Goal: Task Accomplishment & Management: Manage account settings

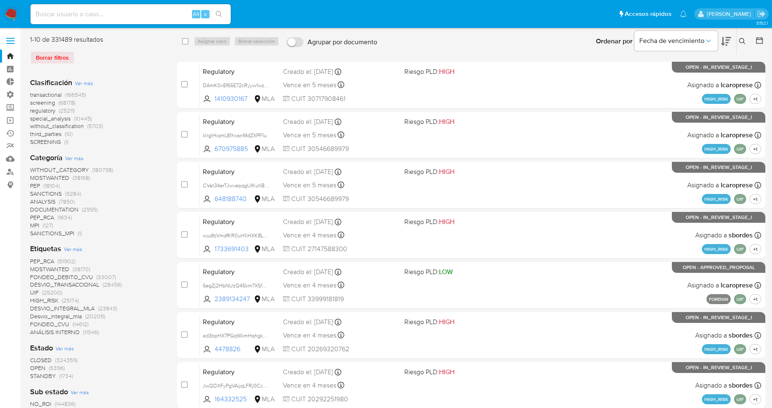
click at [740, 47] on div "Ingrese ID de usuario o caso Buscar Borrar filtros" at bounding box center [743, 41] width 14 height 26
click at [741, 39] on icon at bounding box center [742, 41] width 7 height 7
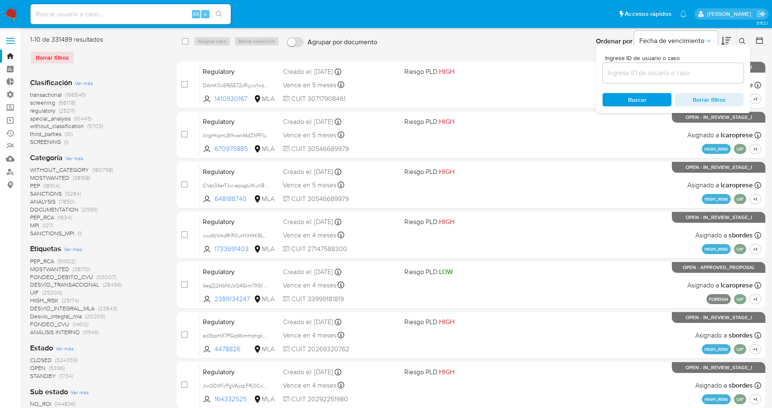
click at [646, 73] on input at bounding box center [672, 73] width 141 height 11
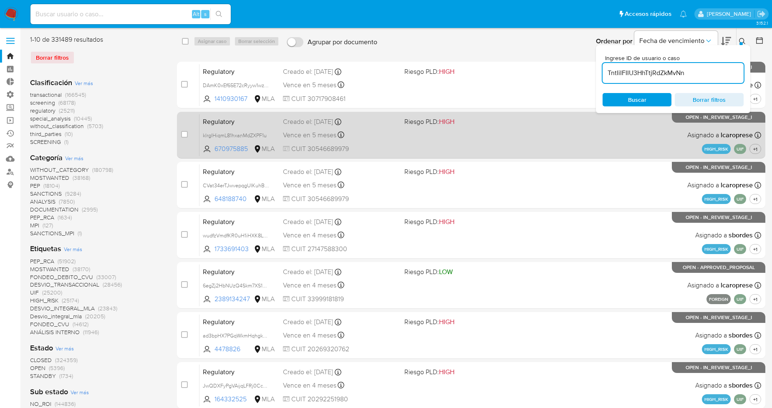
type input "TntIiIFIIU3HhTtjRdZkMvNn"
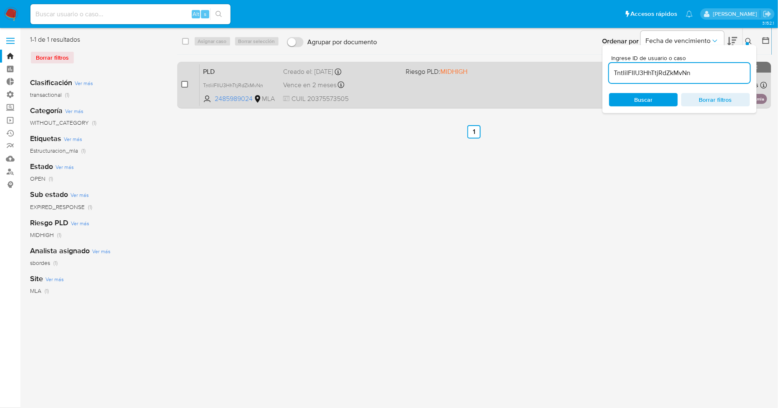
click at [184, 83] on input "checkbox" at bounding box center [184, 84] width 7 height 7
checkbox input "true"
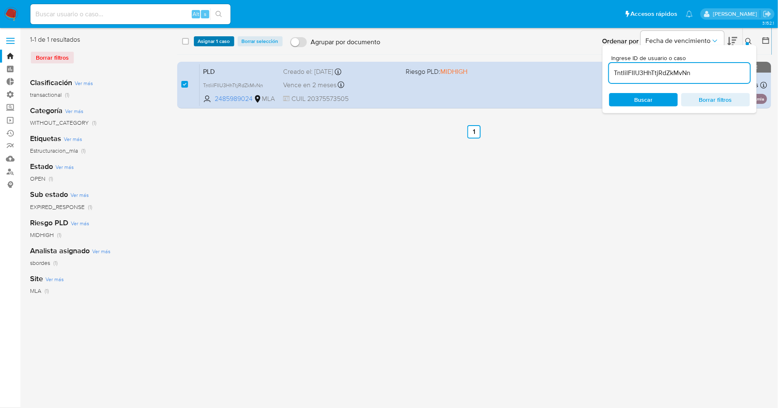
click at [210, 43] on span "Asignar 1 caso" at bounding box center [214, 41] width 32 height 8
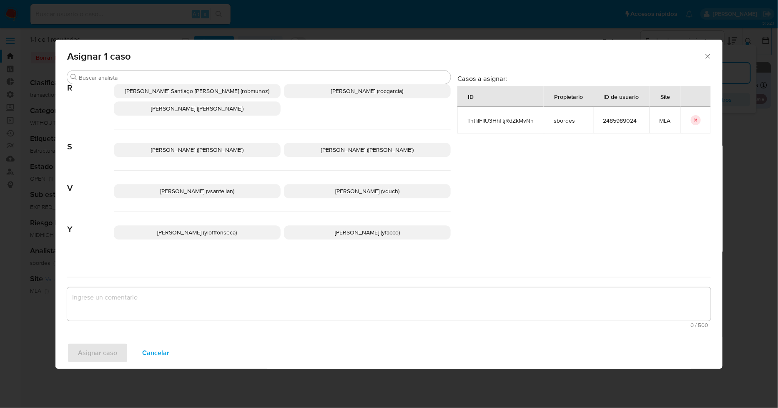
scroll to position [745, 0]
click at [156, 354] on span "Cancelar" at bounding box center [155, 353] width 27 height 18
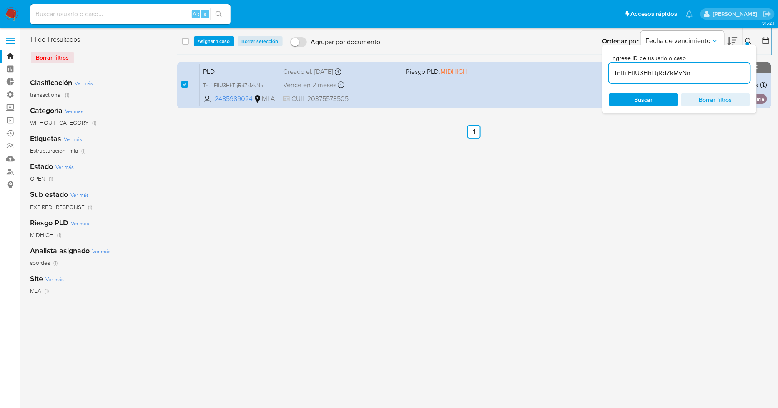
click at [749, 40] on icon at bounding box center [749, 41] width 7 height 7
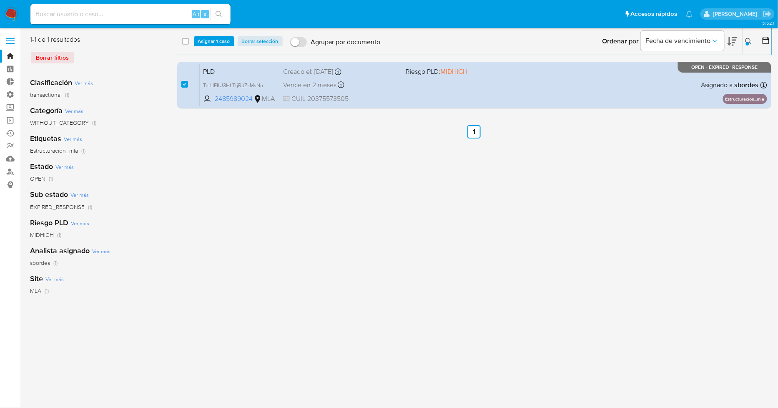
click at [749, 40] on icon at bounding box center [749, 41] width 7 height 7
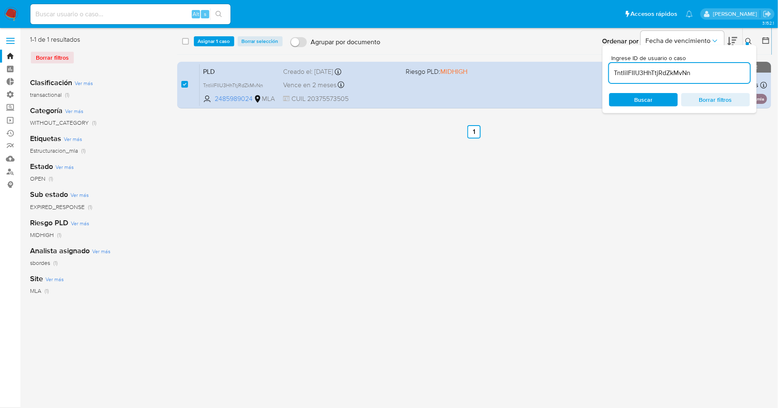
click at [749, 40] on icon at bounding box center [749, 41] width 7 height 7
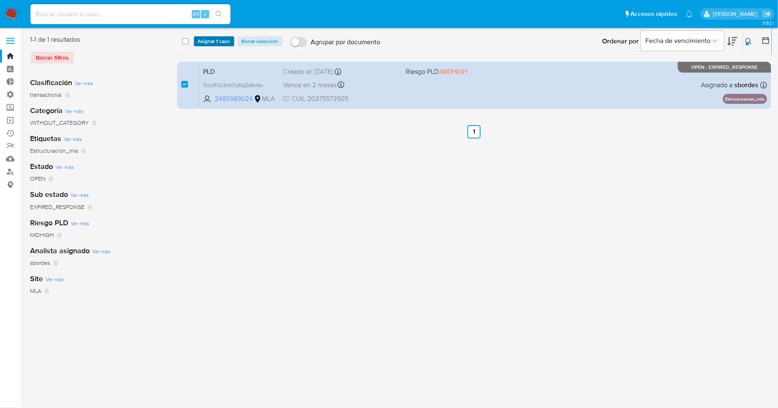
click at [218, 43] on span "Asignar 1 caso" at bounding box center [214, 41] width 32 height 8
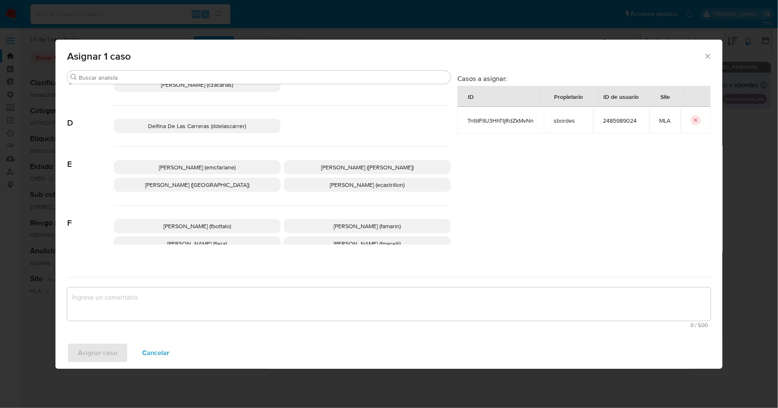
scroll to position [324, 0]
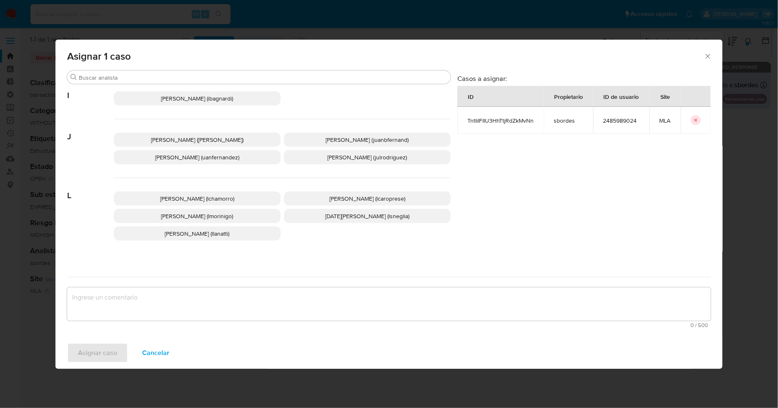
click at [364, 195] on span "Leandro Ezequiel Caroprese (lcaroprese)" at bounding box center [367, 198] width 76 height 8
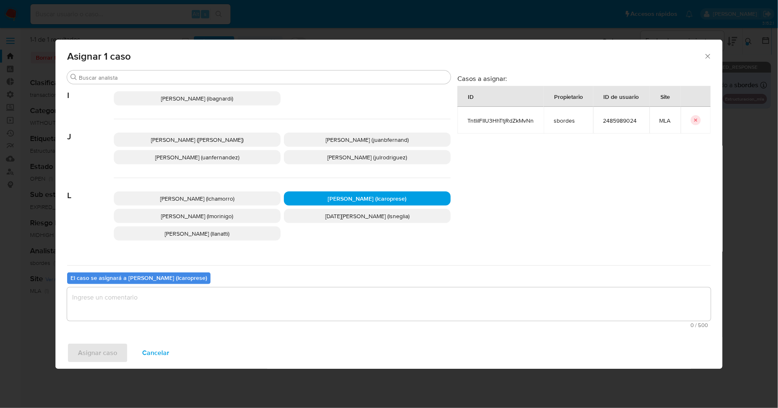
click at [353, 304] on textarea "assign-modal" at bounding box center [389, 303] width 644 height 33
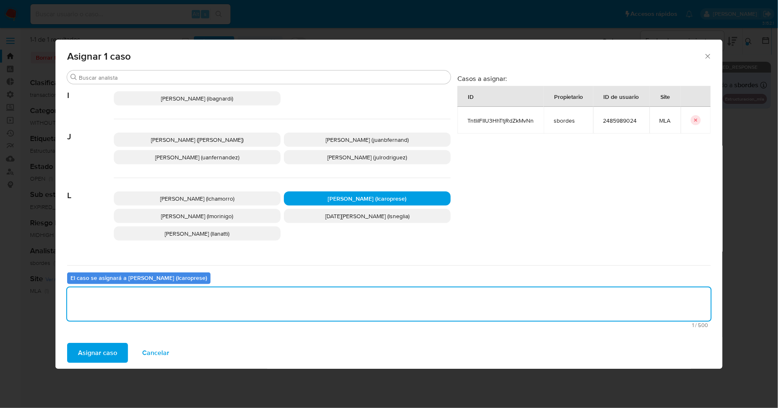
click at [109, 359] on span "Asignar caso" at bounding box center [97, 353] width 39 height 18
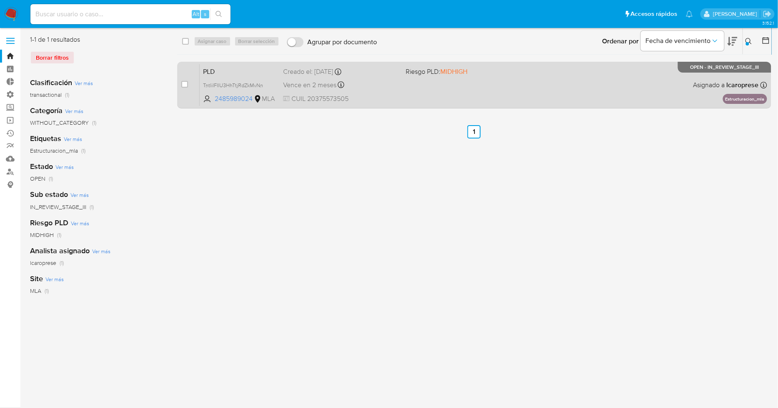
click at [247, 69] on span "PLD" at bounding box center [239, 70] width 73 height 11
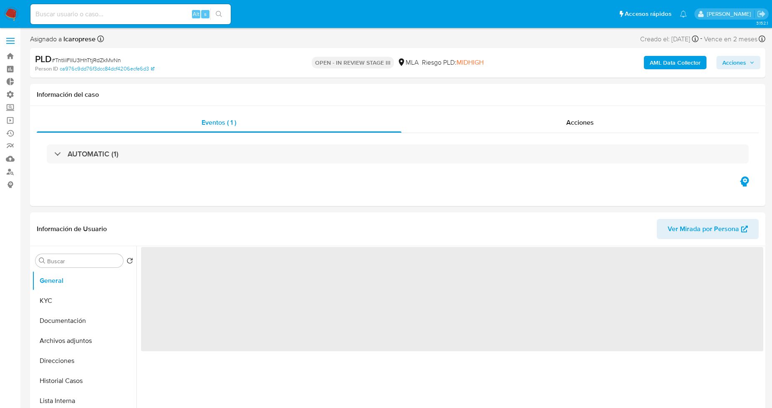
click at [743, 63] on span "Acciones" at bounding box center [734, 62] width 24 height 13
select select "10"
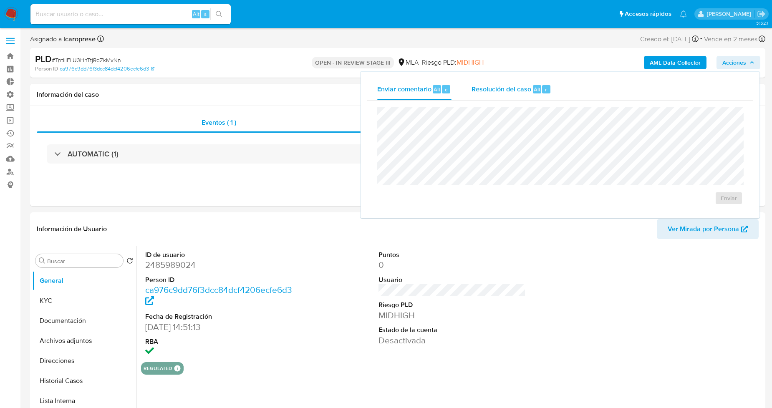
click at [505, 90] on span "Resolución del caso" at bounding box center [501, 89] width 60 height 10
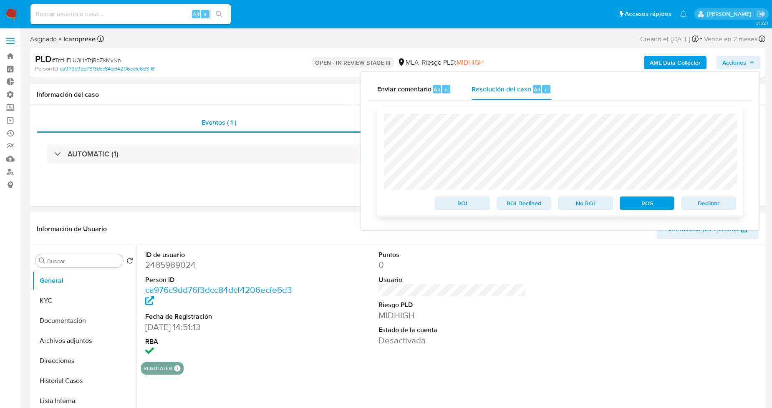
click at [709, 207] on span "Declinar" at bounding box center [707, 203] width 43 height 12
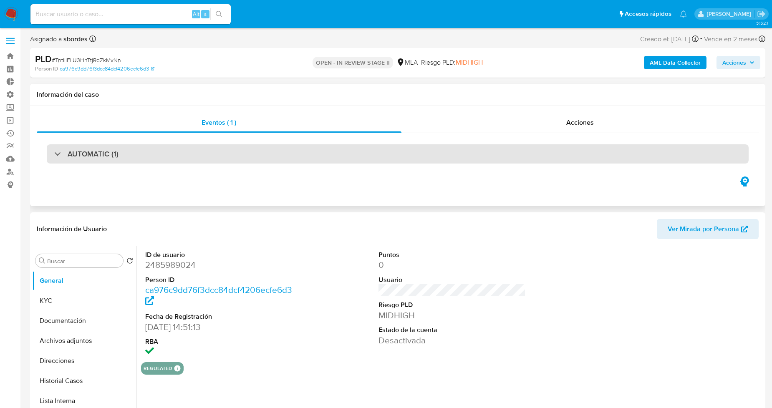
select select "10"
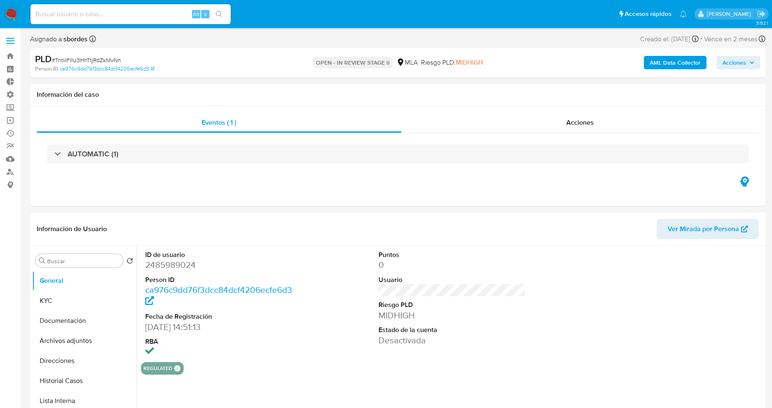
click at [139, 10] on input at bounding box center [130, 14] width 200 height 11
paste input "k49p535rJNSyISV4x6imNb0v"
type input "k49p535rJNSyISV4x6imNb0v"
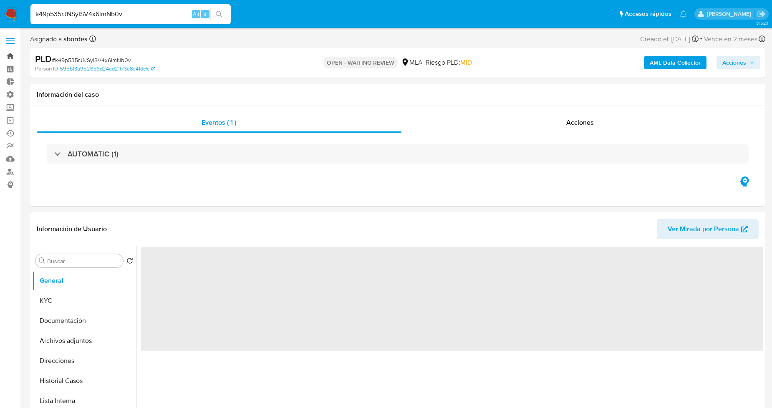
click at [10, 55] on link "Bandeja" at bounding box center [49, 56] width 99 height 13
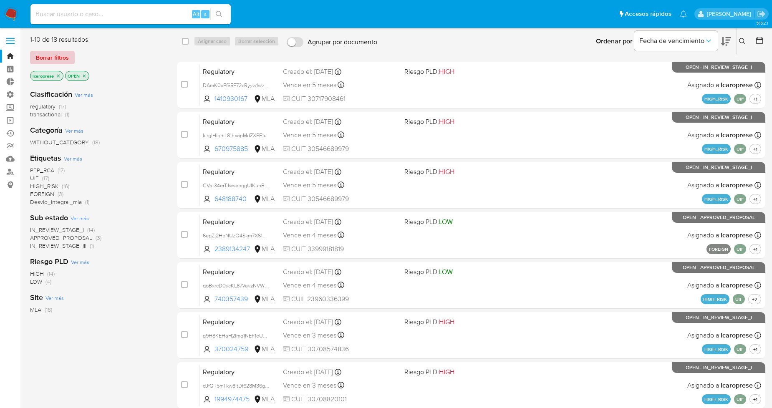
click at [48, 52] on span "Borrar filtros" at bounding box center [52, 58] width 33 height 12
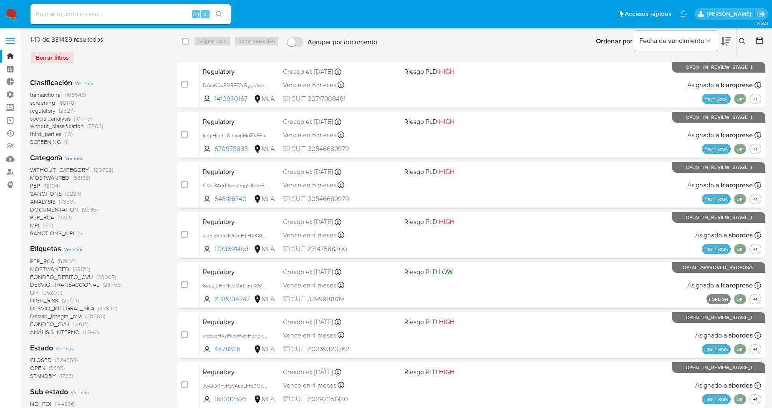
click at [742, 35] on div "Ingrese ID de usuario o caso Buscar Borrar filtros" at bounding box center [743, 41] width 14 height 26
click at [741, 43] on icon at bounding box center [742, 41] width 7 height 7
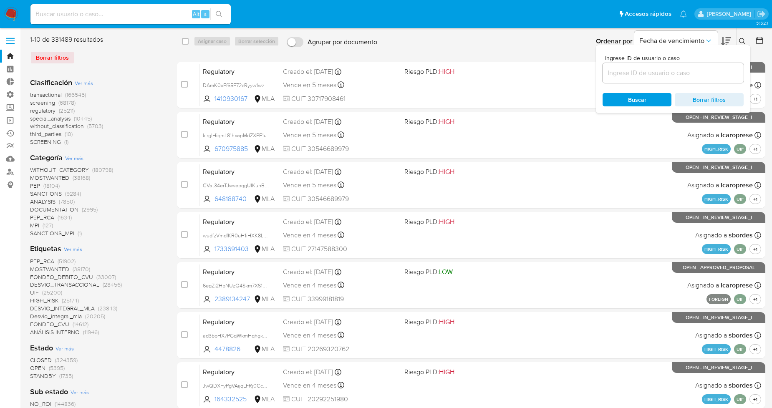
click at [694, 75] on input at bounding box center [672, 73] width 141 height 11
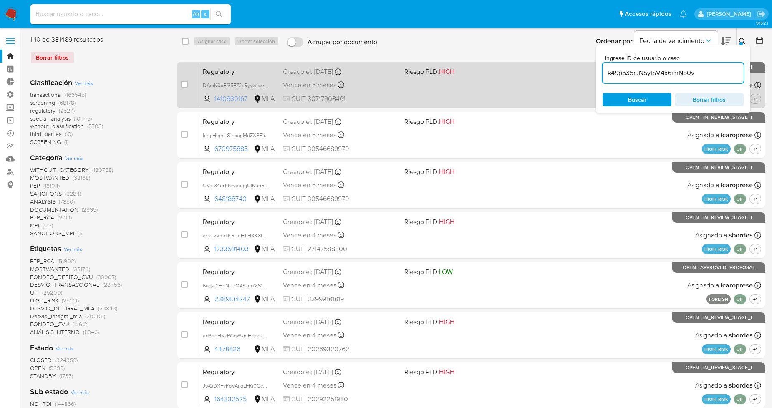
type input "k49p535rJNSyISV4x6imNb0v"
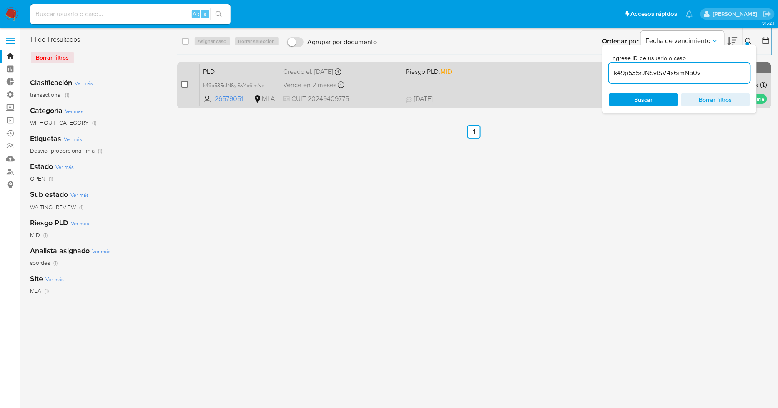
click at [182, 83] on input "checkbox" at bounding box center [184, 84] width 7 height 7
checkbox input "true"
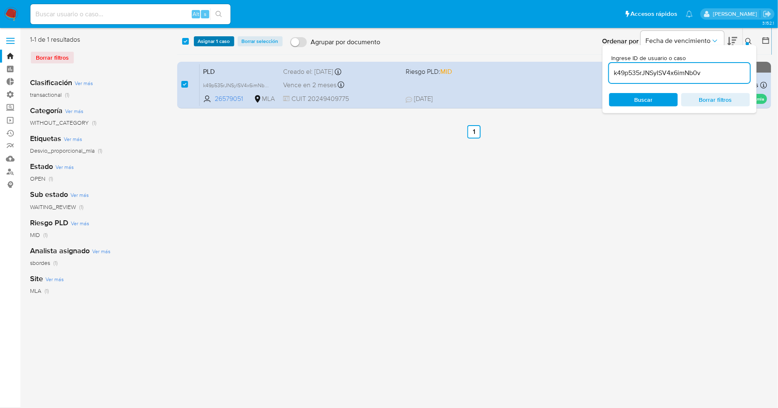
click at [222, 40] on span "Asignar 1 caso" at bounding box center [214, 41] width 32 height 8
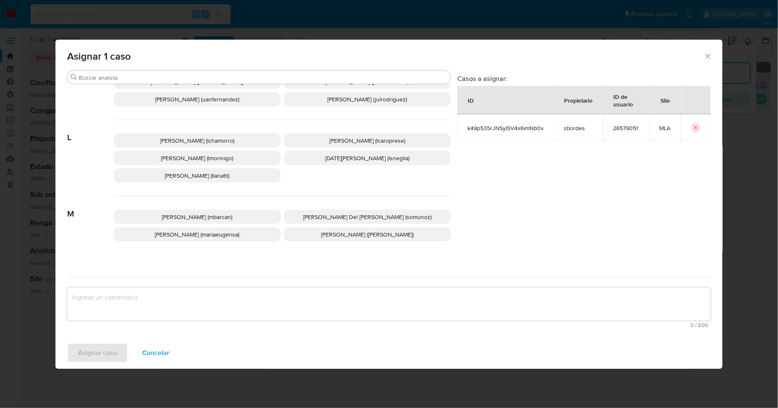
scroll to position [417, 0]
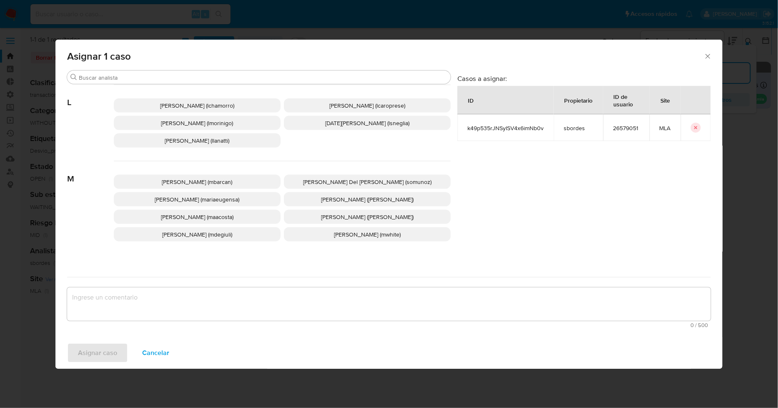
click at [348, 109] on span "Leandro Ezequiel Caroprese (lcaroprese)" at bounding box center [367, 105] width 76 height 8
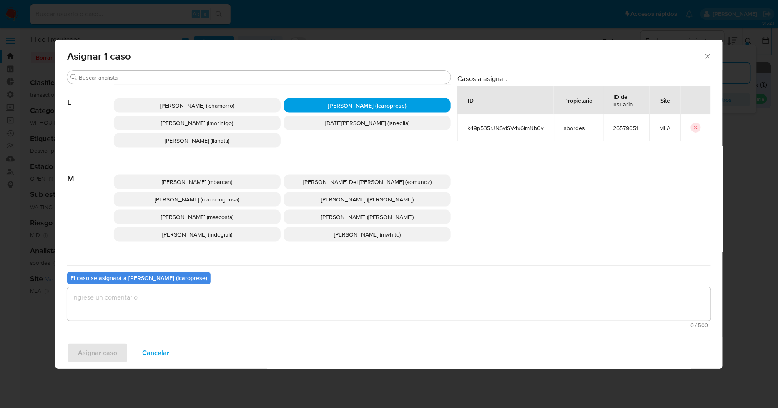
click at [338, 307] on textarea "assign-modal" at bounding box center [389, 303] width 644 height 33
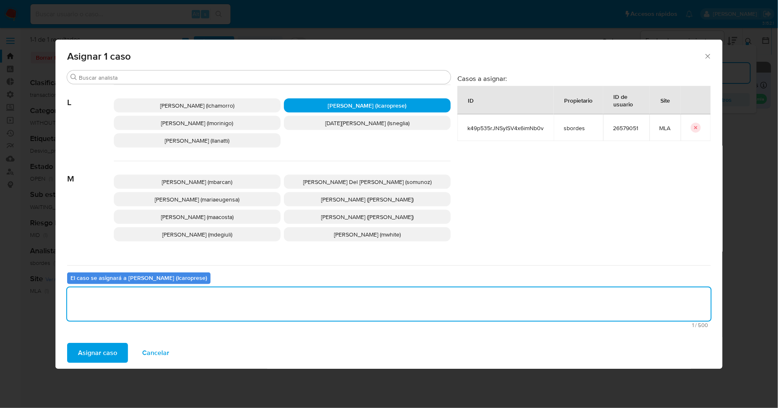
click at [103, 352] on span "Asignar caso" at bounding box center [97, 353] width 39 height 18
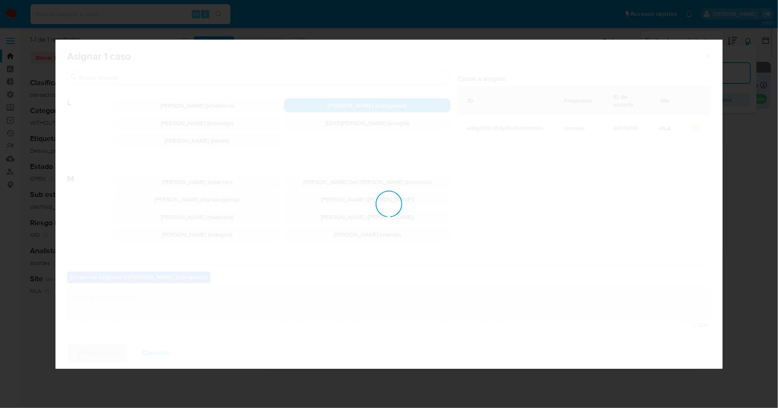
checkbox input "false"
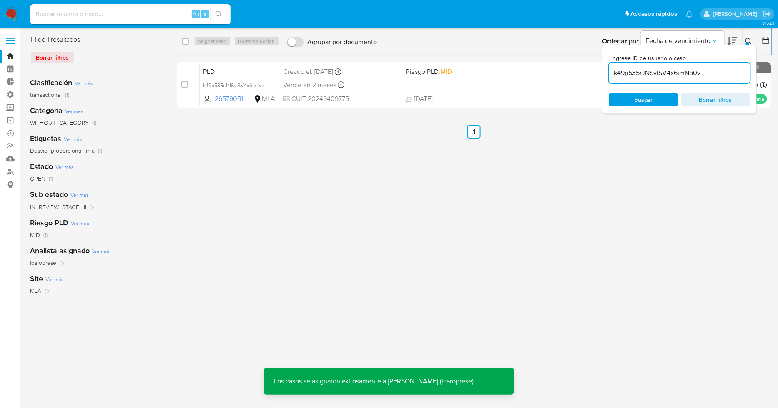
click at [744, 40] on button at bounding box center [750, 41] width 14 height 10
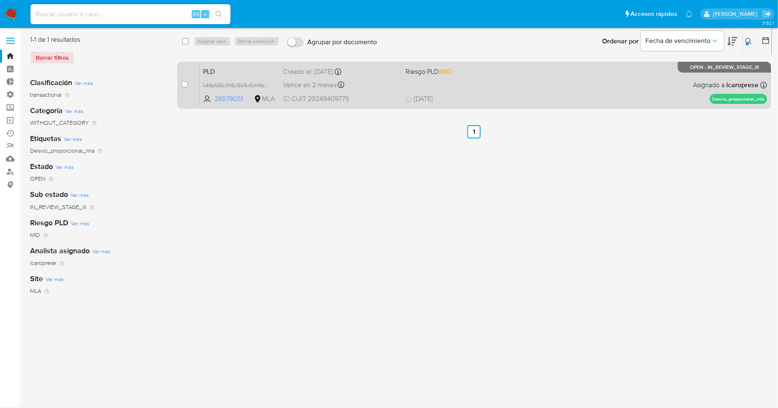
click at [256, 71] on span "PLD" at bounding box center [239, 70] width 73 height 11
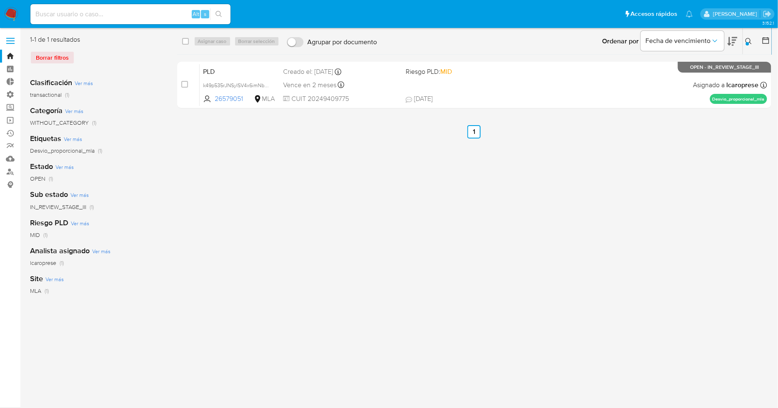
click at [751, 46] on button at bounding box center [750, 41] width 14 height 10
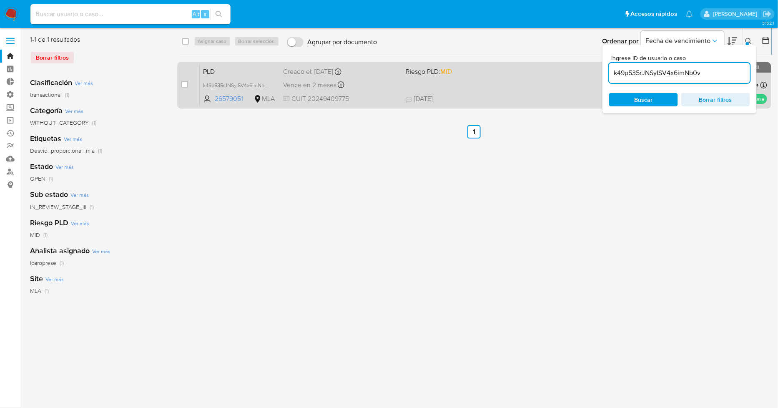
drag, startPoint x: 705, startPoint y: 73, endPoint x: 552, endPoint y: 83, distance: 153.0
click at [552, 83] on div "select-all-cases-checkbox Asignar caso Borrar selección Agrupar por documento O…" at bounding box center [474, 73] width 594 height 77
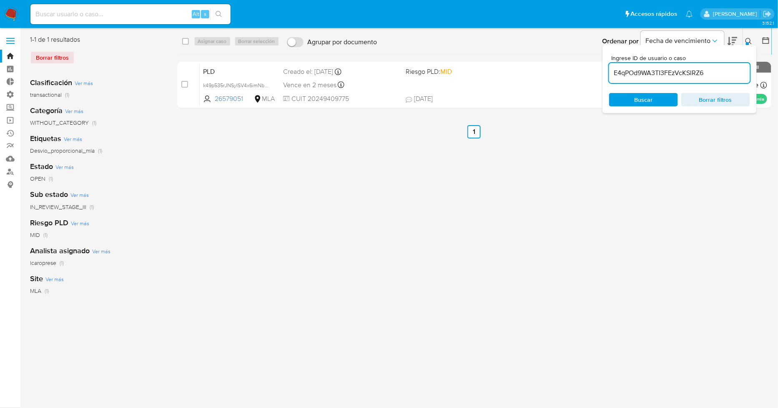
type input "E4qPOd9WA3TI3FEzVcKSlRZ6"
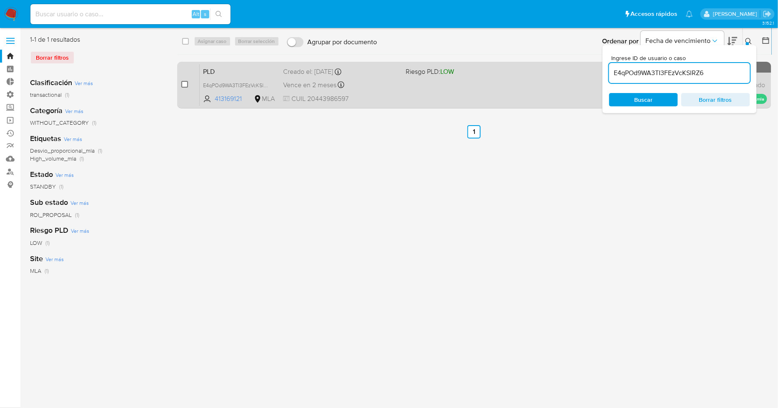
click at [183, 87] on input "checkbox" at bounding box center [184, 84] width 7 height 7
checkbox input "true"
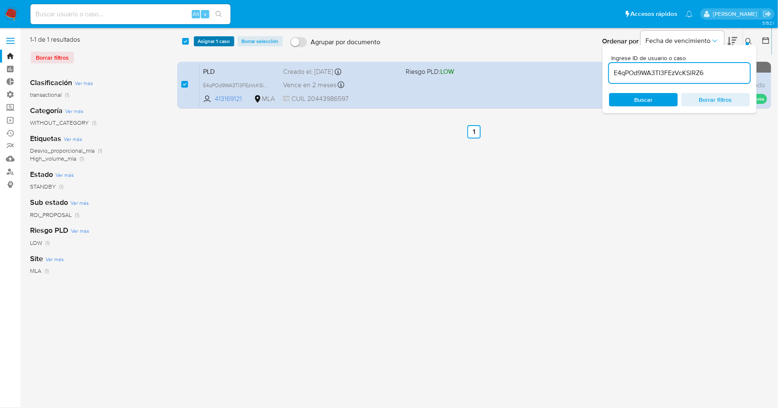
click at [206, 37] on span "Asignar 1 caso" at bounding box center [214, 41] width 32 height 8
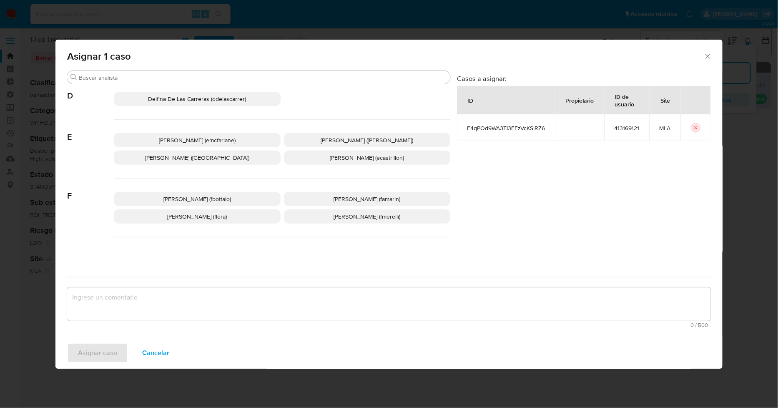
scroll to position [370, 0]
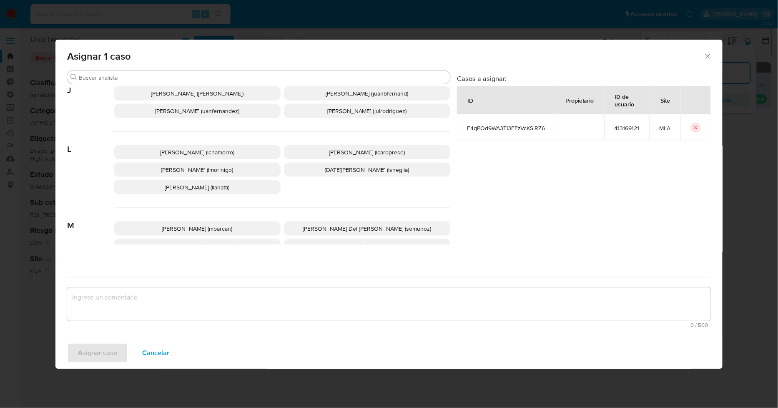
click at [343, 151] on span "Leandro Ezequiel Caroprese (lcaroprese)" at bounding box center [367, 152] width 76 height 8
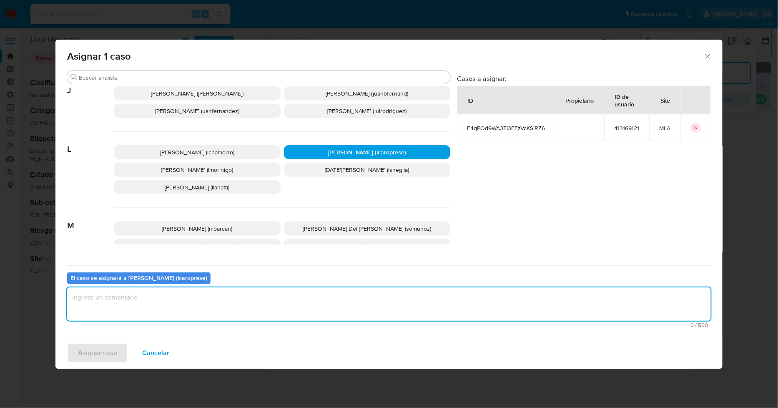
click at [299, 309] on textarea "assign-modal" at bounding box center [389, 303] width 644 height 33
click at [105, 348] on span "Asignar caso" at bounding box center [97, 353] width 39 height 18
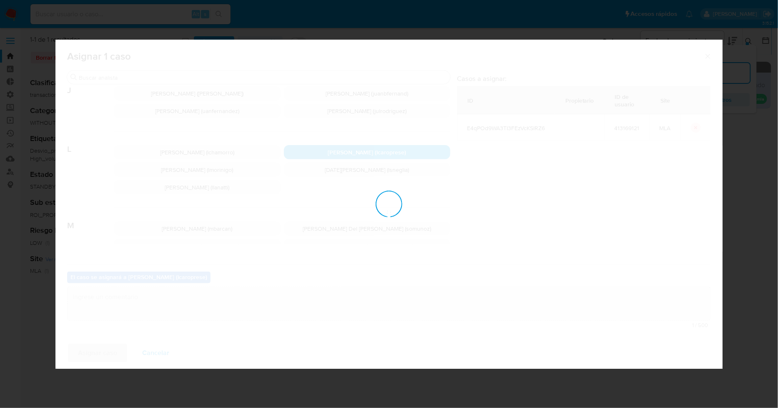
checkbox input "false"
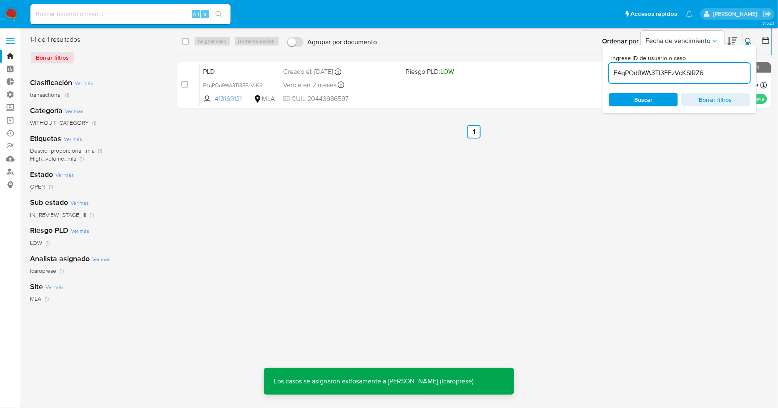
click at [739, 38] on div "Ordenar por Fecha de vencimiento" at bounding box center [669, 41] width 147 height 26
click at [746, 38] on icon at bounding box center [749, 41] width 7 height 7
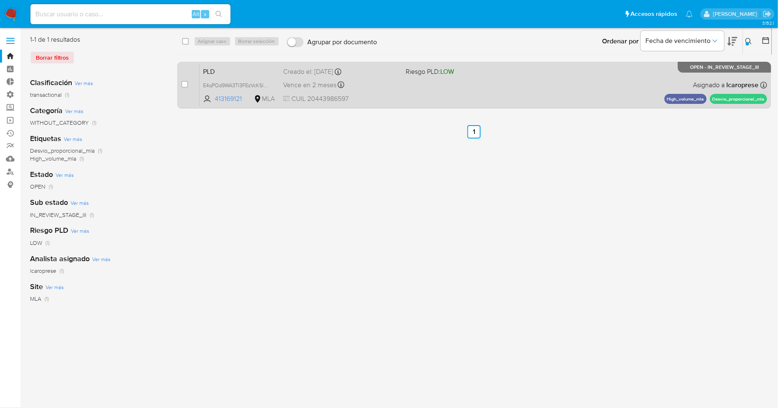
click at [244, 70] on span "PLD" at bounding box center [239, 70] width 73 height 11
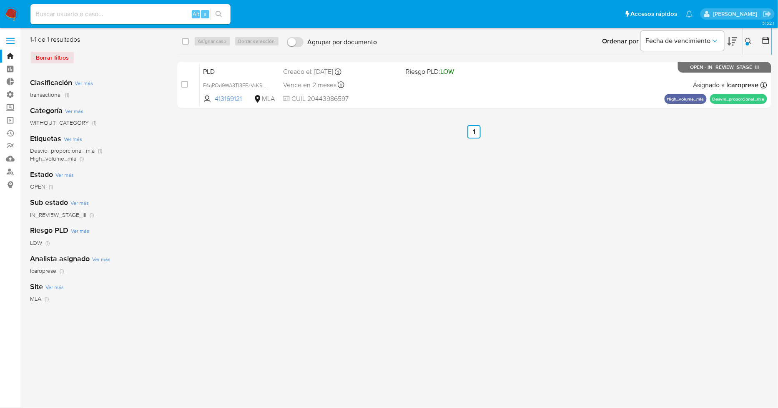
click at [60, 54] on div "Borrar filtros" at bounding box center [96, 57] width 133 height 13
click at [58, 52] on div "Borrar filtros" at bounding box center [96, 57] width 133 height 13
click at [51, 56] on div "Borrar filtros" at bounding box center [96, 57] width 133 height 13
drag, startPoint x: 751, startPoint y: 43, endPoint x: 711, endPoint y: 67, distance: 47.3
click at [751, 43] on icon at bounding box center [749, 41] width 7 height 7
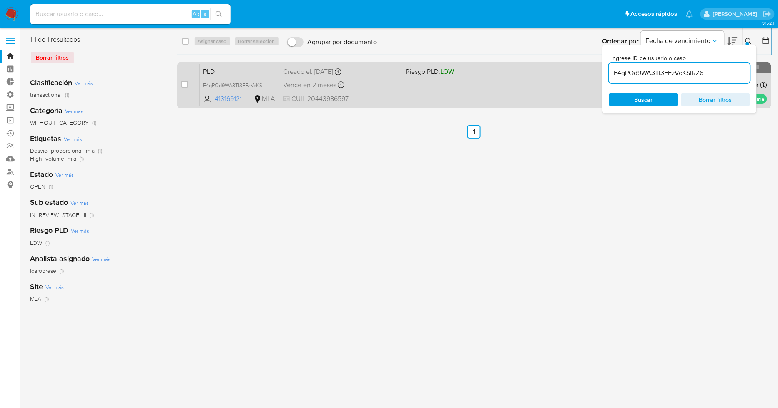
drag, startPoint x: 714, startPoint y: 73, endPoint x: 571, endPoint y: 72, distance: 142.6
click at [572, 69] on div "select-all-cases-checkbox Asignar caso Borrar selección Agrupar por documento O…" at bounding box center [474, 73] width 594 height 77
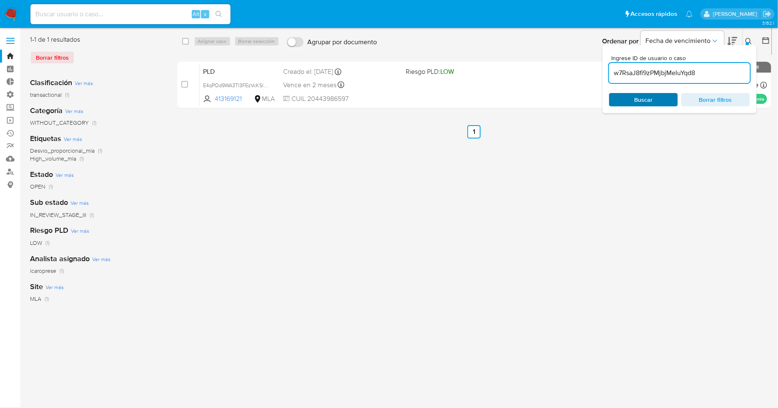
type input "w7RsaJ8fi9zPMjbjMeIuYqd8"
click at [639, 101] on div "Buscar Borrar filtros" at bounding box center [679, 99] width 141 height 13
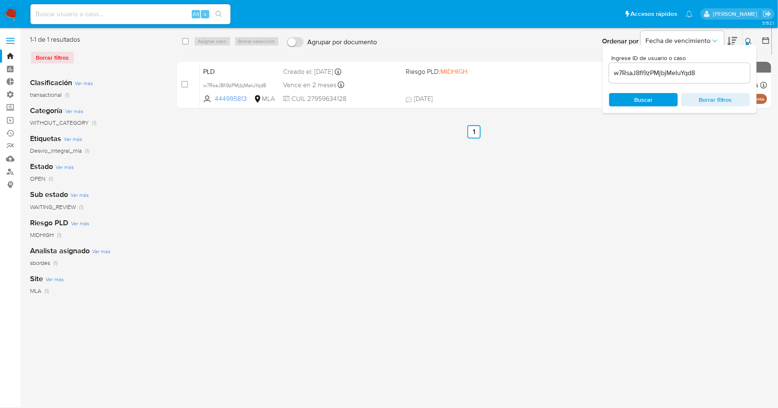
click at [751, 38] on icon at bounding box center [749, 41] width 7 height 7
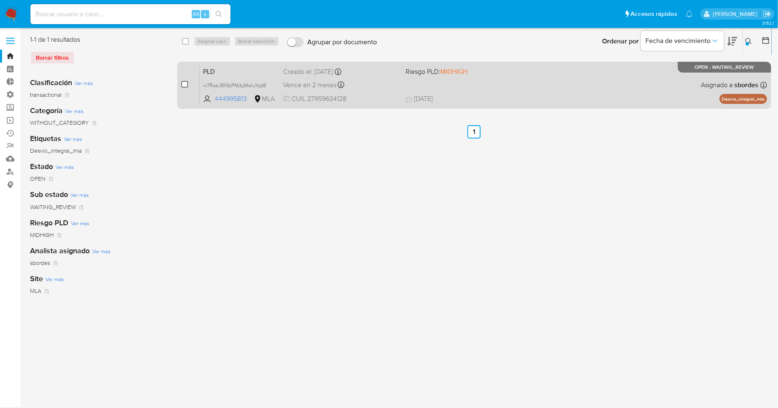
click at [183, 82] on input "checkbox" at bounding box center [184, 84] width 7 height 7
checkbox input "true"
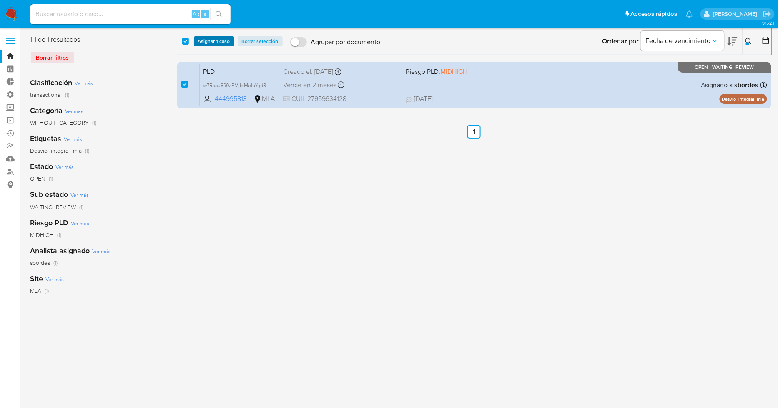
click at [207, 40] on span "Asignar 1 caso" at bounding box center [214, 41] width 32 height 8
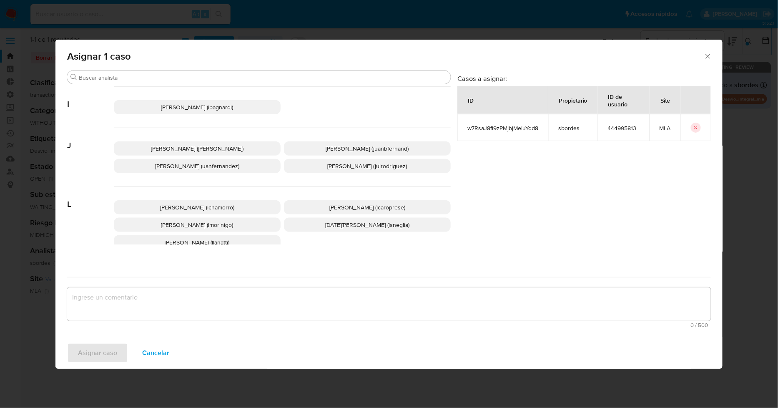
scroll to position [370, 0]
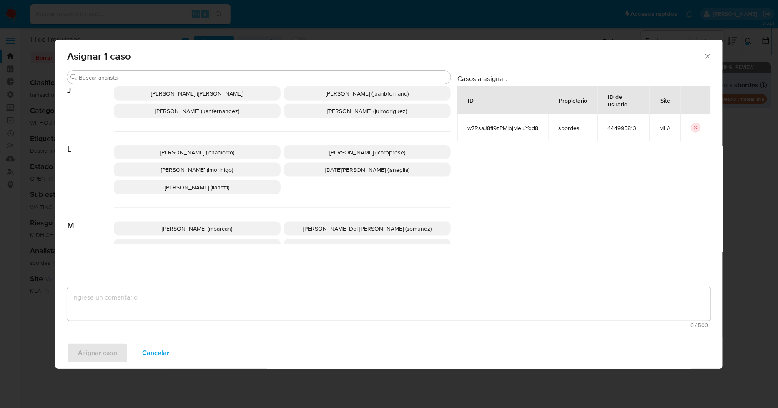
click at [355, 156] on span "Leandro Ezequiel Caroprese (lcaroprese)" at bounding box center [367, 152] width 76 height 8
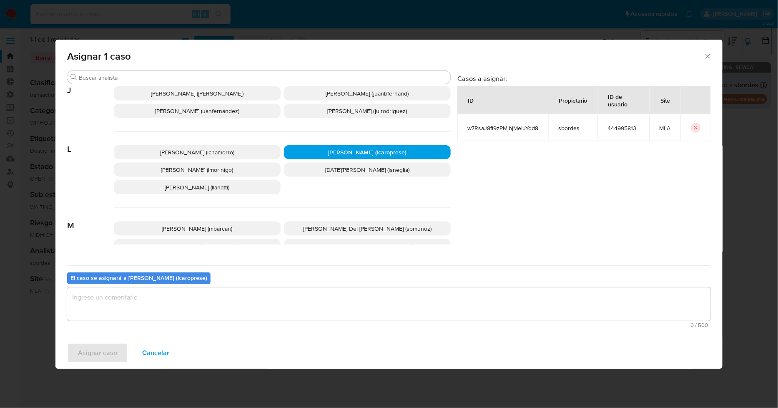
click at [327, 295] on textarea "assign-modal" at bounding box center [389, 303] width 644 height 33
click at [101, 348] on span "Asignar caso" at bounding box center [97, 353] width 39 height 18
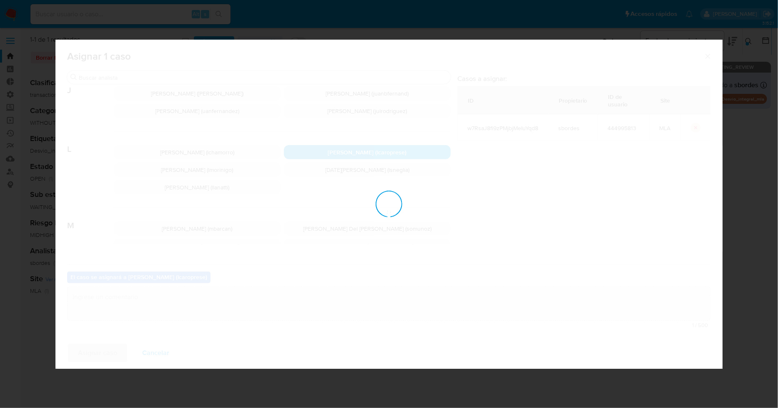
checkbox input "false"
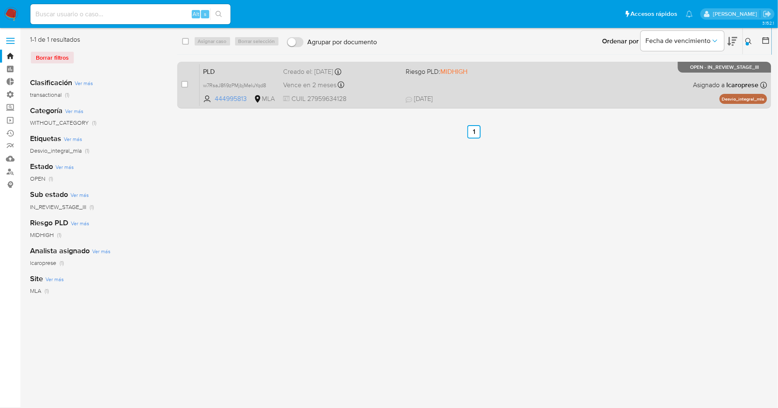
click at [246, 72] on span "PLD" at bounding box center [239, 70] width 73 height 11
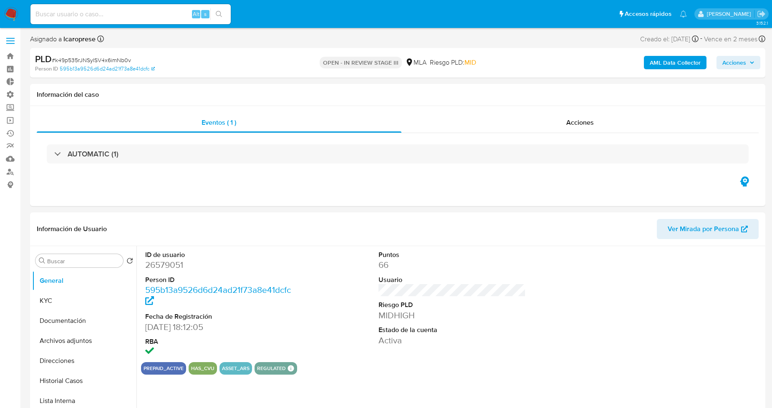
click at [754, 61] on icon "button" at bounding box center [751, 62] width 5 height 5
select select "10"
click at [744, 68] on span "Acciones" at bounding box center [734, 62] width 24 height 13
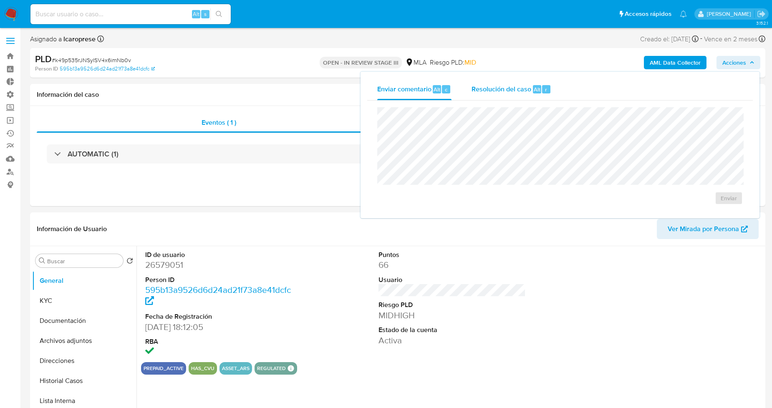
click at [505, 93] on span "Resolución del caso" at bounding box center [501, 89] width 60 height 10
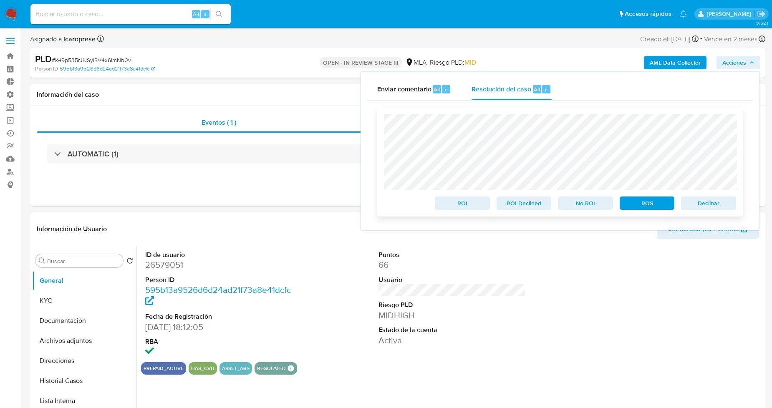
click at [691, 202] on span "Declinar" at bounding box center [707, 203] width 43 height 12
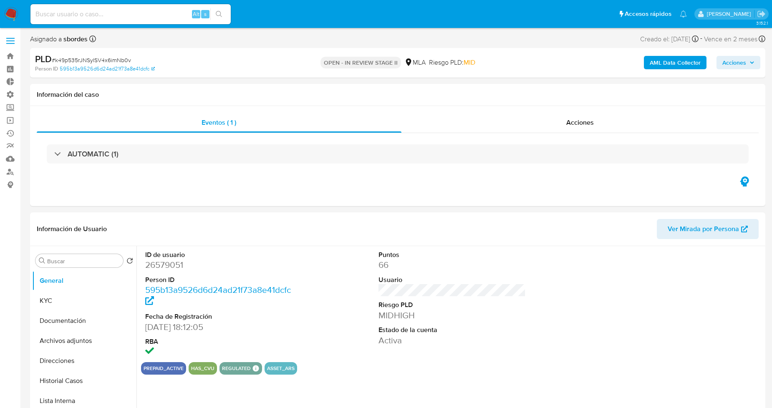
select select "10"
click at [745, 65] on span "Acciones" at bounding box center [734, 62] width 24 height 13
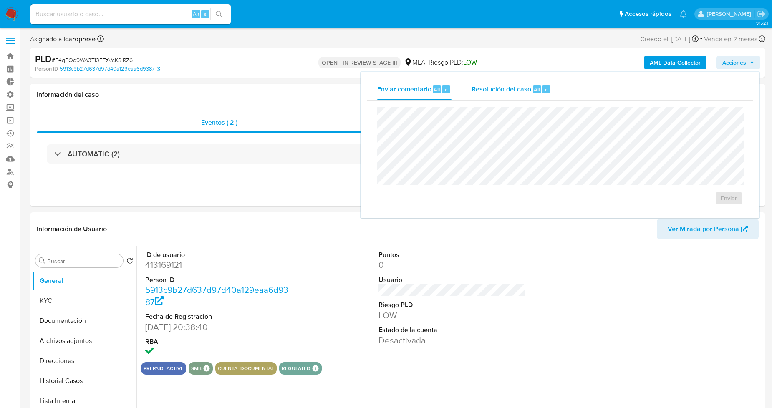
click at [501, 88] on span "Resolución del caso" at bounding box center [501, 89] width 60 height 10
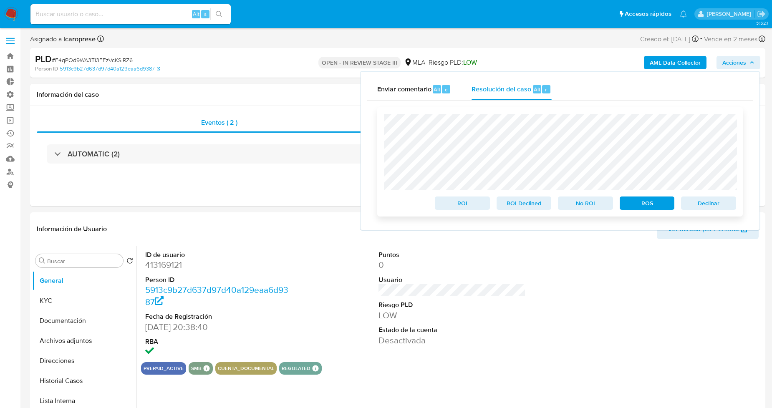
click at [712, 201] on span "Declinar" at bounding box center [707, 203] width 43 height 12
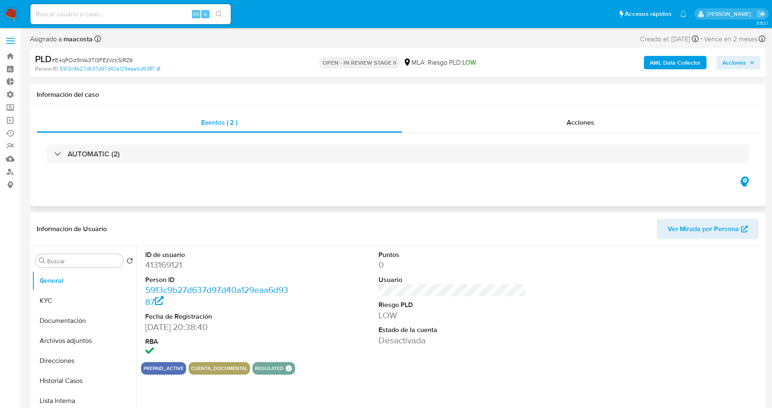
select select "10"
click at [586, 120] on span "Acciones" at bounding box center [580, 123] width 28 height 10
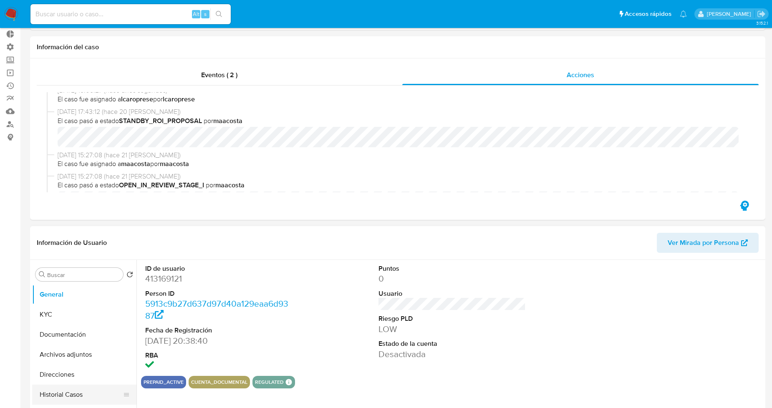
scroll to position [93, 0]
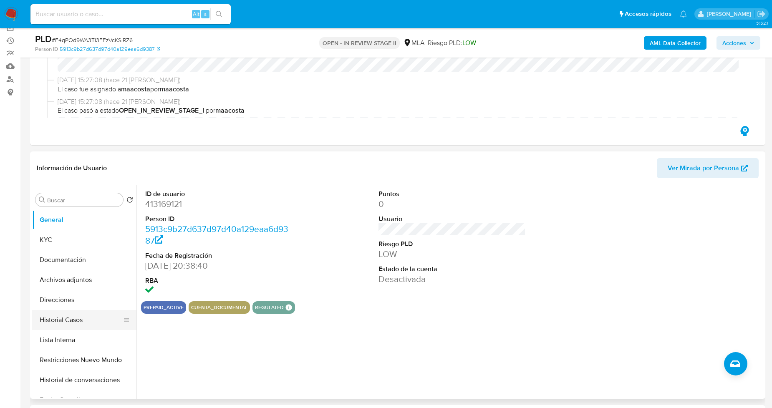
click at [84, 312] on button "Historial Casos" at bounding box center [81, 320] width 98 height 20
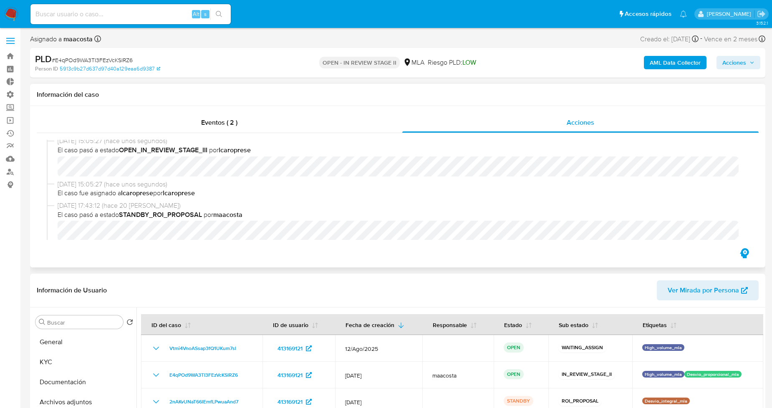
scroll to position [0, 0]
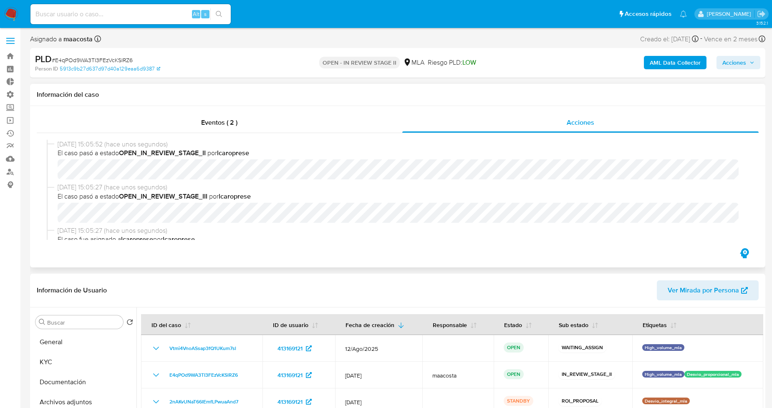
click at [337, 256] on div "Eventos ( 2 ) Acciones 13/08/2025 15:05:52 (hace unos segundos) El caso pasó a …" at bounding box center [397, 186] width 735 height 161
click at [124, 58] on span "# E4qPOd9WA3TI3FEzVcKSlRZ6" at bounding box center [92, 60] width 81 height 8
copy span "E4qPOd9WA3TI3FEzVcKSlRZ6"
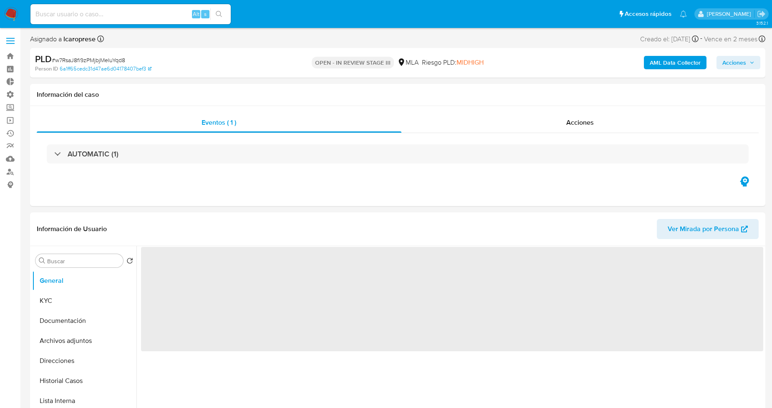
click at [744, 64] on span "Acciones" at bounding box center [734, 62] width 24 height 13
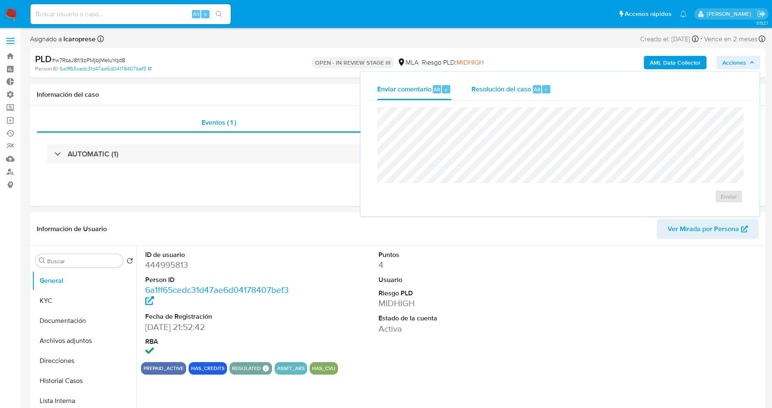
click at [511, 88] on span "Resolución del caso" at bounding box center [501, 89] width 60 height 10
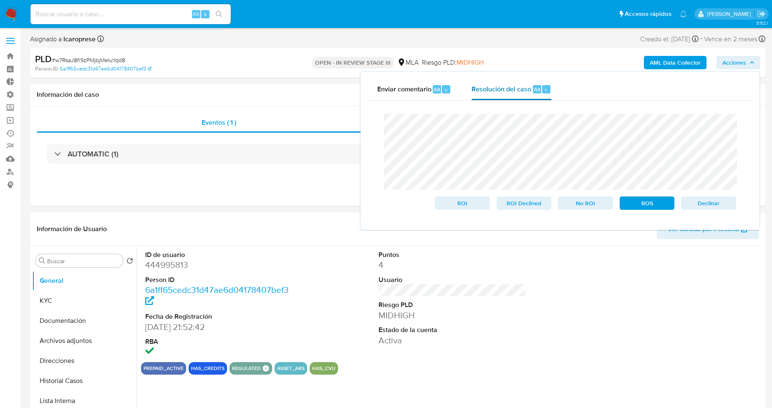
select select "10"
click at [728, 205] on span "Declinar" at bounding box center [707, 203] width 43 height 12
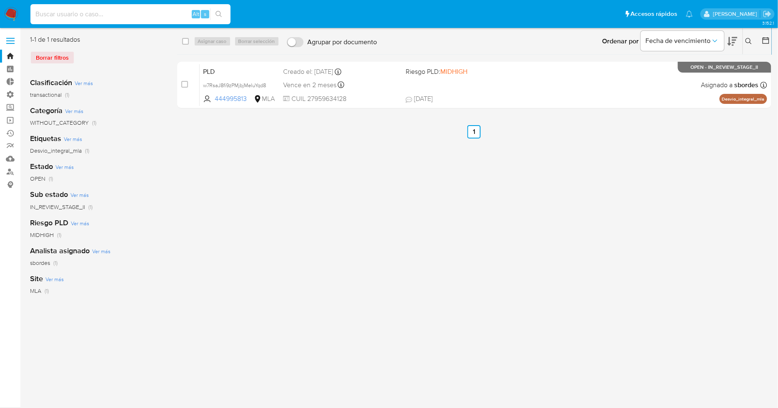
click at [133, 15] on input at bounding box center [130, 14] width 200 height 11
paste input "138390758"
type input "138390758"
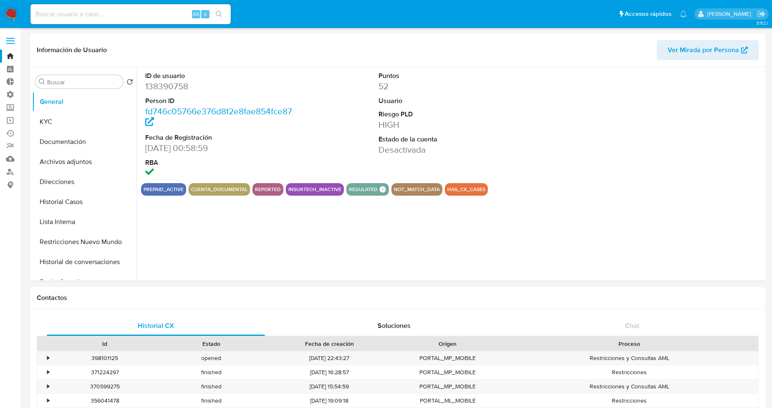
select select "10"
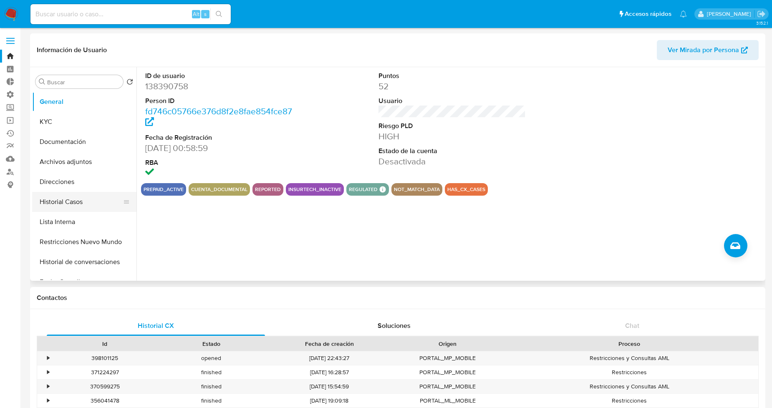
click at [77, 202] on button "Historial Casos" at bounding box center [81, 202] width 98 height 20
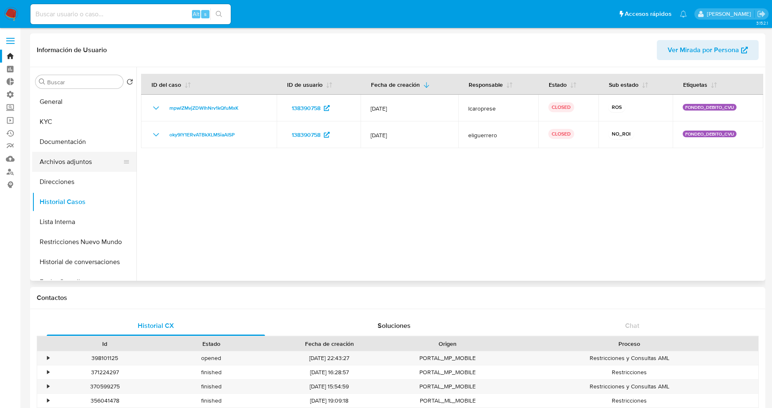
click at [85, 167] on button "Archivos adjuntos" at bounding box center [81, 162] width 98 height 20
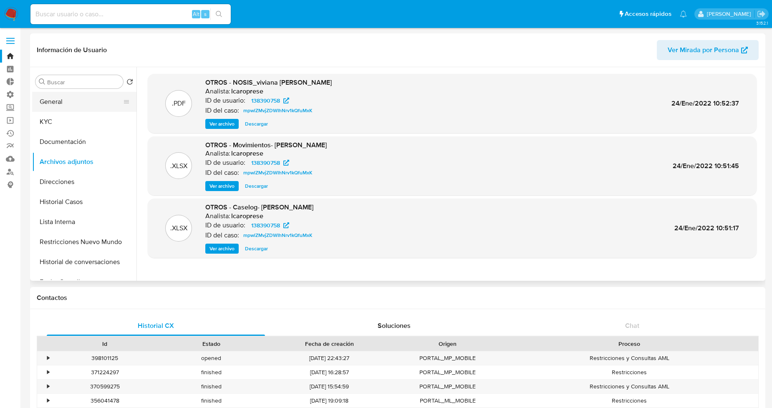
click at [75, 104] on button "General" at bounding box center [81, 102] width 98 height 20
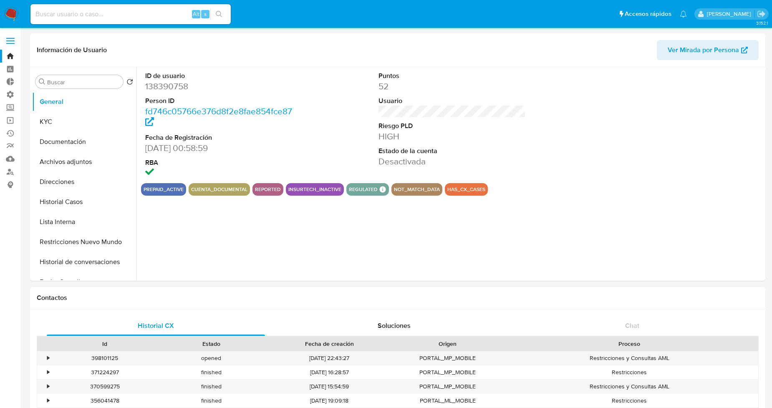
scroll to position [93, 0]
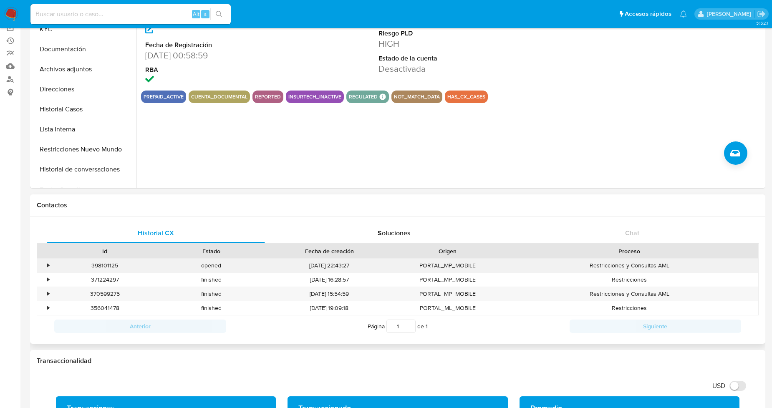
click at [103, 264] on div "398101125" at bounding box center [105, 266] width 106 height 14
copy div "398101125"
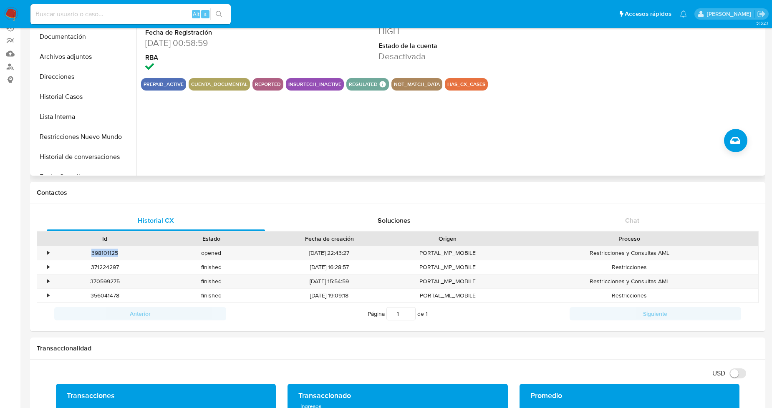
scroll to position [0, 0]
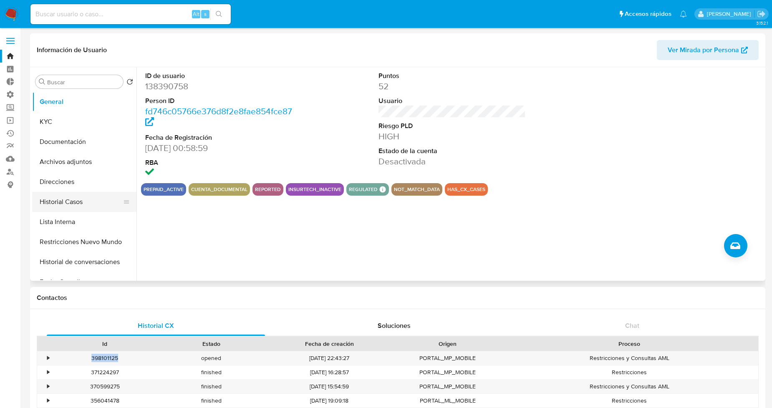
click at [80, 206] on button "Historial Casos" at bounding box center [81, 202] width 98 height 20
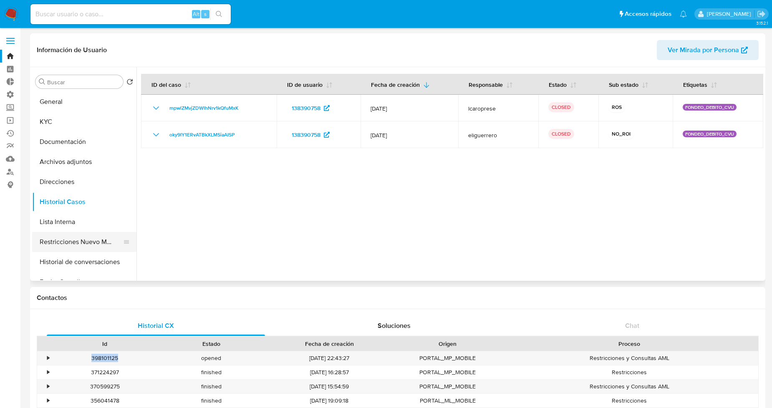
click at [87, 243] on button "Restricciones Nuevo Mundo" at bounding box center [81, 242] width 98 height 20
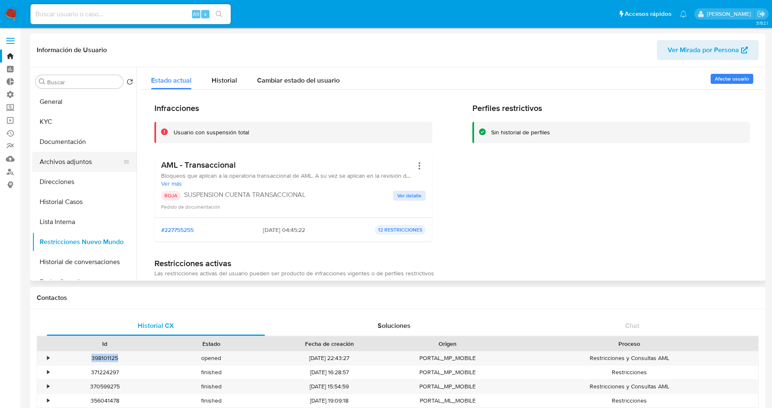
click at [88, 168] on button "Archivos adjuntos" at bounding box center [81, 162] width 98 height 20
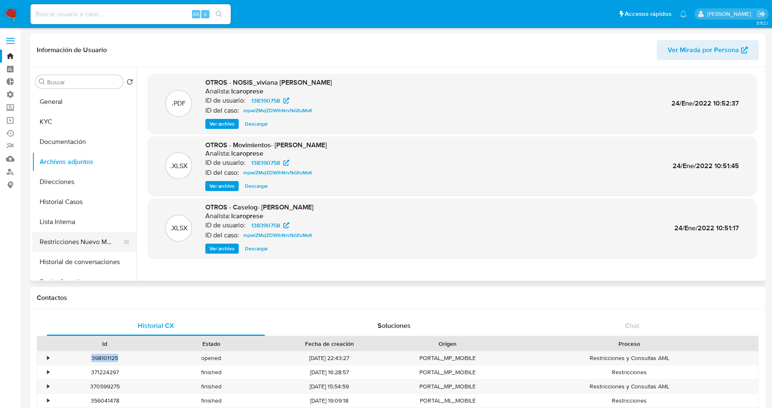
click at [76, 239] on button "Restricciones Nuevo Mundo" at bounding box center [81, 242] width 98 height 20
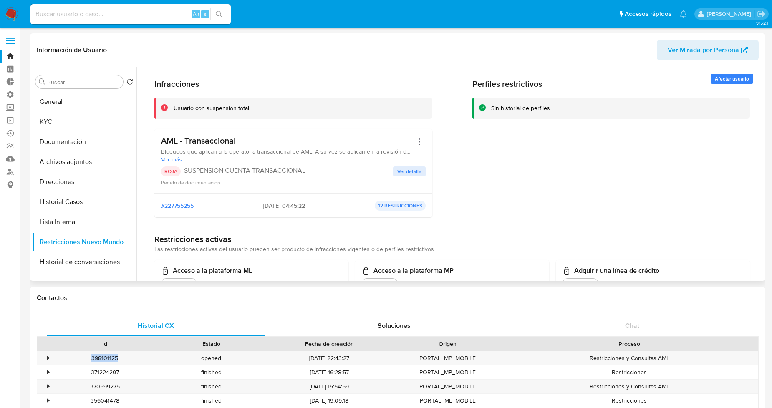
scroll to position [46, 0]
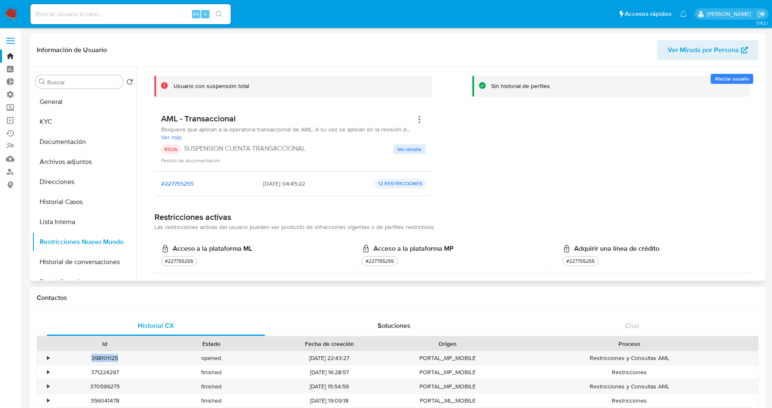
click at [407, 150] on span "Ver detalle" at bounding box center [409, 149] width 24 height 8
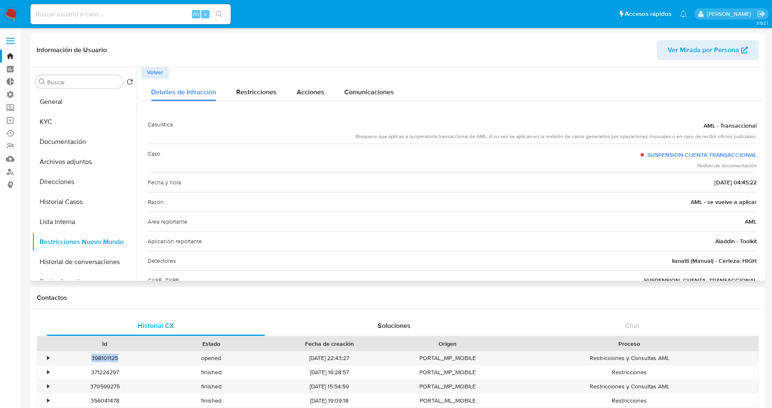
scroll to position [0, 0]
click at [264, 94] on span "Restricciones" at bounding box center [256, 94] width 40 height 10
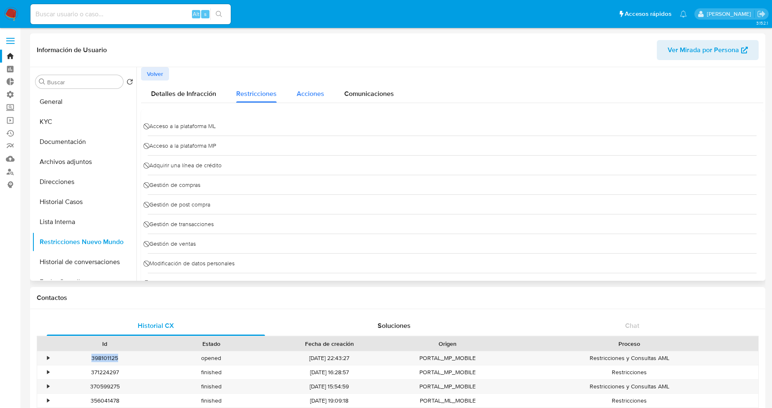
click at [305, 92] on span "Acciones" at bounding box center [311, 94] width 28 height 10
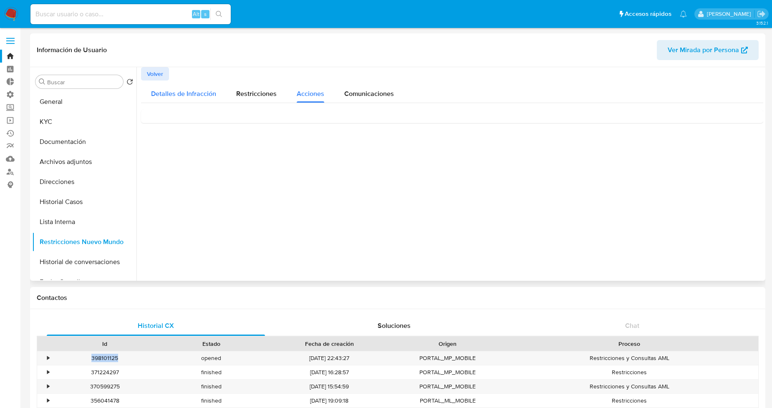
click at [189, 95] on span "Detalles de Infracción" at bounding box center [183, 94] width 65 height 10
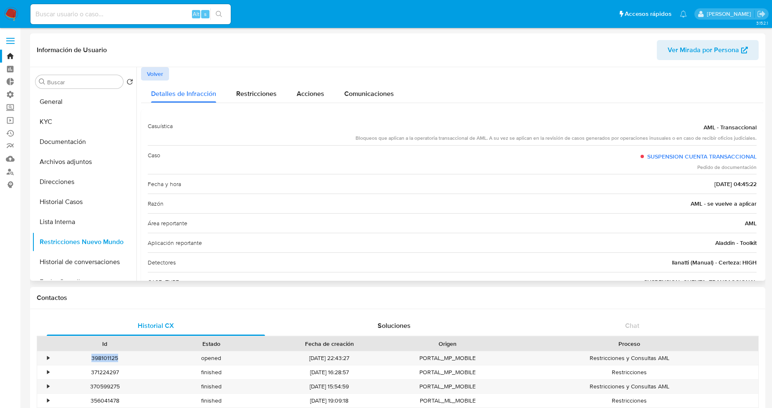
click at [157, 72] on span "Volver" at bounding box center [155, 74] width 16 height 12
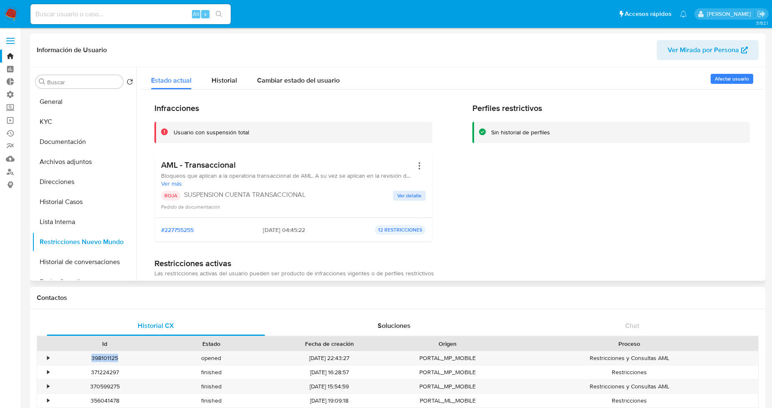
click at [405, 193] on span "Ver detalle" at bounding box center [409, 195] width 24 height 8
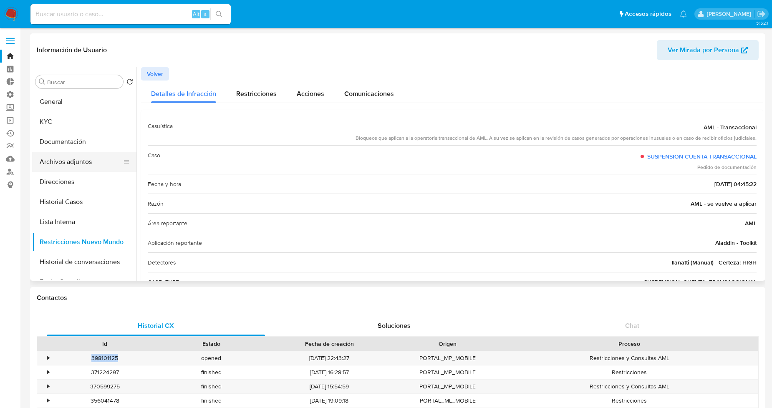
click at [86, 161] on button "Archivos adjuntos" at bounding box center [81, 162] width 98 height 20
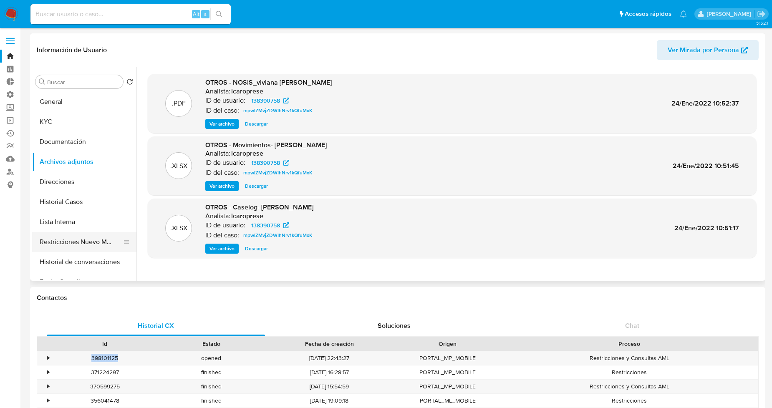
click at [90, 239] on button "Restricciones Nuevo Mundo" at bounding box center [81, 242] width 98 height 20
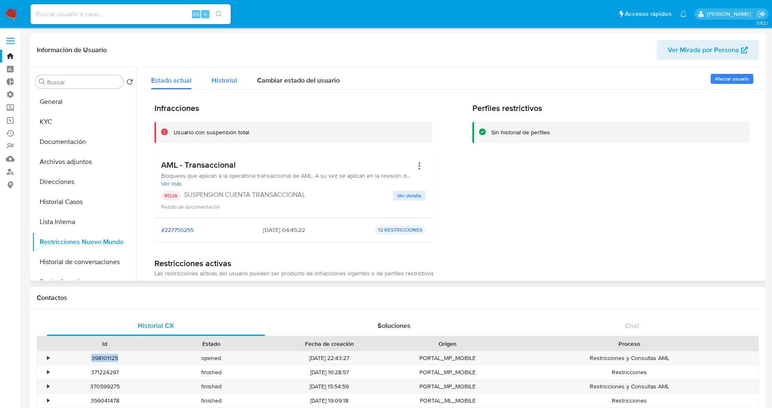
click at [226, 80] on span "Historial" at bounding box center [223, 80] width 25 height 10
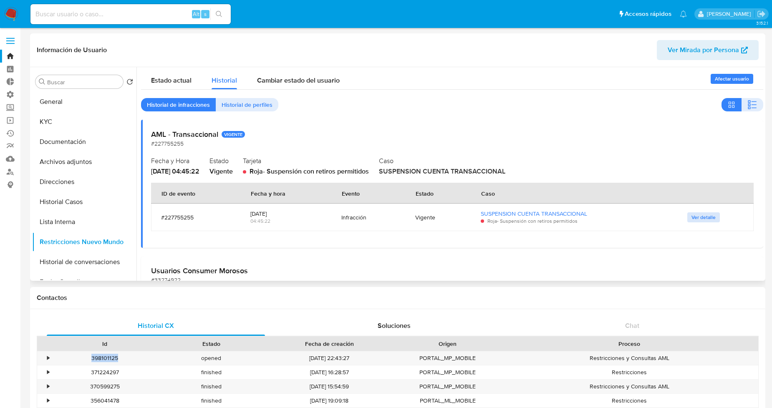
click at [710, 218] on span "Ver detalle" at bounding box center [703, 217] width 24 height 8
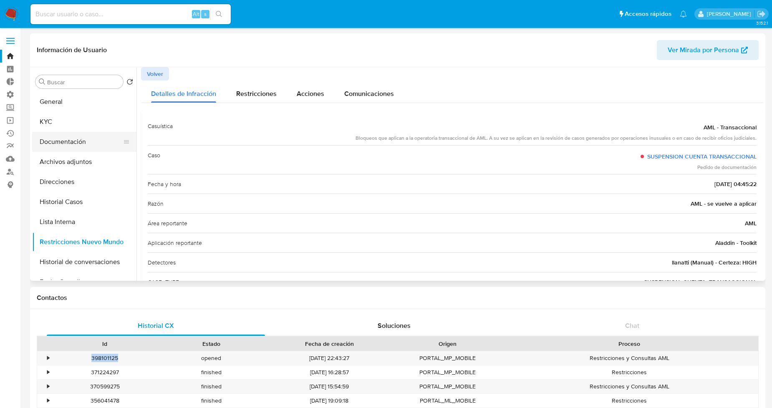
click at [79, 135] on button "Documentación" at bounding box center [81, 142] width 98 height 20
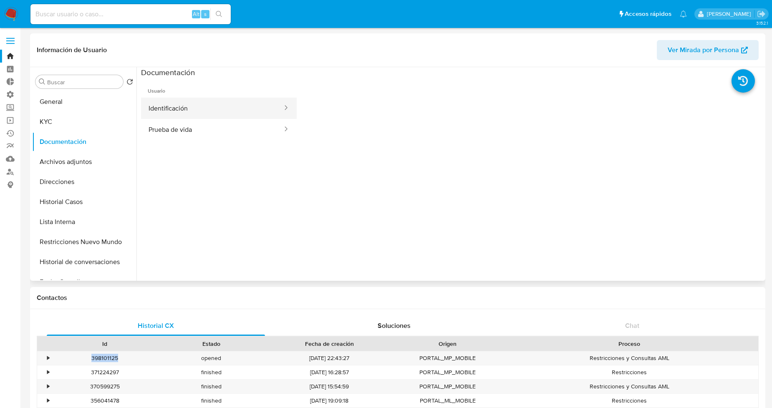
click at [209, 113] on button "Identificación" at bounding box center [212, 108] width 142 height 21
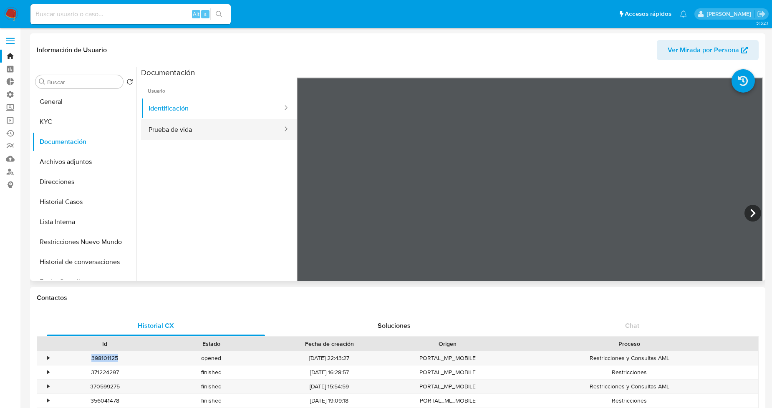
click at [215, 136] on button "Prueba de vida" at bounding box center [212, 129] width 142 height 21
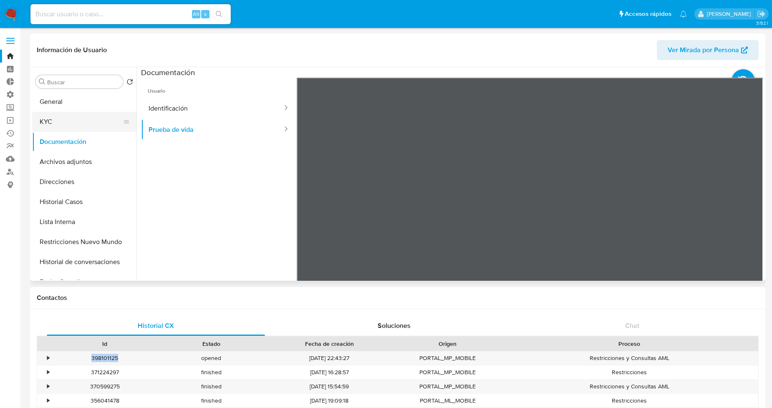
click at [57, 123] on button "KYC" at bounding box center [81, 122] width 98 height 20
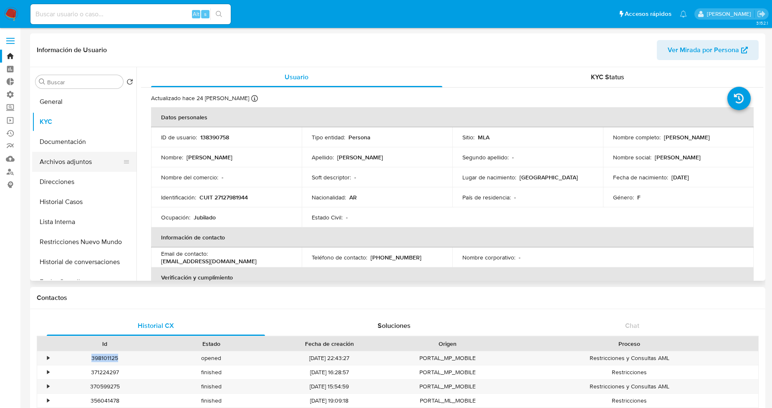
click at [74, 166] on button "Archivos adjuntos" at bounding box center [81, 162] width 98 height 20
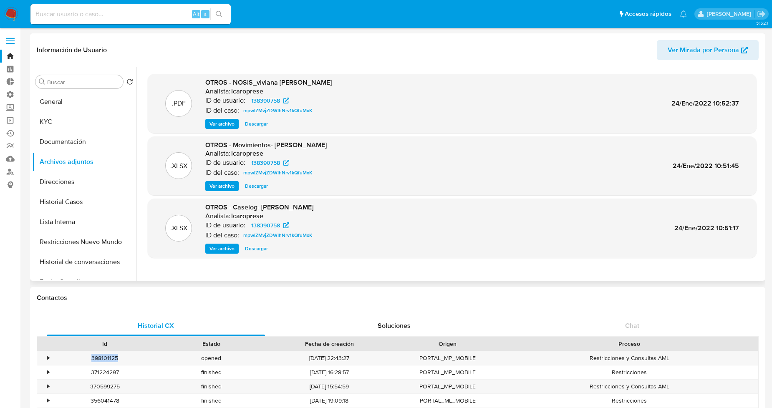
click at [257, 188] on span "Descargar" at bounding box center [256, 186] width 23 height 8
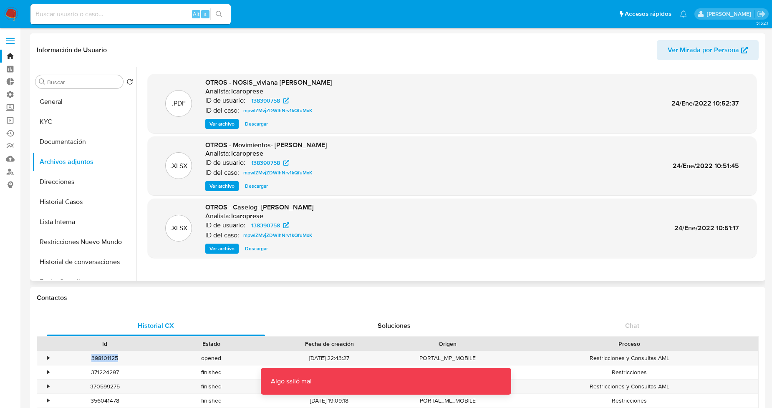
click at [258, 123] on span "Descargar" at bounding box center [256, 124] width 23 height 8
click at [259, 249] on span "Descargar" at bounding box center [256, 248] width 23 height 8
click at [224, 249] on span "Ver archivo" at bounding box center [221, 248] width 25 height 8
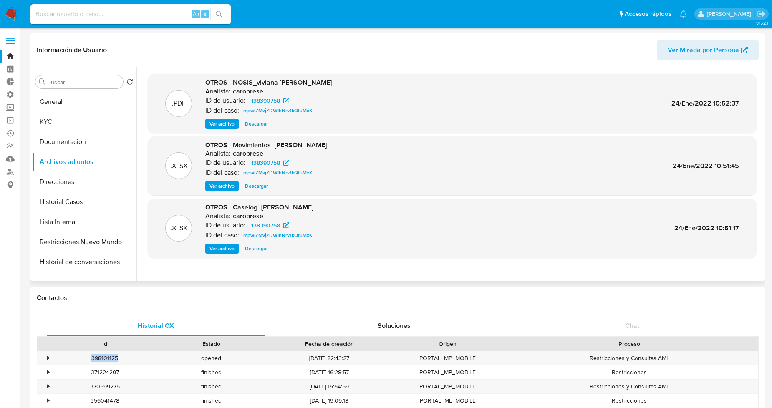
click at [229, 250] on span "Ver archivo" at bounding box center [221, 248] width 25 height 8
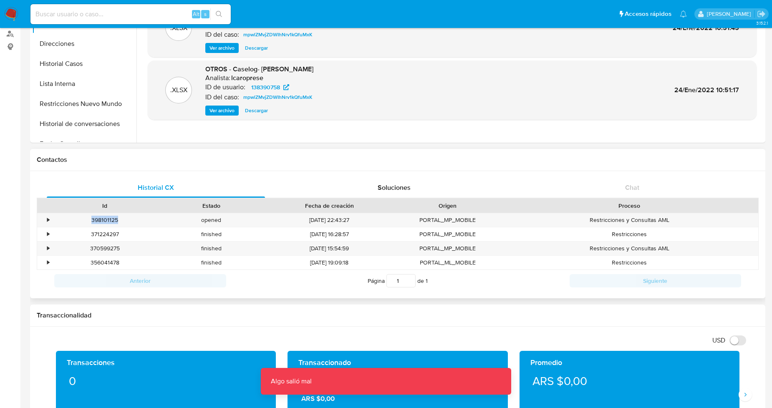
scroll to position [139, 0]
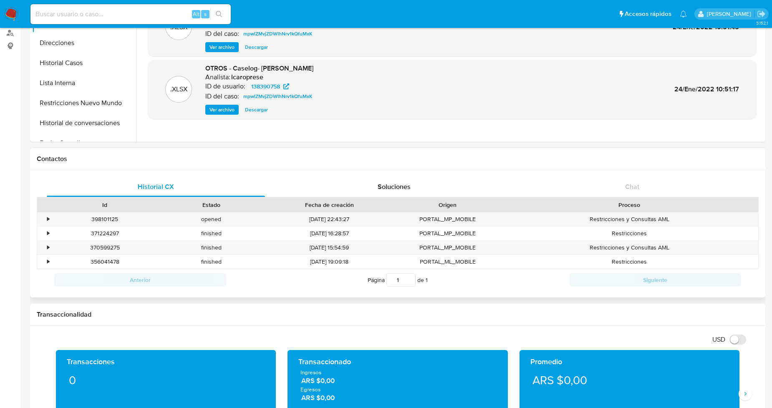
click at [310, 151] on div "Contactos" at bounding box center [397, 159] width 735 height 22
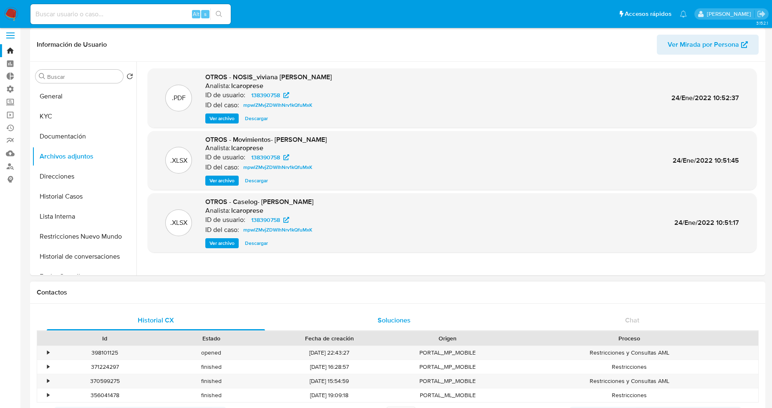
scroll to position [0, 0]
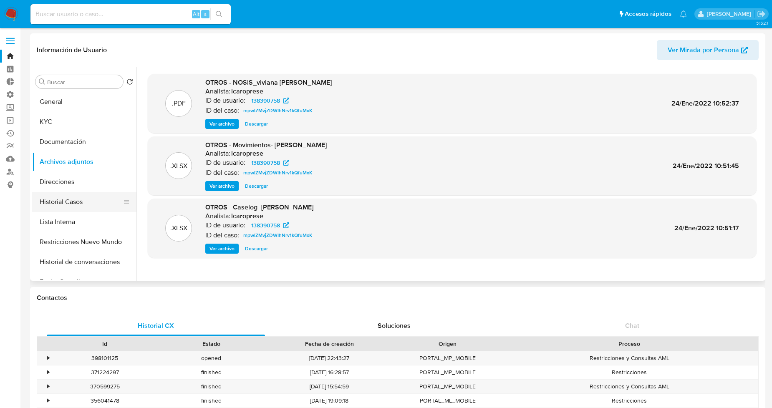
click at [95, 209] on button "Historial Casos" at bounding box center [81, 202] width 98 height 20
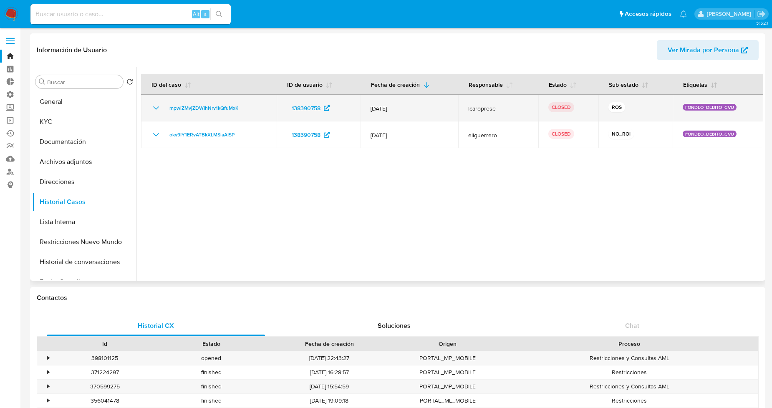
click at [153, 108] on icon "Mostrar/Ocultar" at bounding box center [156, 108] width 10 height 10
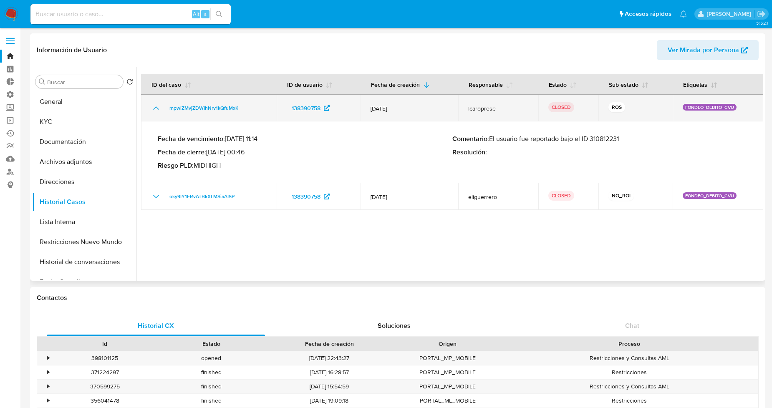
click at [153, 108] on icon "Mostrar/Ocultar" at bounding box center [156, 108] width 10 height 10
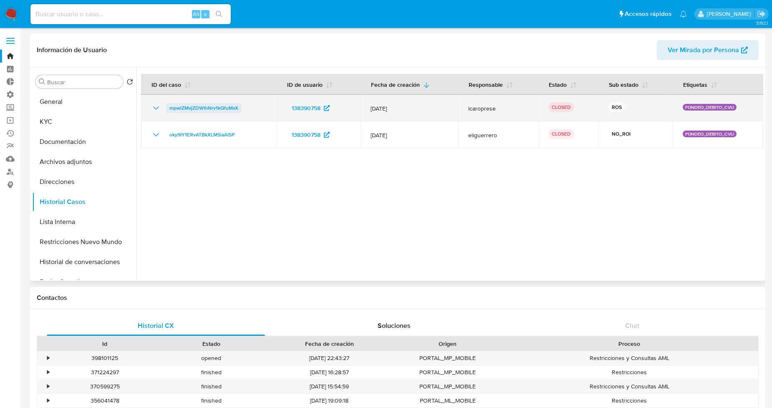
click at [214, 107] on span "mpwlZMvjZDWIhNrv1kQfuMxK" at bounding box center [203, 108] width 69 height 10
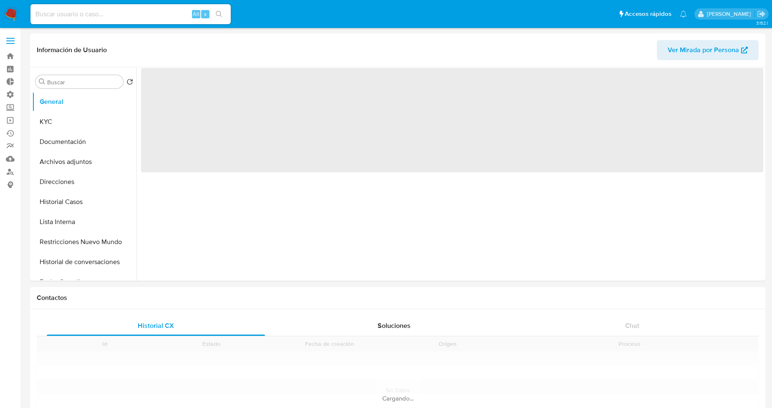
click at [92, 15] on input at bounding box center [130, 14] width 200 height 11
paste input "E4qPOd9WA3TI3FEzVcKSlRZ6"
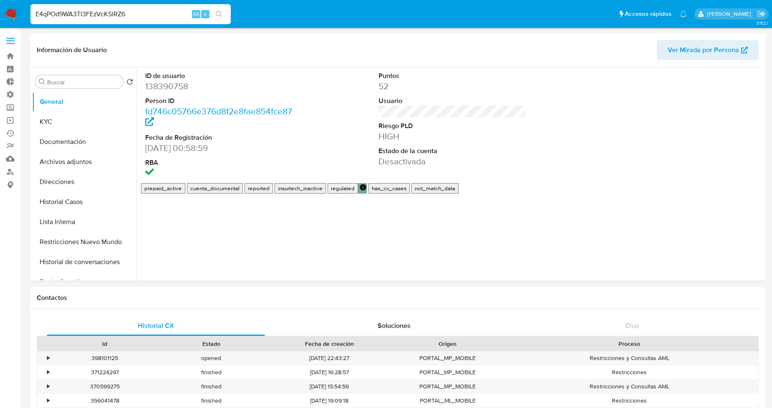
type input "E4qPOd9WA3TI3FEzVcKSlRZ6"
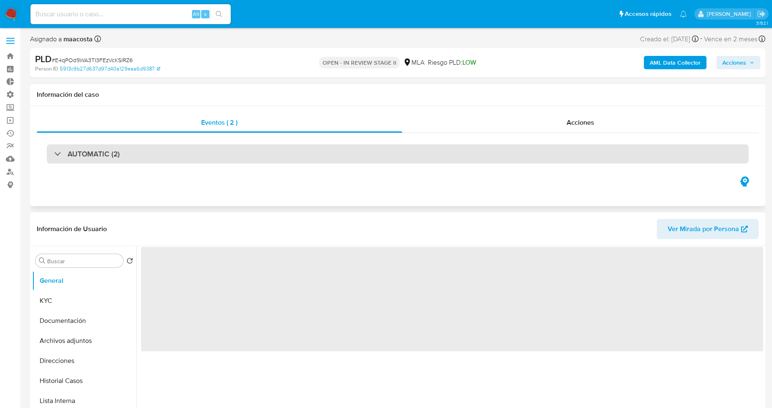
click at [214, 159] on div "AUTOMATIC (2)" at bounding box center [397, 153] width 701 height 19
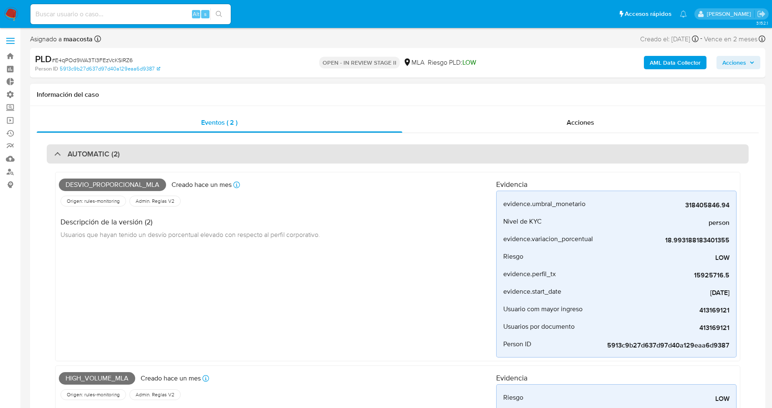
click at [214, 159] on div "AUTOMATIC (2)" at bounding box center [397, 153] width 701 height 19
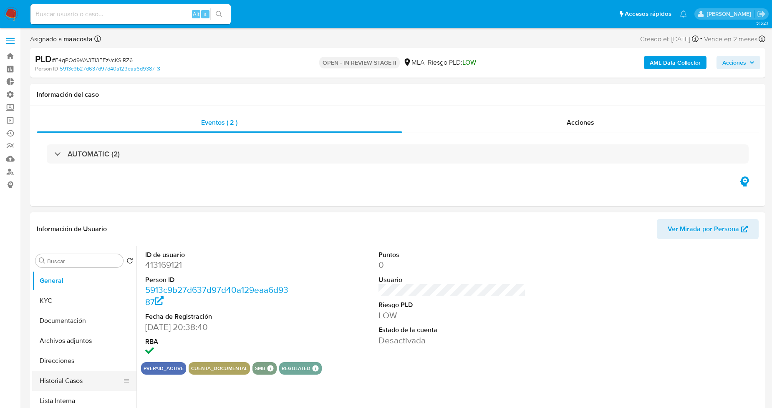
select select "10"
click at [83, 375] on button "Historial Casos" at bounding box center [81, 381] width 98 height 20
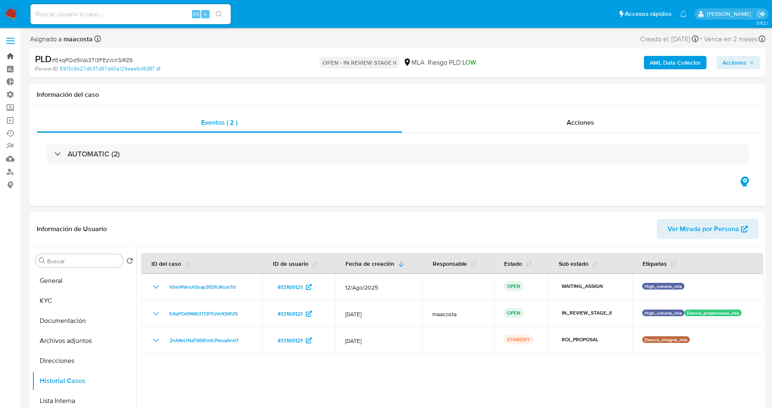
click at [13, 54] on link "Bandeja" at bounding box center [49, 56] width 99 height 13
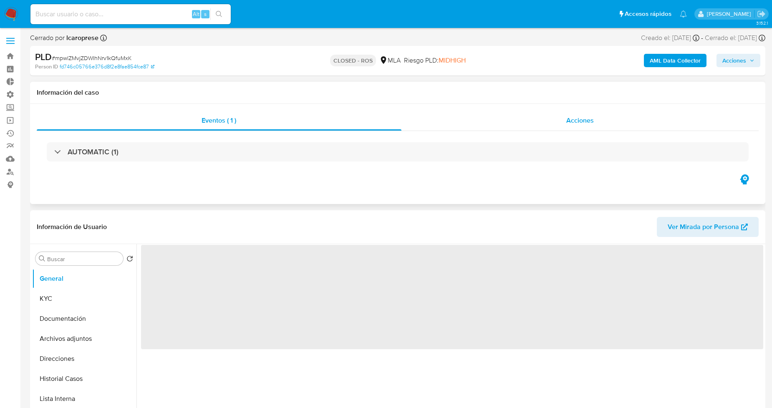
click at [528, 126] on div "Acciones" at bounding box center [579, 121] width 357 height 20
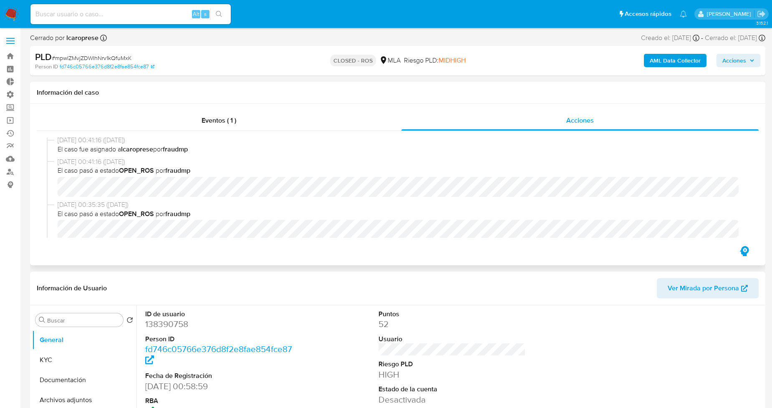
select select "10"
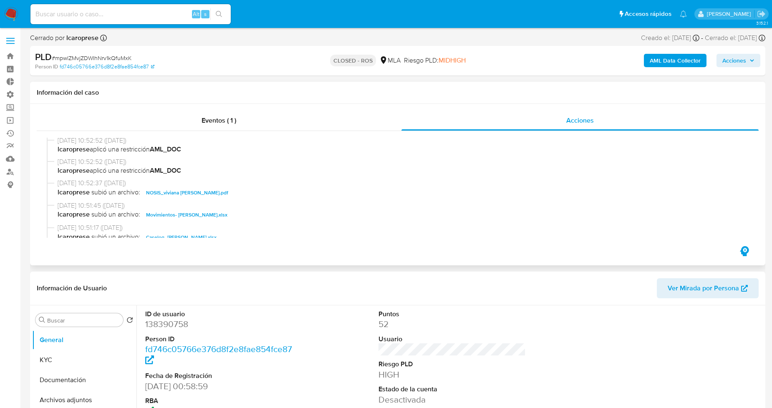
scroll to position [510, 0]
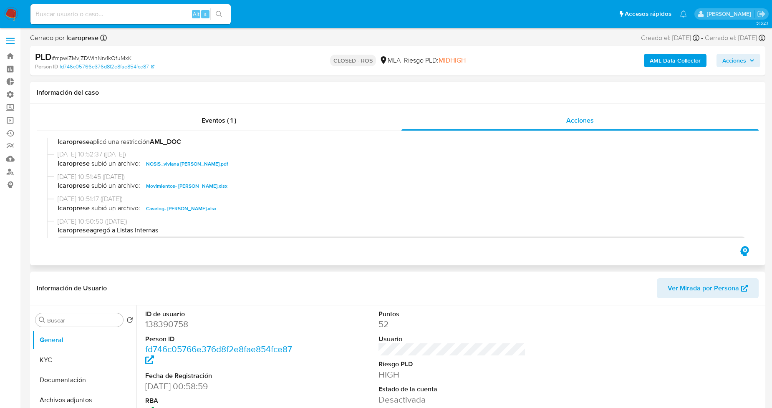
click at [214, 205] on span "Caselog- [PERSON_NAME].xlsx" at bounding box center [181, 209] width 70 height 10
click at [207, 186] on span "Movimientos- [PERSON_NAME].xlsx" at bounding box center [186, 186] width 81 height 10
click at [202, 119] on span "Eventos ( 1 )" at bounding box center [218, 121] width 35 height 10
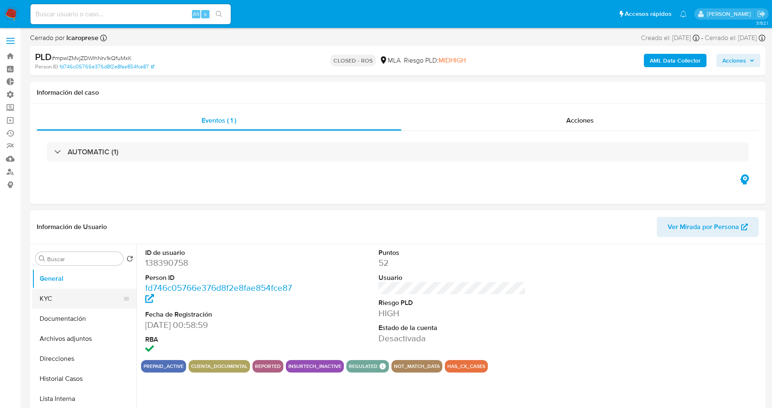
click at [68, 301] on button "KYC" at bounding box center [81, 299] width 98 height 20
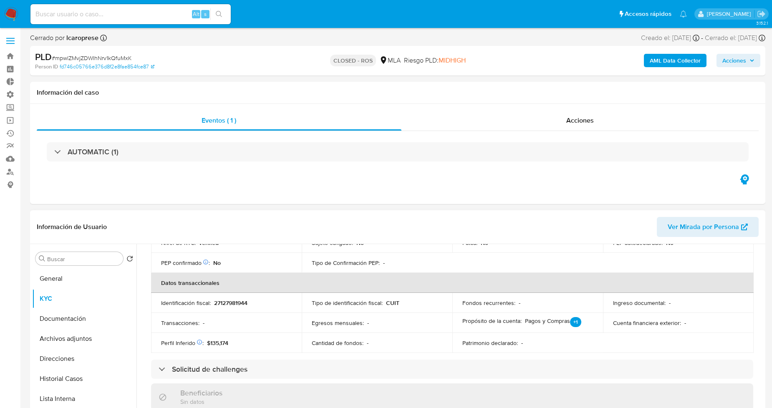
scroll to position [139, 0]
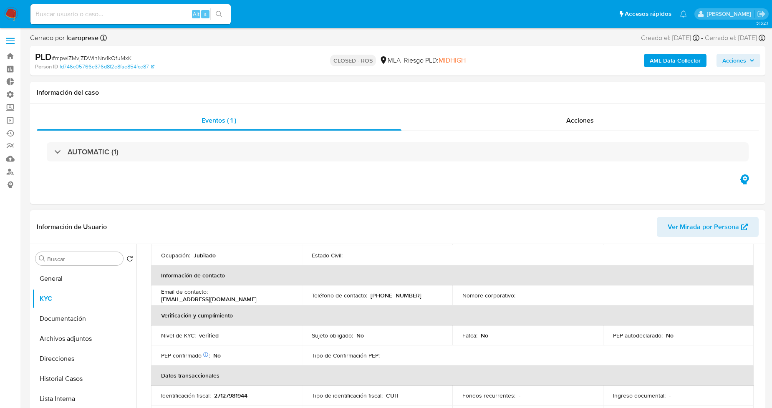
click at [212, 301] on p "[EMAIL_ADDRESS][DOMAIN_NAME]" at bounding box center [209, 299] width 96 height 8
drag, startPoint x: 242, startPoint y: 299, endPoint x: 158, endPoint y: 303, distance: 84.3
click at [158, 303] on td "Email de contacto : [EMAIL_ADDRESS][DOMAIN_NAME]" at bounding box center [226, 295] width 151 height 20
copy p "[EMAIL_ADDRESS][DOMAIN_NAME]"
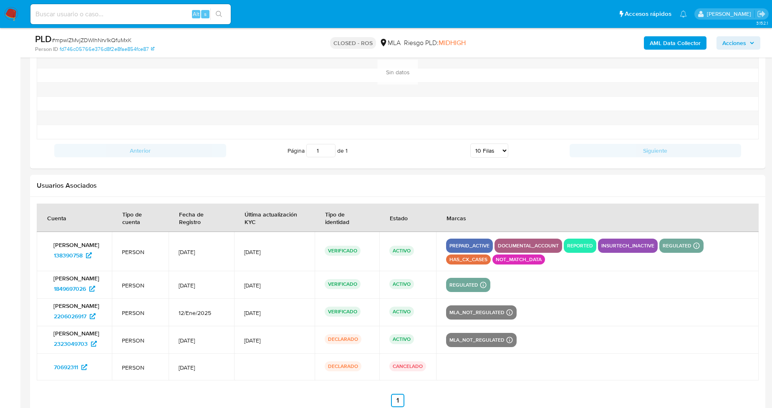
scroll to position [1054, 0]
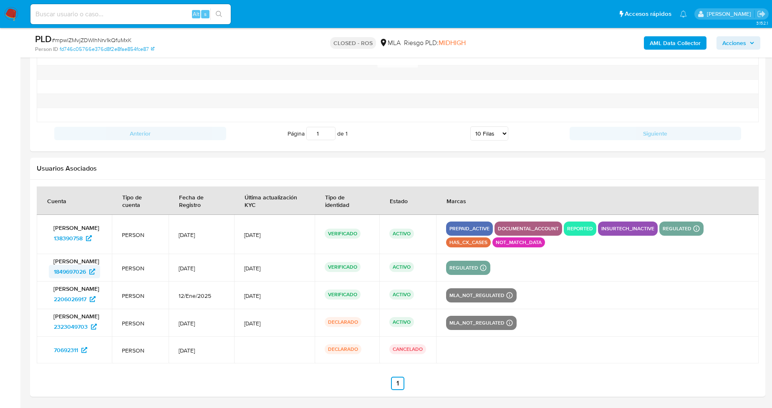
click at [60, 273] on span "1849697026" at bounding box center [70, 271] width 32 height 13
click at [68, 299] on span "2206026917" at bounding box center [70, 298] width 33 height 13
click at [80, 329] on span "2323049703" at bounding box center [71, 326] width 34 height 13
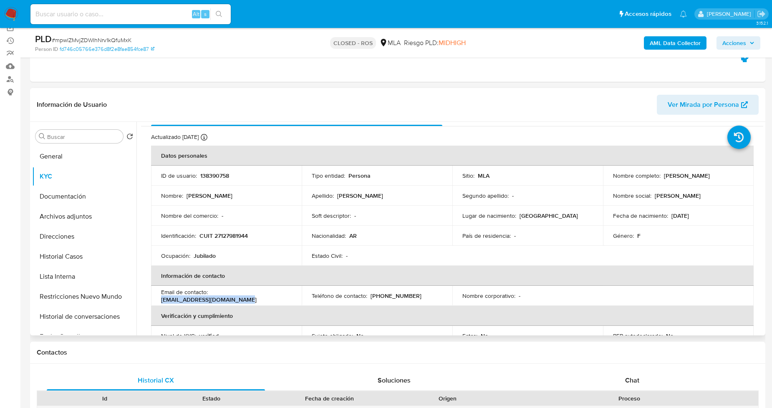
scroll to position [0, 0]
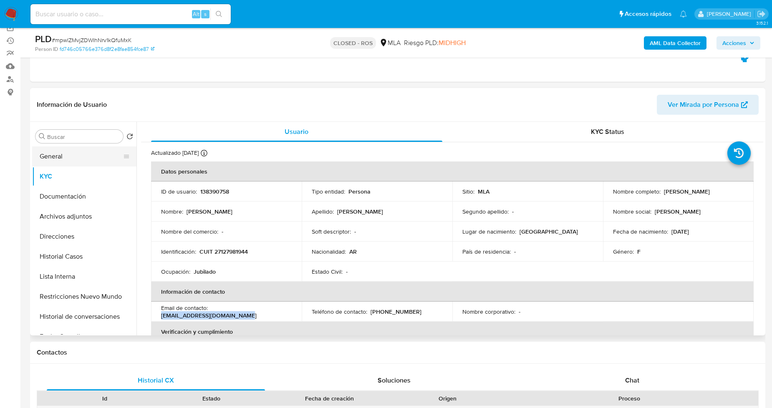
click at [78, 160] on button "General" at bounding box center [81, 156] width 98 height 20
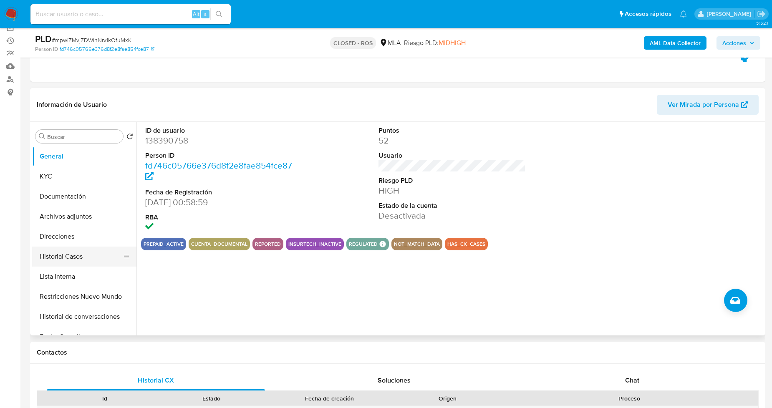
click at [87, 259] on button "Historial Casos" at bounding box center [81, 256] width 98 height 20
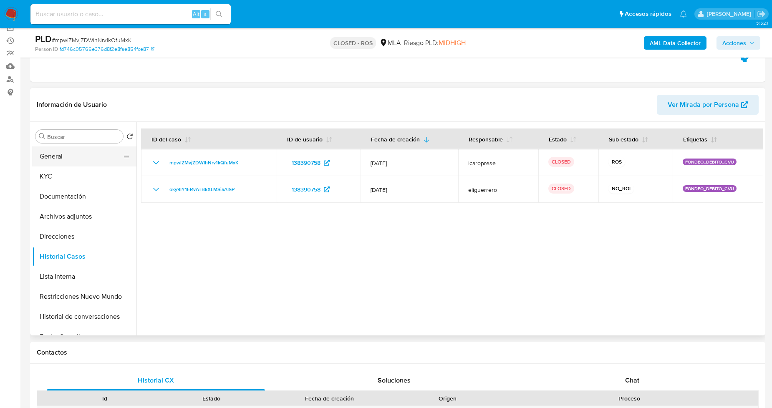
click at [86, 155] on button "General" at bounding box center [81, 156] width 98 height 20
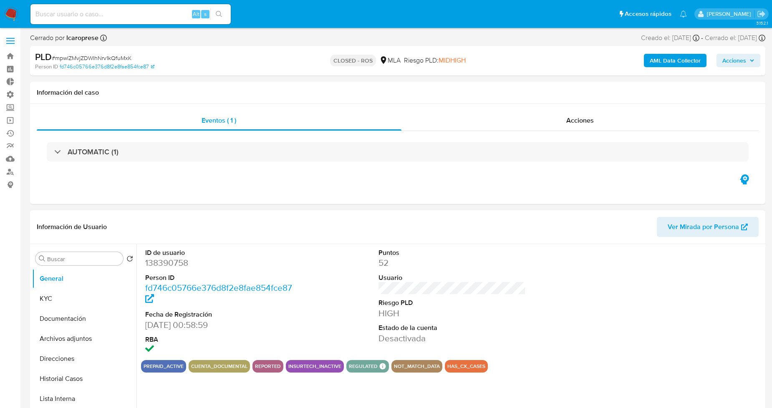
click at [165, 261] on dd "138390758" at bounding box center [218, 263] width 147 height 12
copy dd "138390758"
click at [149, 16] on input at bounding box center [130, 14] width 200 height 11
paste input "138390758"
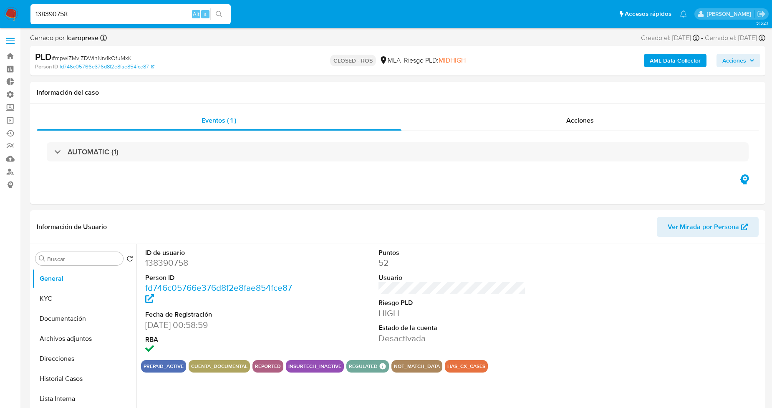
type input "138390758"
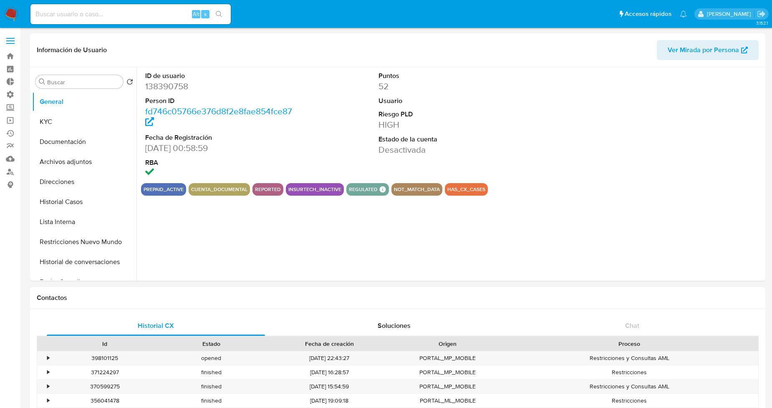
select select "10"
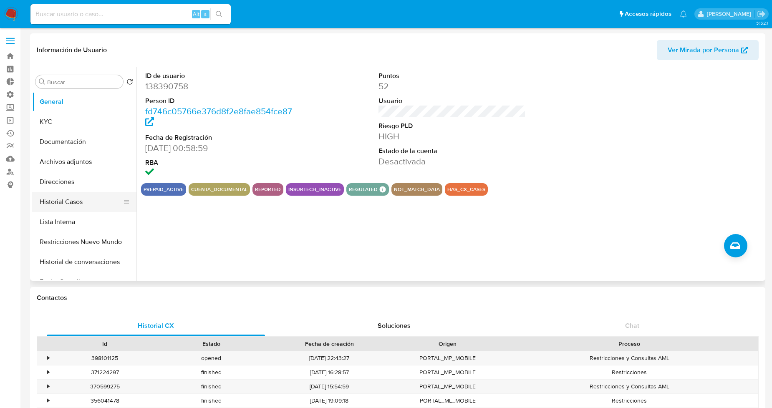
click at [72, 204] on button "Historial Casos" at bounding box center [81, 202] width 98 height 20
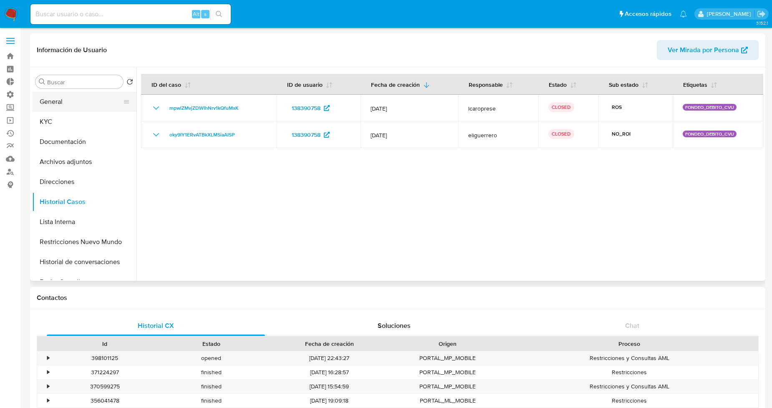
click at [72, 98] on button "General" at bounding box center [81, 102] width 98 height 20
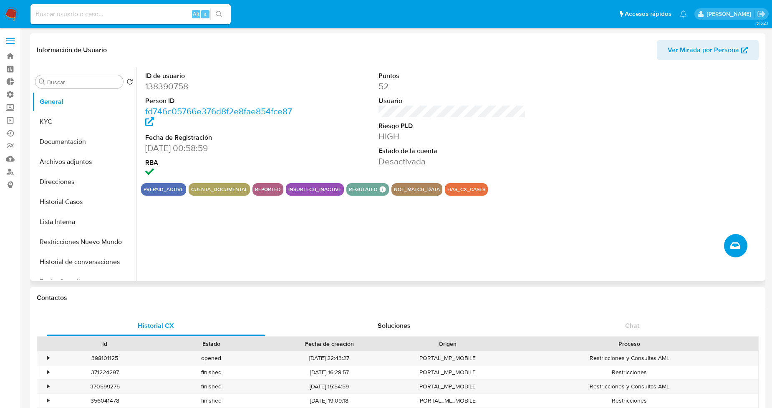
click at [739, 247] on icon "Crear caso manual" at bounding box center [735, 246] width 10 height 10
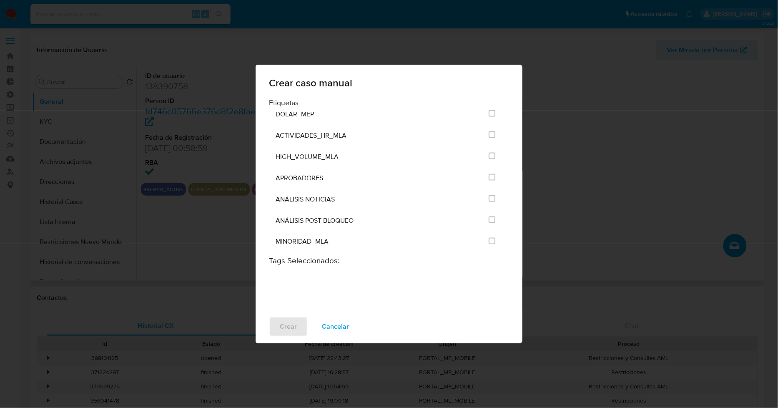
scroll to position [1668, 0]
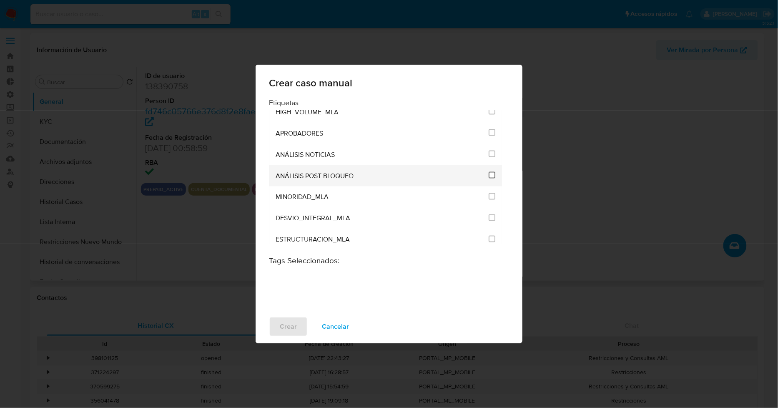
click at [489, 172] on input "3249" at bounding box center [492, 175] width 7 height 7
checkbox input "true"
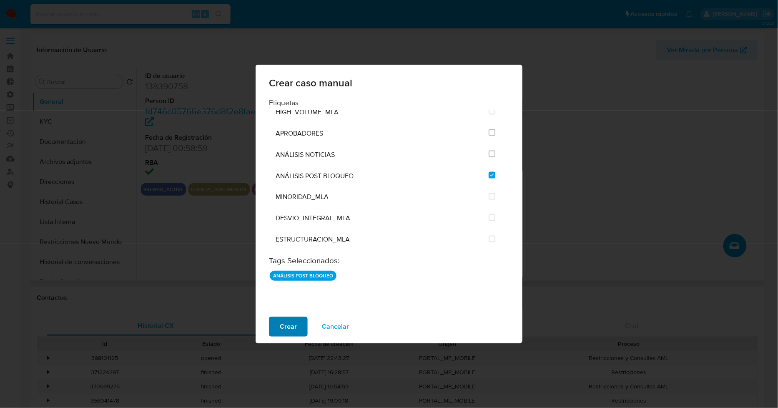
click at [295, 325] on span "Crear" at bounding box center [288, 326] width 17 height 18
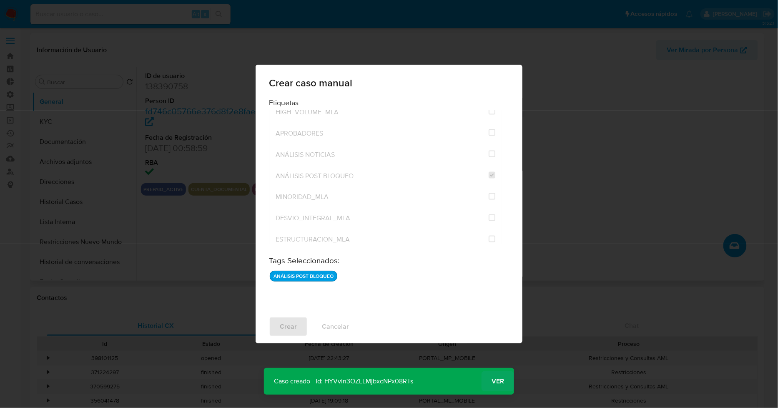
click at [498, 381] on span "Ver" at bounding box center [498, 381] width 13 height 0
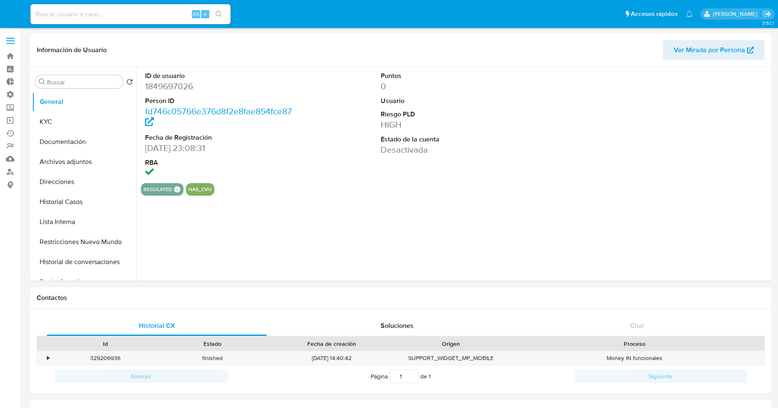
select select "10"
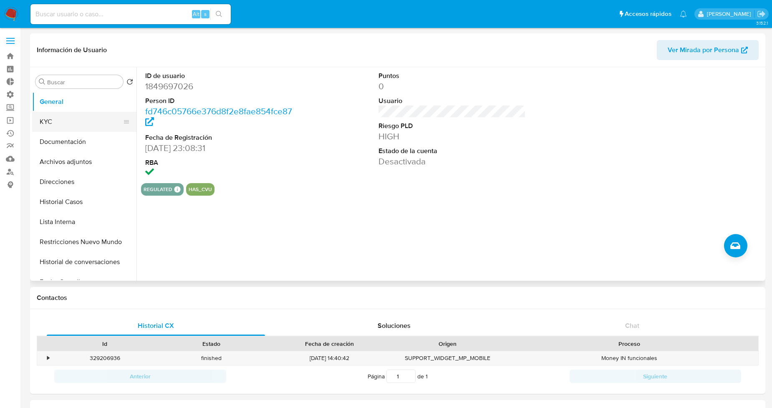
click at [60, 118] on button "KYC" at bounding box center [81, 122] width 98 height 20
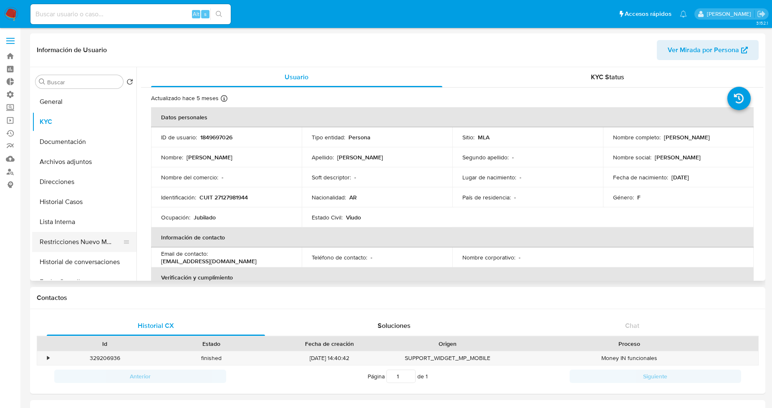
click at [77, 238] on button "Restricciones Nuevo Mundo" at bounding box center [81, 242] width 98 height 20
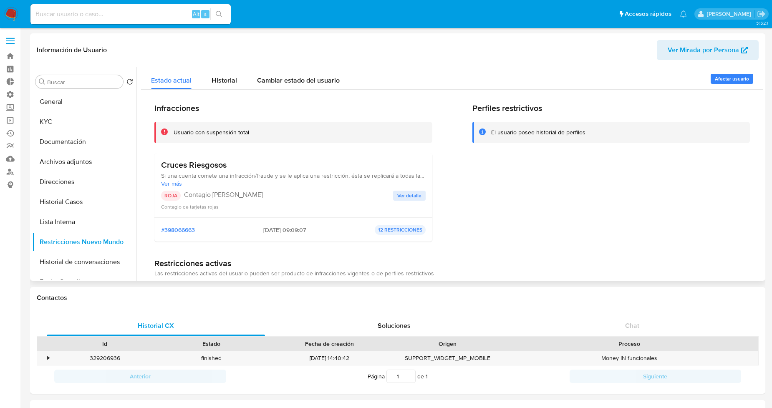
click at [403, 196] on span "Ver detalle" at bounding box center [409, 195] width 24 height 8
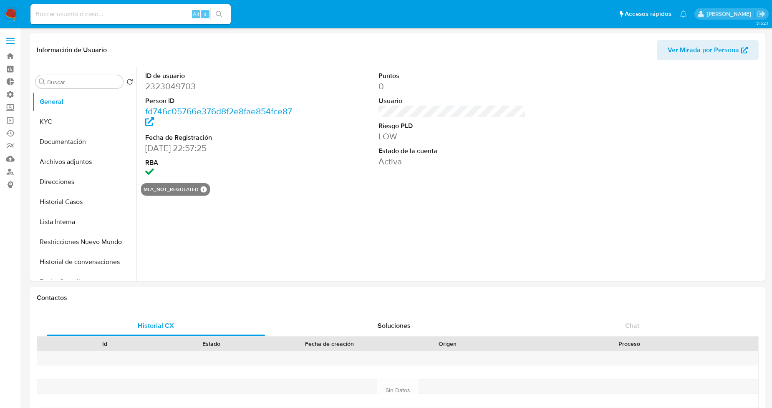
select select "10"
click at [92, 238] on button "Restricciones Nuevo Mundo" at bounding box center [81, 242] width 98 height 20
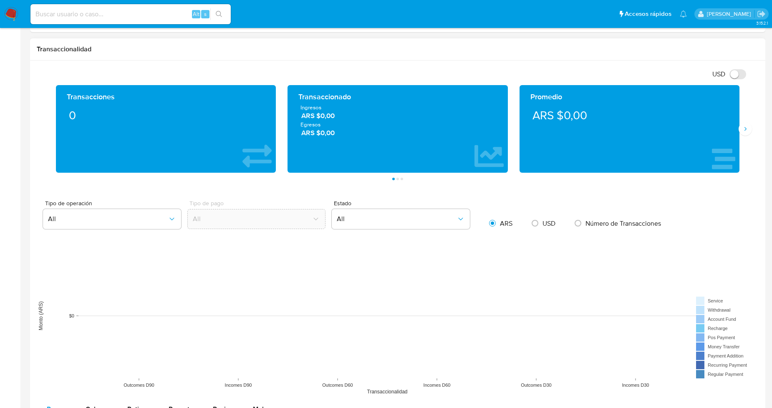
scroll to position [417, 0]
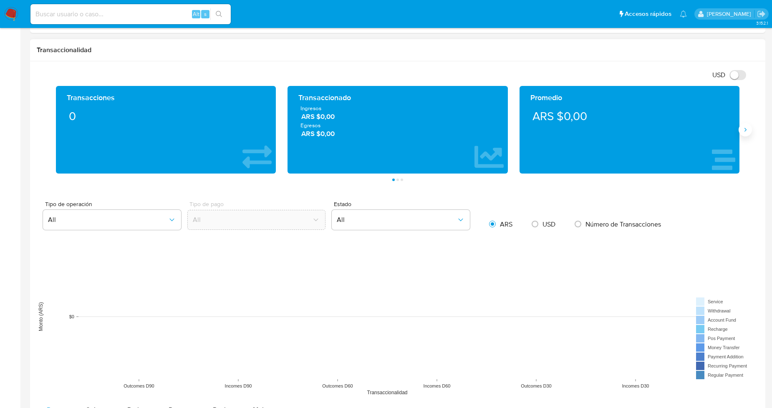
click at [749, 134] on button "Siguiente" at bounding box center [744, 129] width 13 height 13
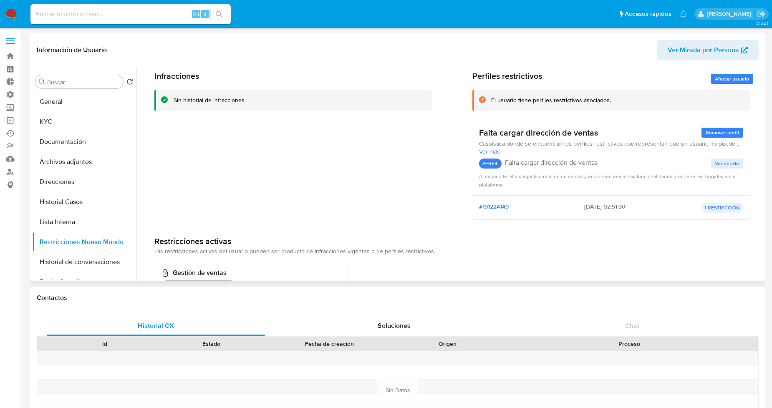
scroll to position [0, 0]
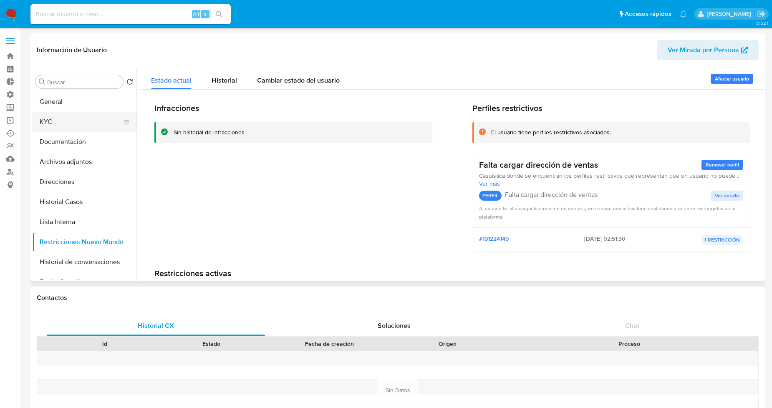
click at [91, 122] on button "KYC" at bounding box center [81, 122] width 98 height 20
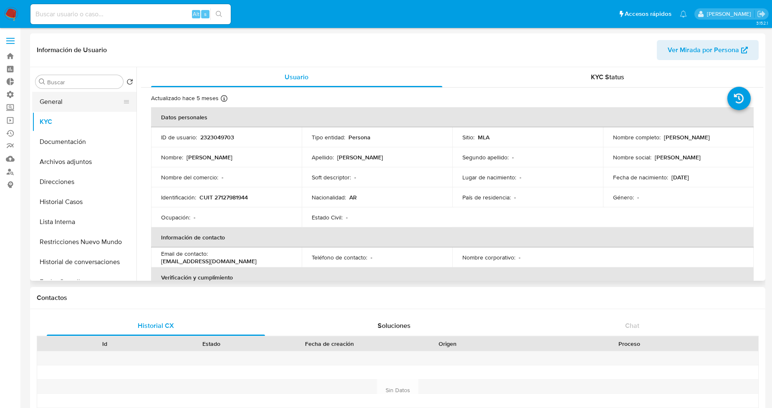
click at [82, 102] on button "General" at bounding box center [81, 102] width 98 height 20
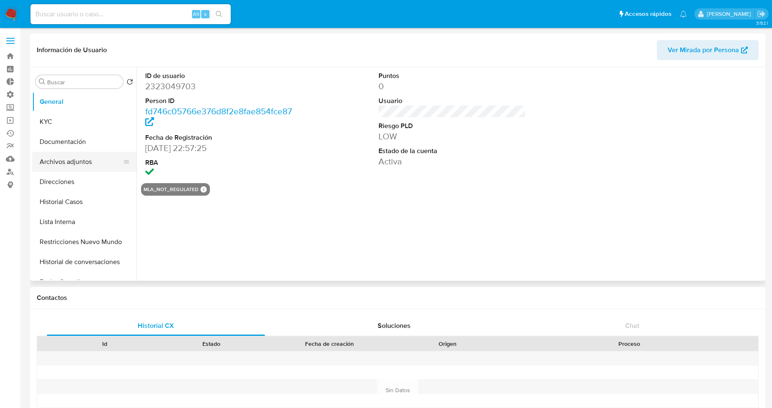
click at [101, 153] on button "Archivos adjuntos" at bounding box center [81, 162] width 98 height 20
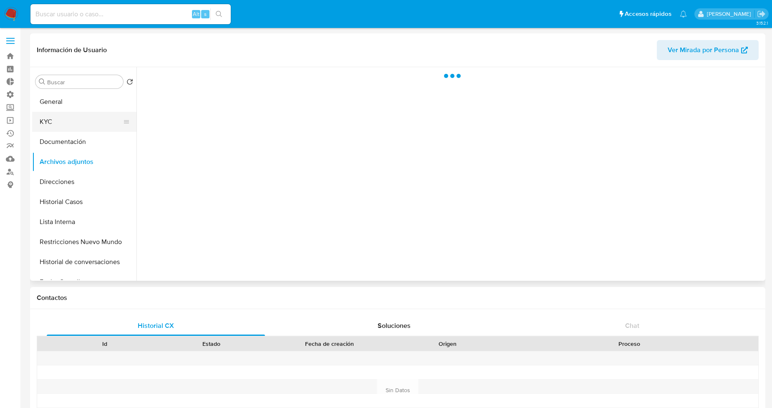
click at [83, 122] on button "KYC" at bounding box center [81, 122] width 98 height 20
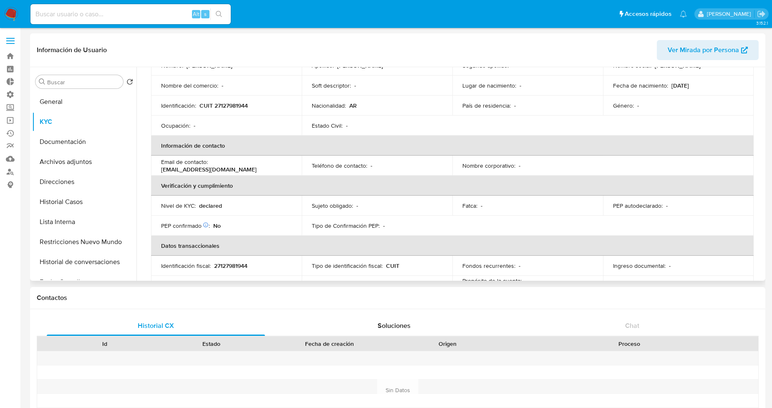
scroll to position [93, 0]
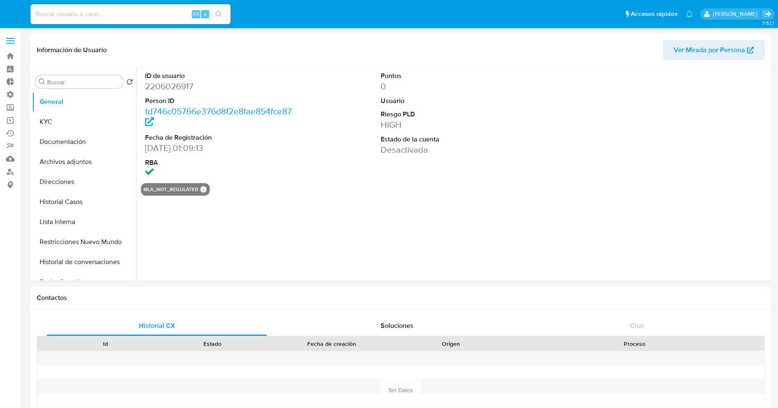
select select "10"
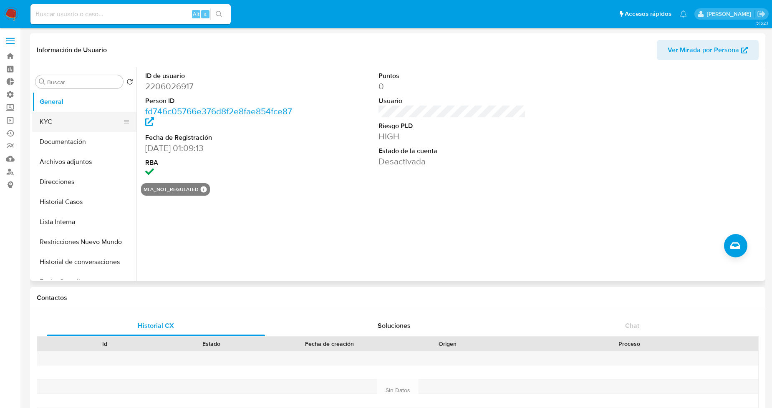
click at [87, 126] on button "KYC" at bounding box center [81, 122] width 98 height 20
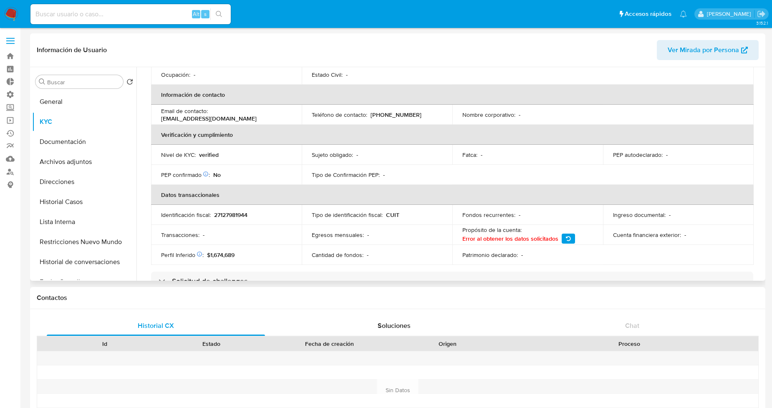
scroll to position [139, 0]
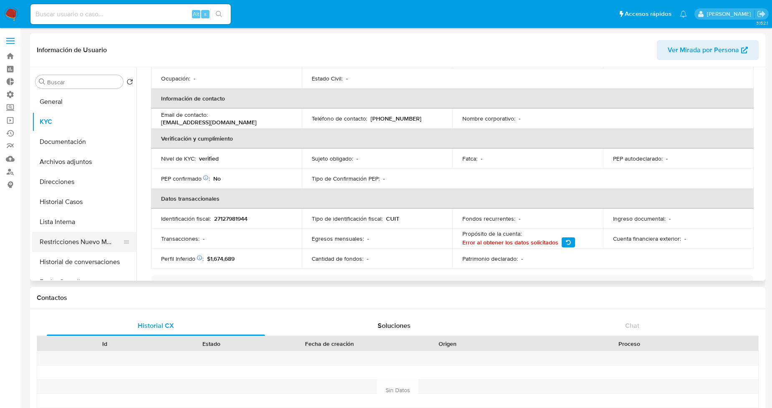
click at [68, 239] on button "Restricciones Nuevo Mundo" at bounding box center [81, 242] width 98 height 20
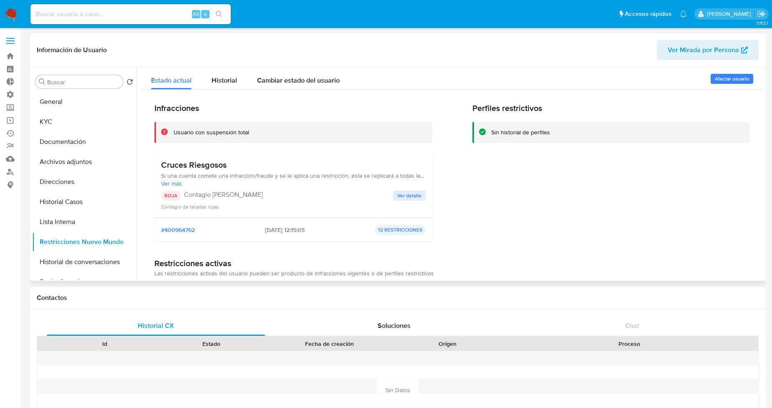
click at [167, 183] on span "Ver más" at bounding box center [293, 184] width 264 height 8
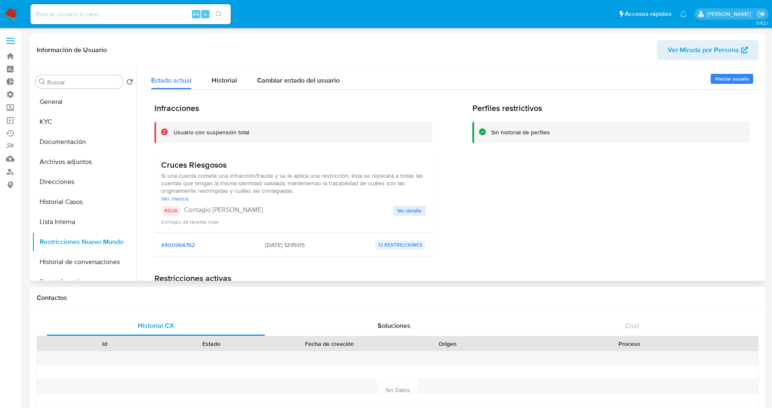
click at [399, 207] on span "Ver detalle" at bounding box center [409, 210] width 24 height 8
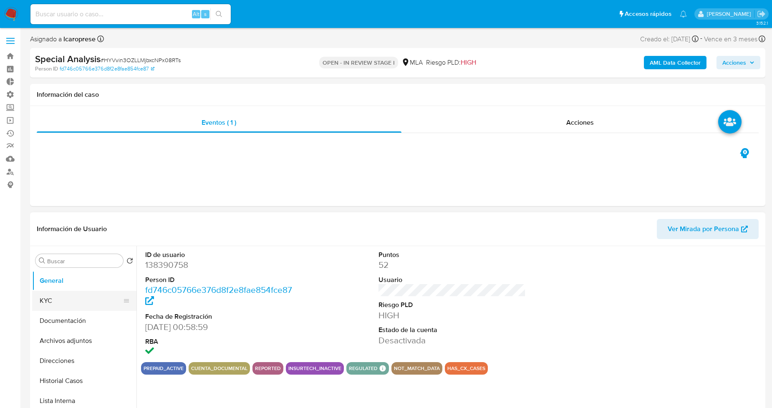
click at [78, 301] on button "KYC" at bounding box center [81, 301] width 98 height 20
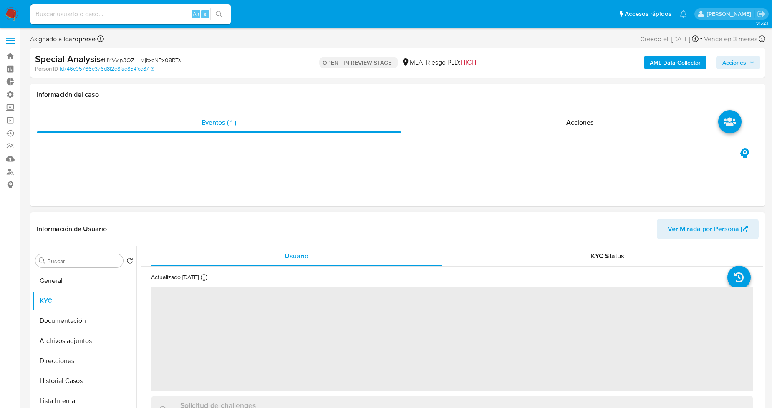
select select "10"
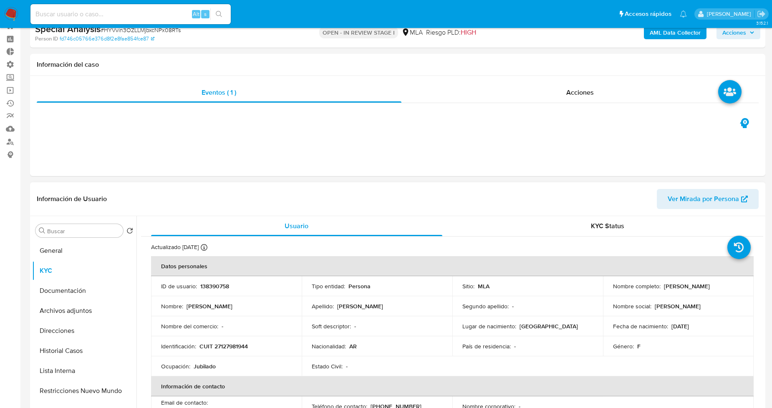
scroll to position [46, 0]
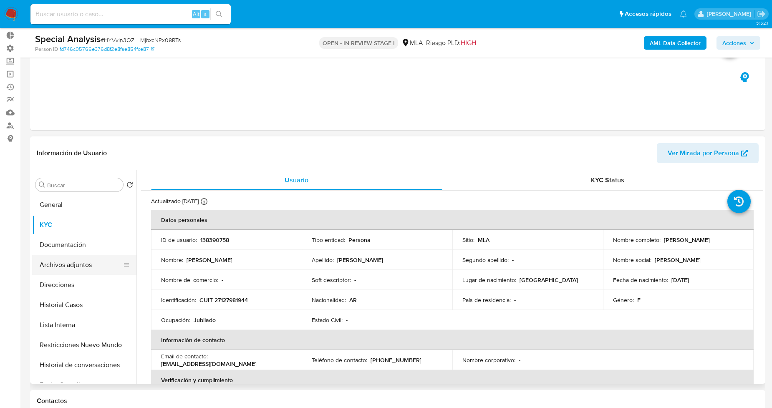
click at [93, 264] on button "Archivos adjuntos" at bounding box center [81, 265] width 98 height 20
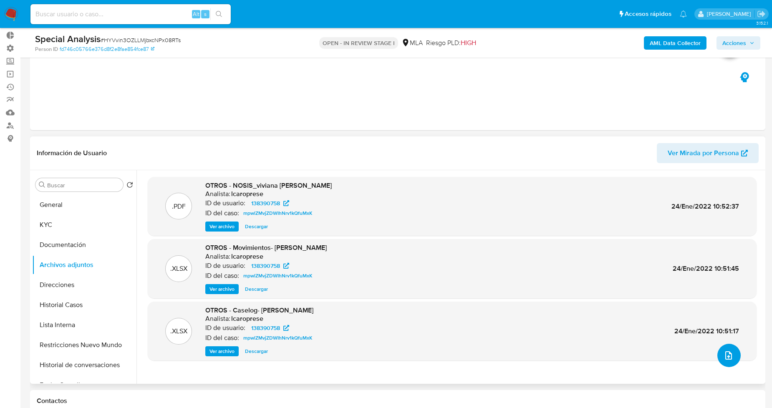
click at [726, 354] on icon "upload-file" at bounding box center [728, 355] width 10 height 10
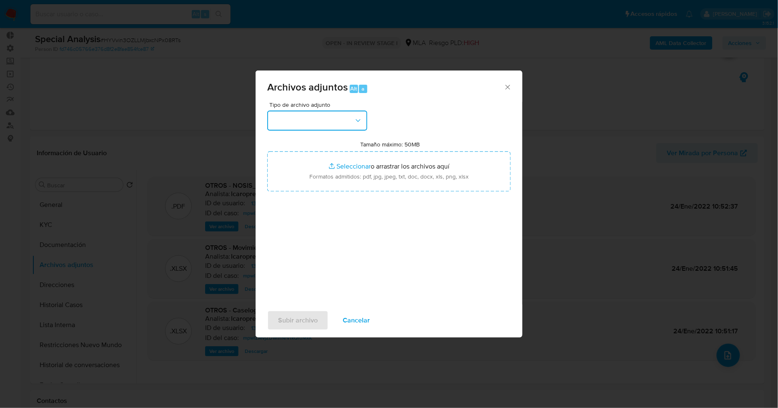
click at [356, 120] on icon "button" at bounding box center [358, 120] width 8 height 8
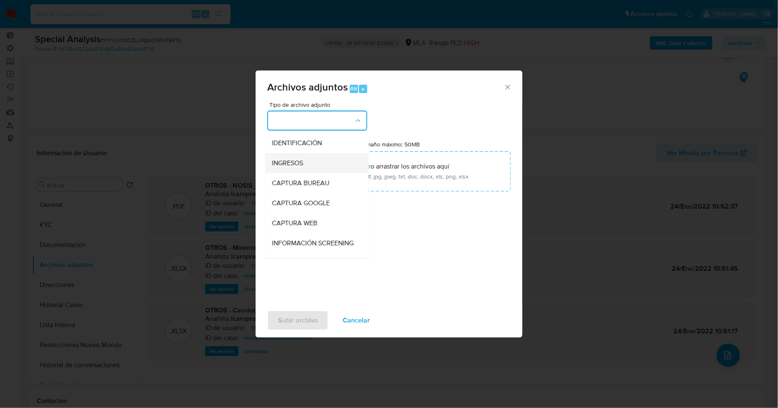
click at [332, 161] on div "INGRESOS" at bounding box center [314, 163] width 85 height 20
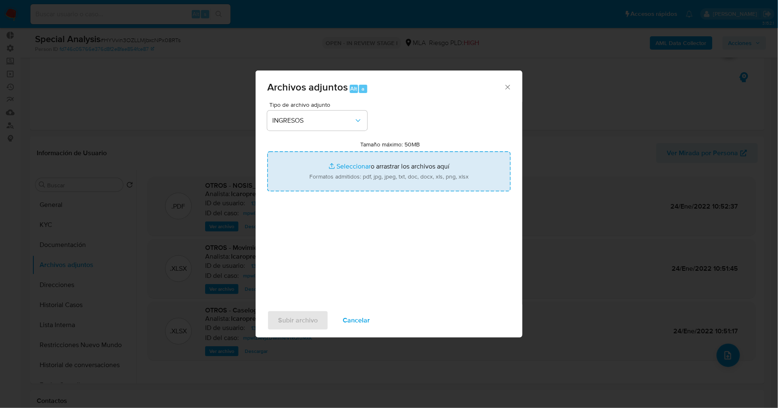
click at [351, 164] on input "Tamaño máximo: 50MB Seleccionar archivos" at bounding box center [389, 171] width 244 height 40
type input "C:\fakepath\rec de jubilacón..pdf"
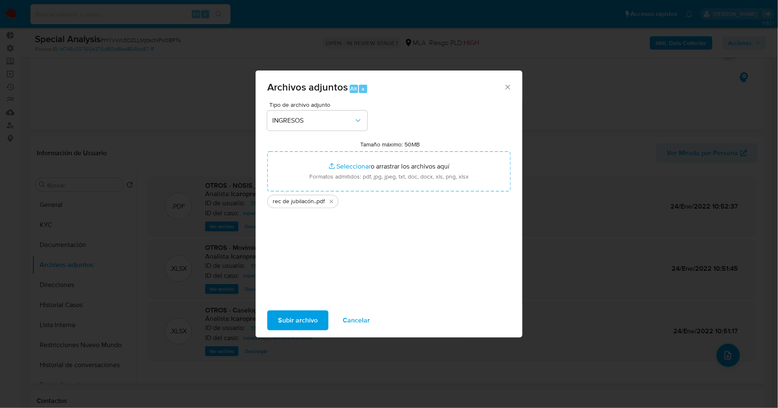
click at [316, 319] on span "Subir archivo" at bounding box center [298, 320] width 40 height 18
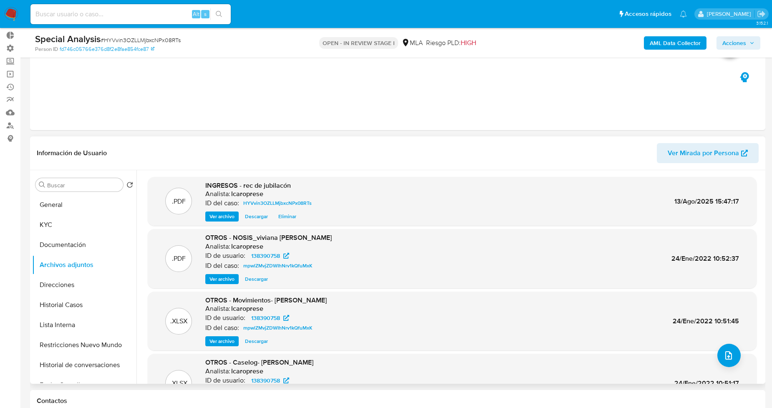
click at [224, 217] on span "Ver archivo" at bounding box center [221, 216] width 25 height 8
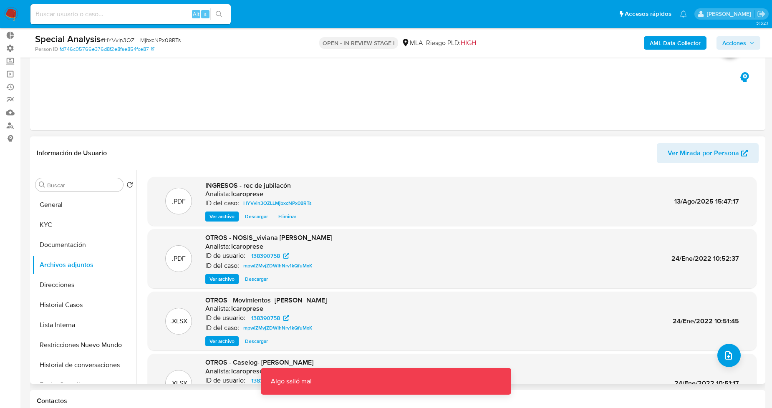
click at [224, 217] on span "Ver archivo" at bounding box center [221, 216] width 25 height 8
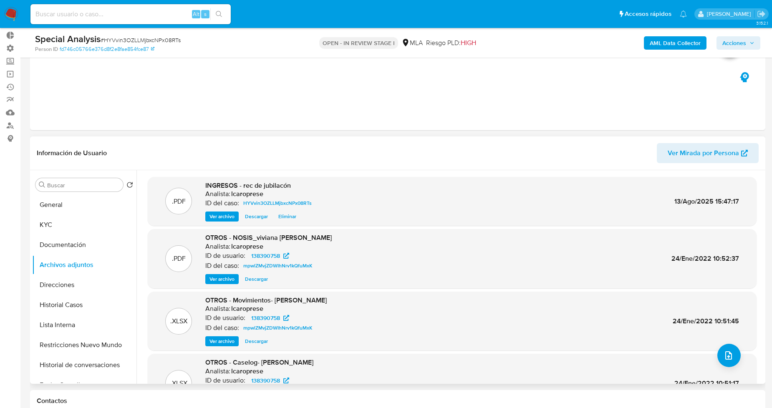
click at [259, 219] on span "Descargar" at bounding box center [256, 216] width 23 height 8
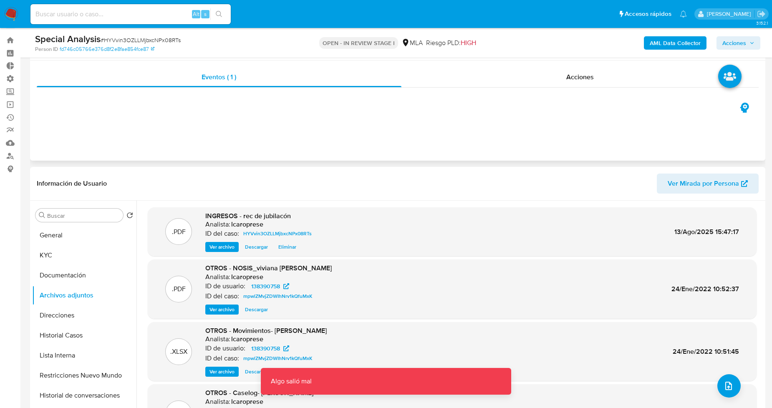
scroll to position [0, 0]
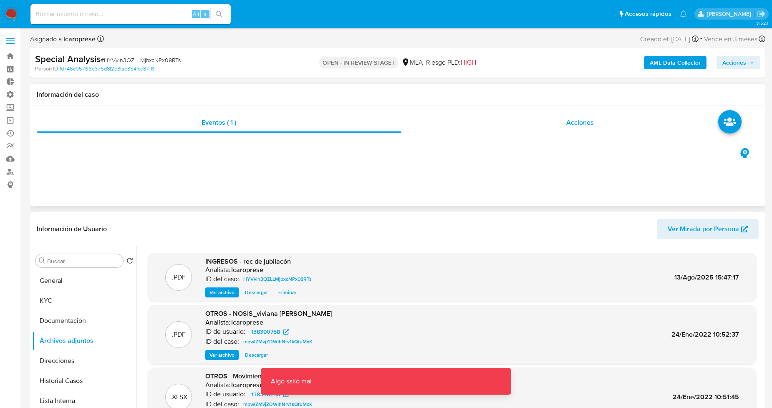
click at [452, 122] on div "Acciones" at bounding box center [579, 123] width 357 height 20
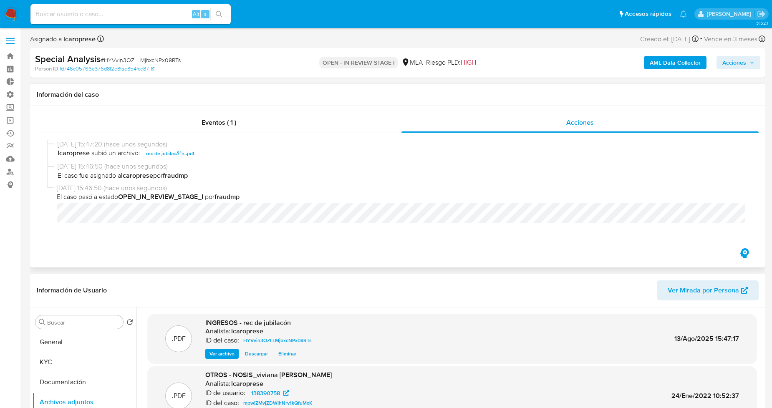
click at [153, 153] on span "rec de jubilacÃ³n..pdf" at bounding box center [170, 153] width 48 height 10
click at [217, 132] on div "Eventos ( 1 )" at bounding box center [219, 123] width 364 height 20
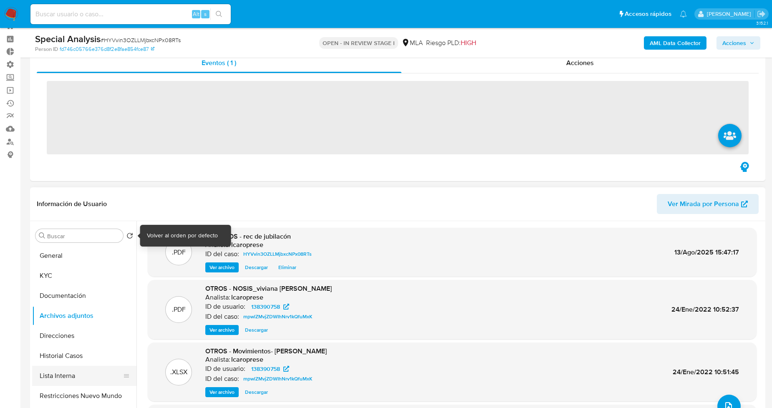
scroll to position [46, 0]
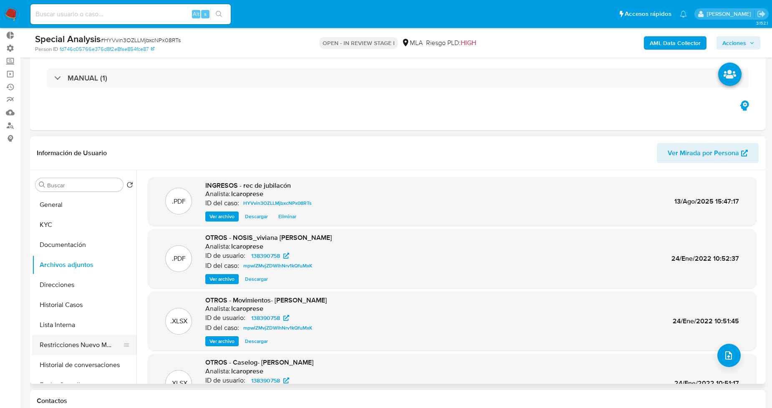
click at [81, 337] on button "Restricciones Nuevo Mundo" at bounding box center [81, 345] width 98 height 20
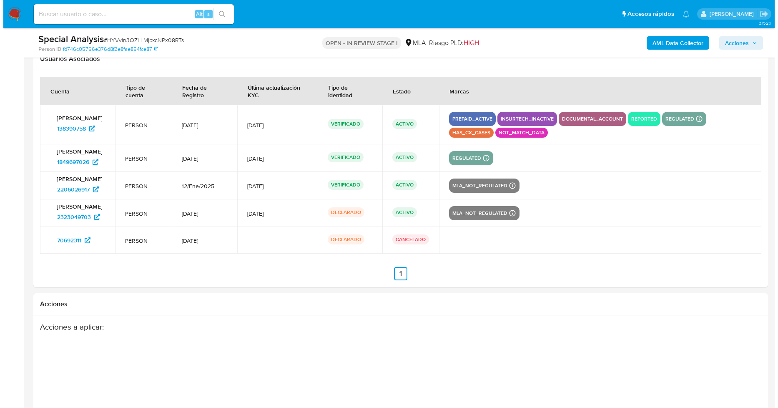
scroll to position [1267, 0]
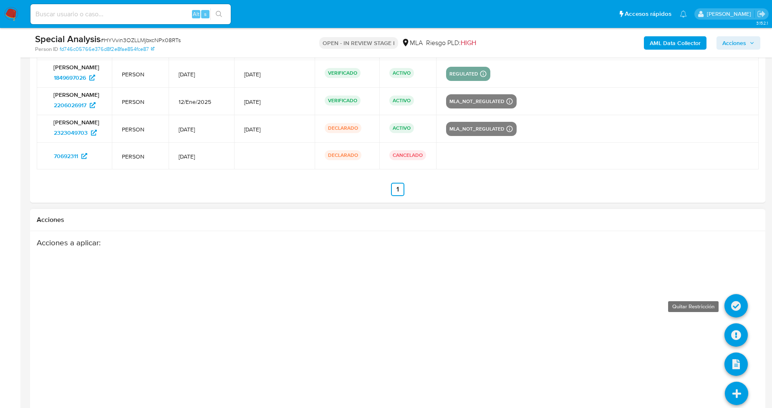
click at [738, 307] on link at bounding box center [735, 305] width 23 height 23
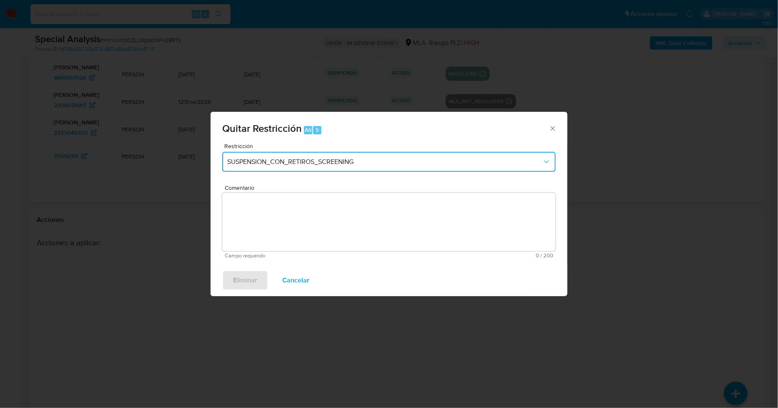
click at [379, 165] on span "SUSPENSION_CON_RETIROS_SCREENING" at bounding box center [384, 162] width 315 height 8
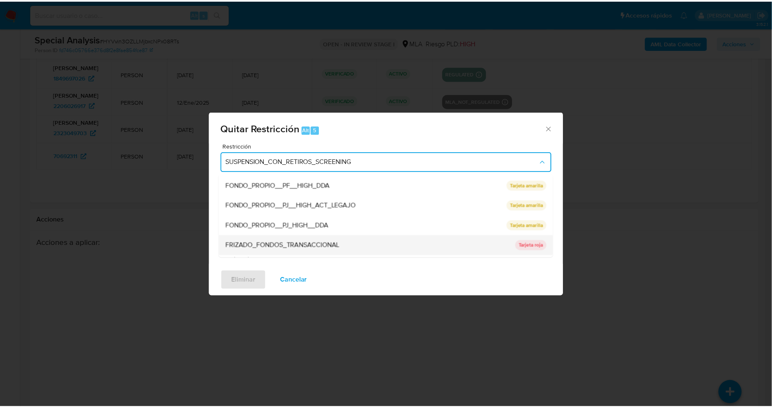
scroll to position [176, 0]
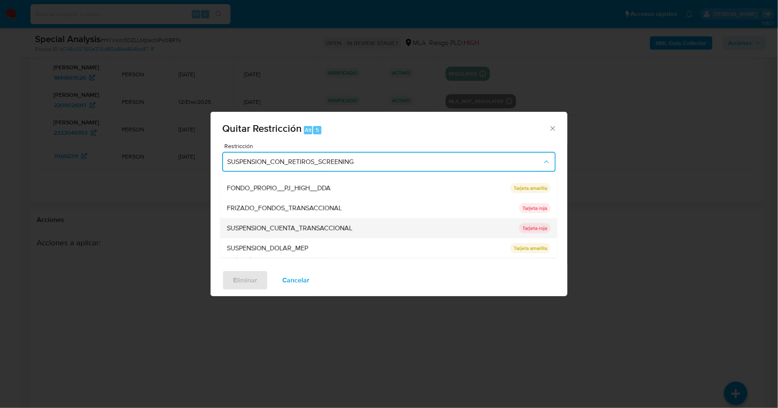
click at [296, 228] on span "SUSPENSION_CUENTA_TRANSACCIONAL" at bounding box center [290, 228] width 126 height 8
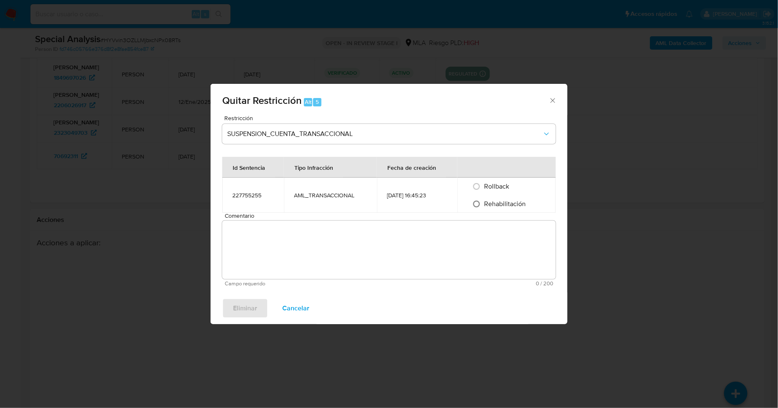
click at [483, 205] on input "Rehabilitación" at bounding box center [476, 203] width 13 height 13
radio input "true"
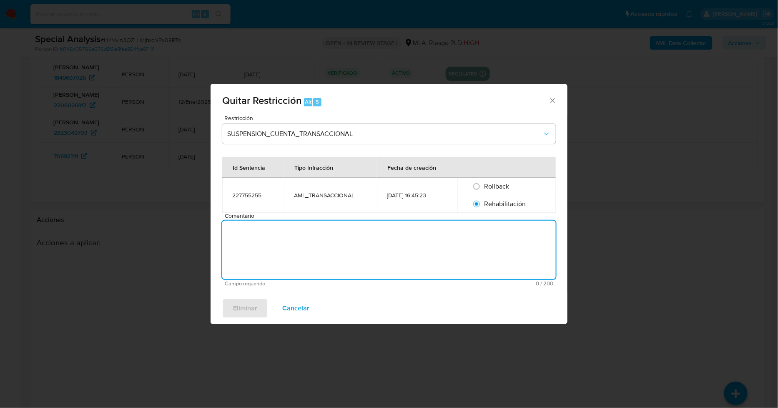
click at [479, 231] on textarea "Comentario" at bounding box center [389, 250] width 334 height 58
type textarea "AML"
click at [257, 306] on button "Eliminar" at bounding box center [245, 308] width 46 height 20
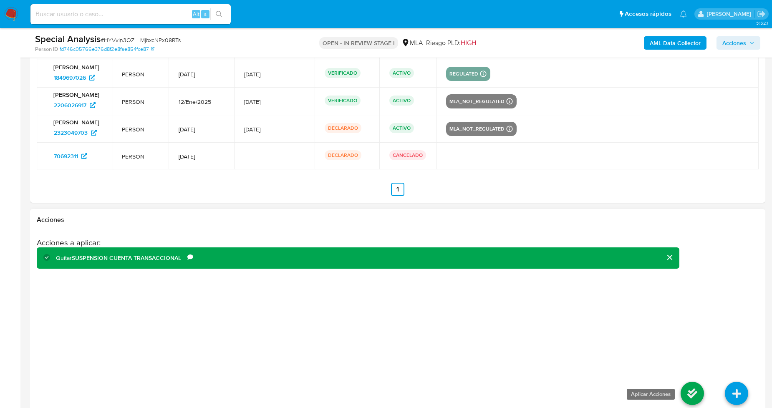
click at [697, 395] on link at bounding box center [691, 393] width 23 height 23
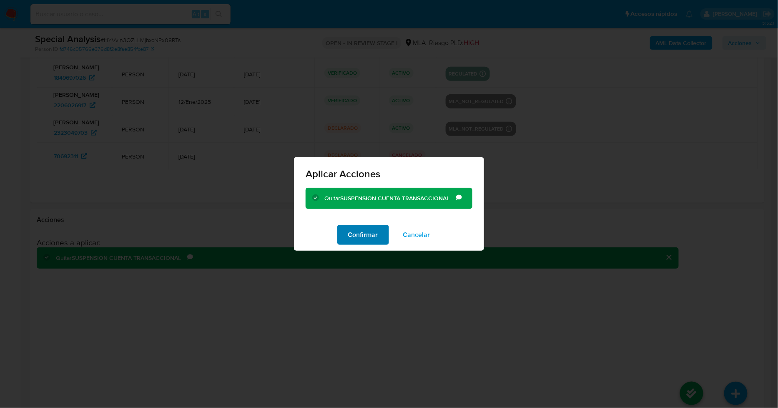
click at [369, 233] on span "Confirmar" at bounding box center [363, 235] width 30 height 18
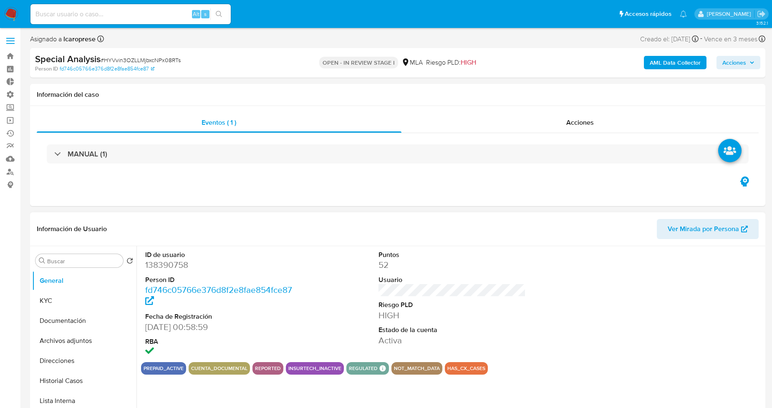
scroll to position [46, 0]
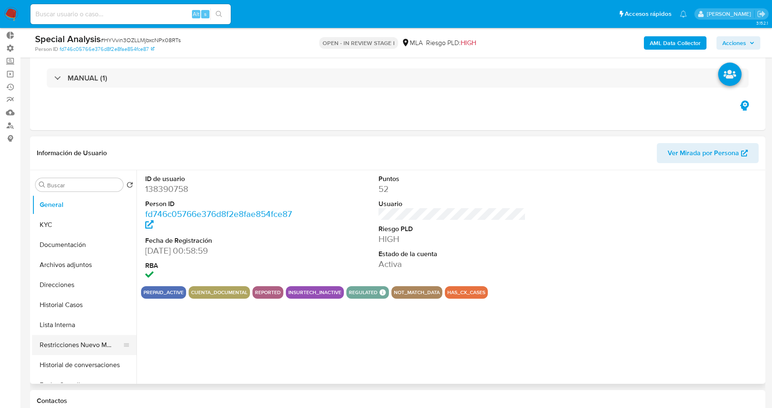
select select "10"
click at [71, 341] on button "Restricciones Nuevo Mundo" at bounding box center [81, 345] width 98 height 20
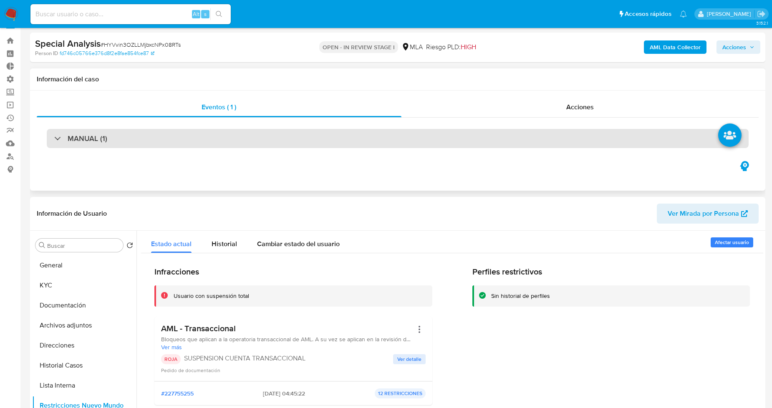
scroll to position [0, 0]
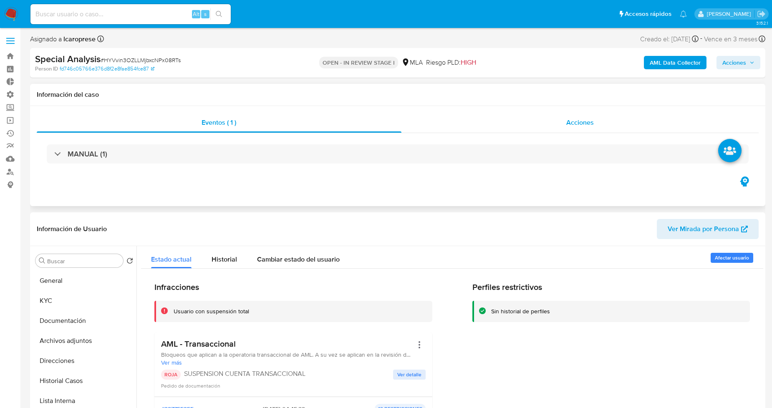
click at [501, 120] on div "Acciones" at bounding box center [579, 123] width 357 height 20
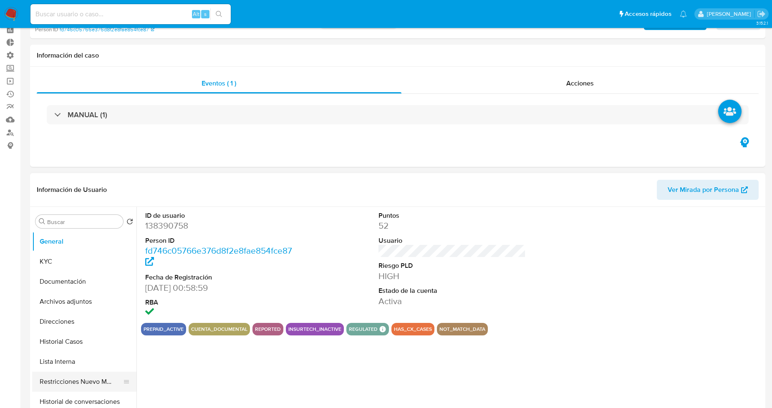
select select "10"
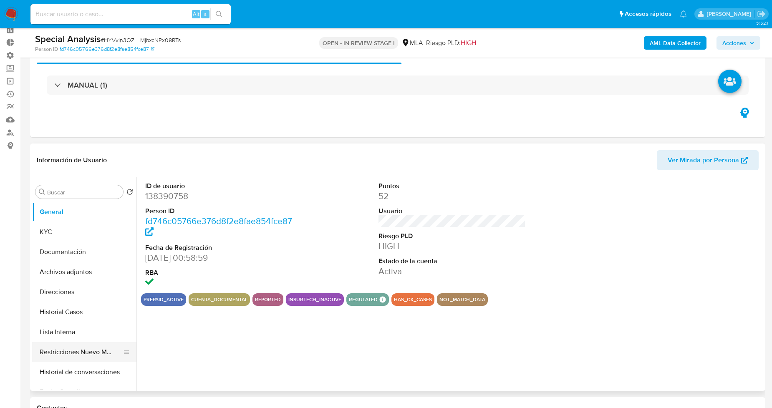
scroll to position [93, 0]
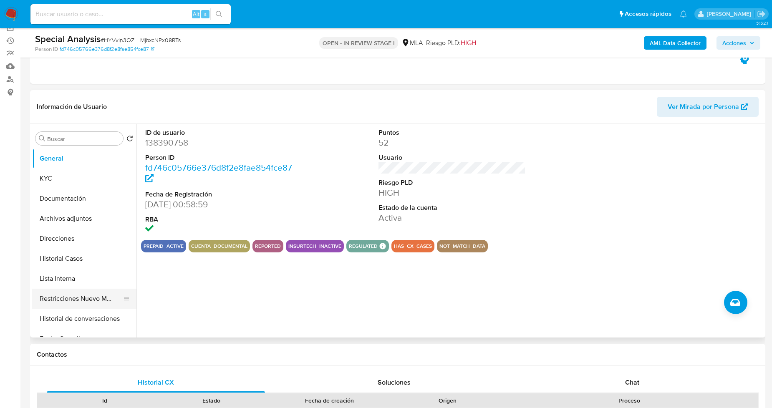
click at [82, 296] on button "Restricciones Nuevo Mundo" at bounding box center [81, 299] width 98 height 20
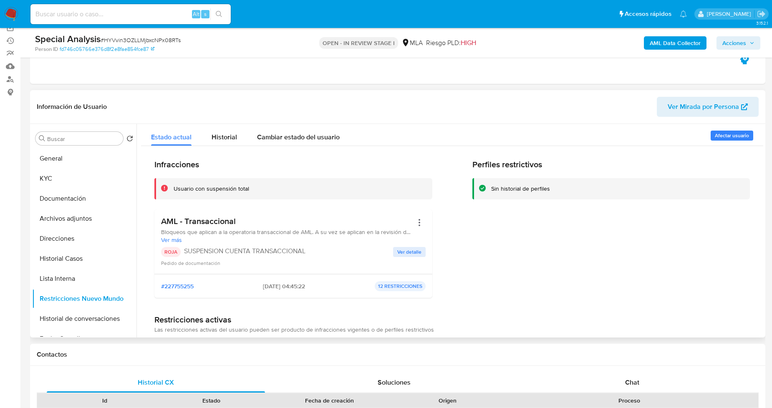
click at [413, 226] on div at bounding box center [419, 222] width 13 height 13
click at [415, 226] on button "Acciones" at bounding box center [419, 222] width 13 height 13
click at [416, 224] on button "Acciones" at bounding box center [419, 222] width 13 height 13
click at [316, 288] on button "Rehabilitar" at bounding box center [352, 289] width 146 height 20
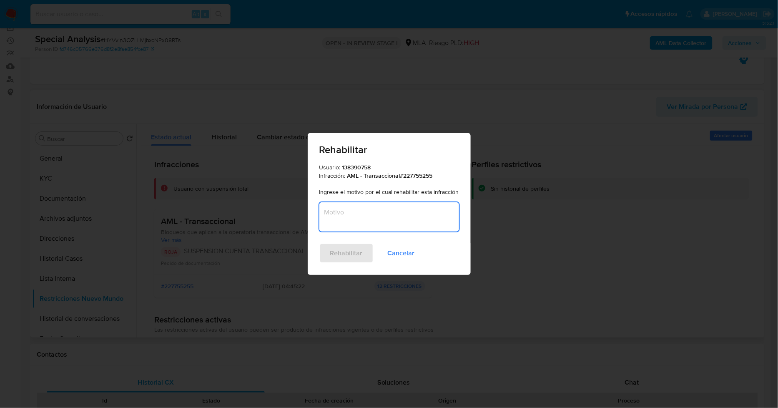
click at [367, 220] on textarea "Motivo" at bounding box center [389, 216] width 140 height 29
drag, startPoint x: 339, startPoint y: 214, endPoint x: 319, endPoint y: 211, distance: 20.6
click at [319, 211] on div "Usuario: 138390758 Infracción: AML - Transaccional # 227755255 Ingrese el motiv…" at bounding box center [389, 202] width 163 height 79
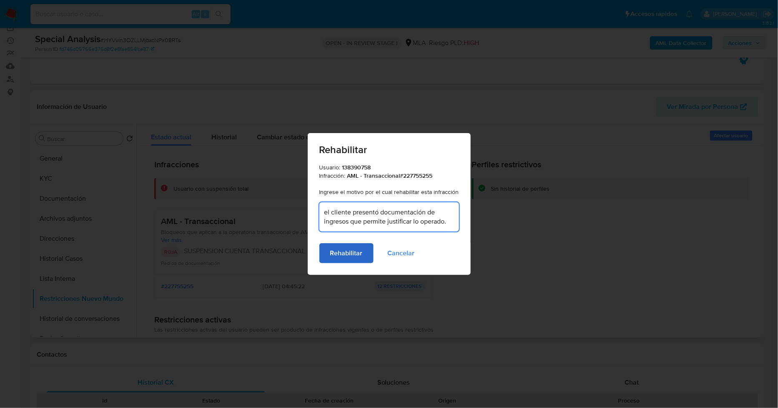
type textarea "el cliente presentó documentación de ingresos que permite justificar lo operado."
click at [347, 252] on span "Rehabilitar" at bounding box center [346, 253] width 33 height 18
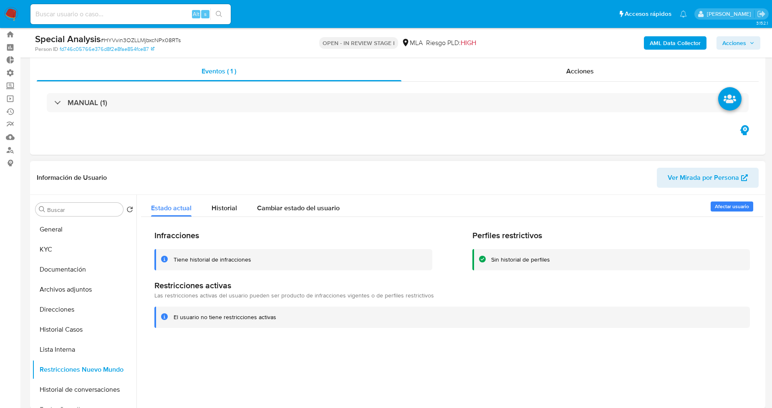
scroll to position [0, 0]
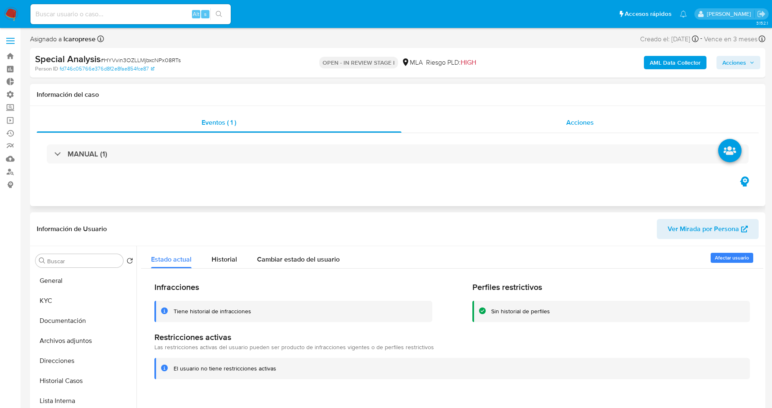
click at [495, 123] on div "Acciones" at bounding box center [579, 123] width 357 height 20
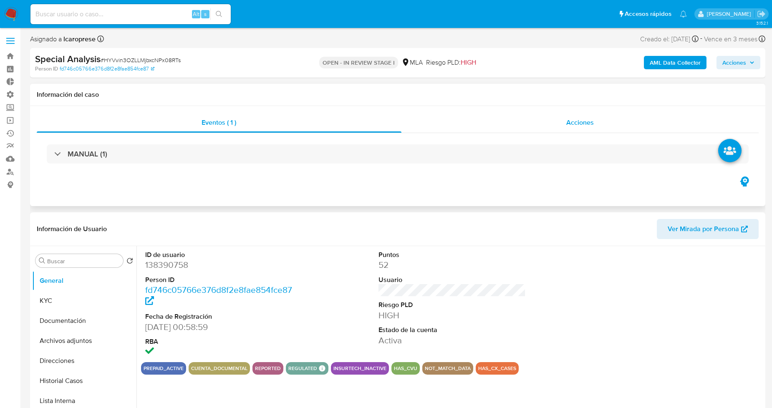
click at [525, 124] on div "Acciones" at bounding box center [579, 123] width 357 height 20
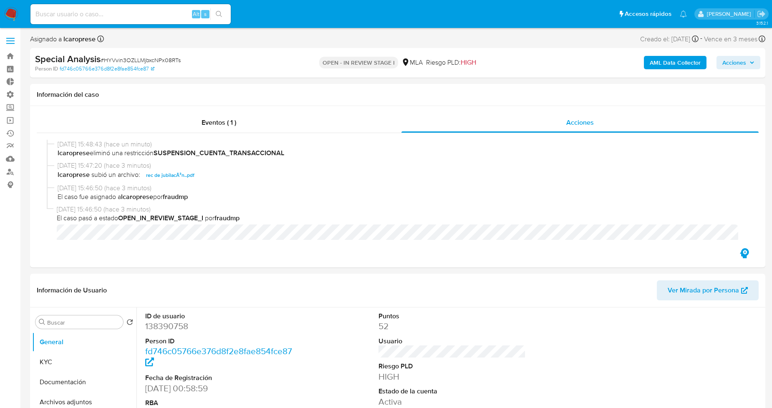
select select "10"
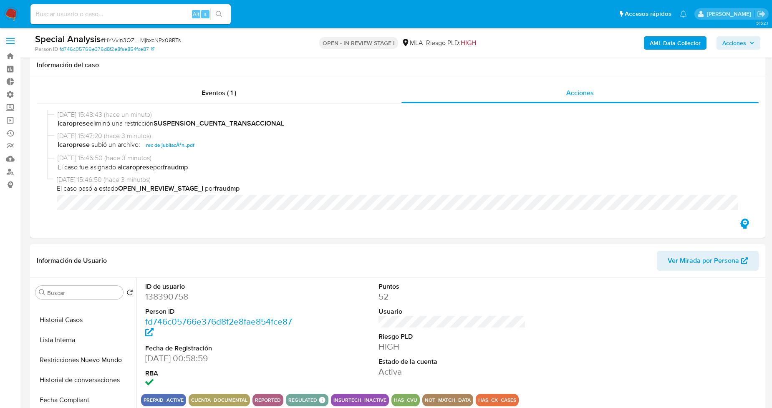
scroll to position [93, 0]
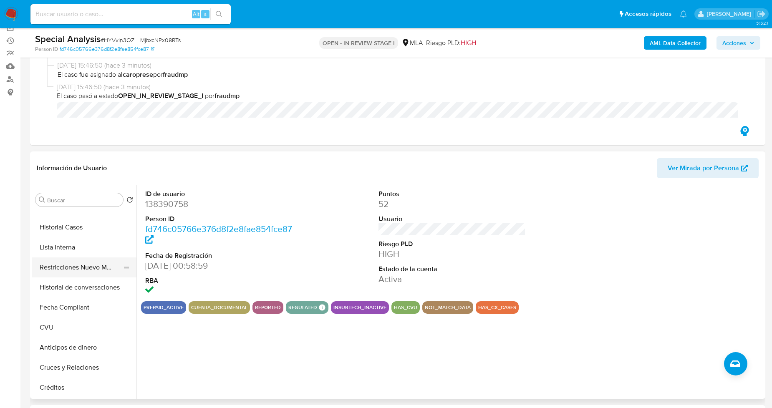
click at [66, 263] on button "Restricciones Nuevo Mundo" at bounding box center [81, 267] width 98 height 20
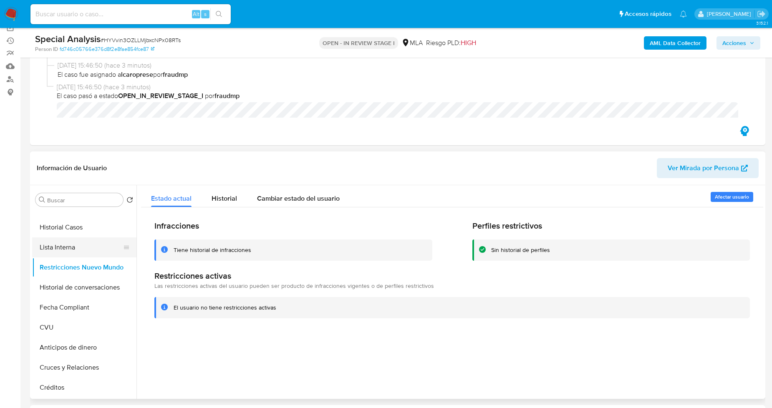
click at [85, 242] on button "Lista Interna" at bounding box center [81, 247] width 98 height 20
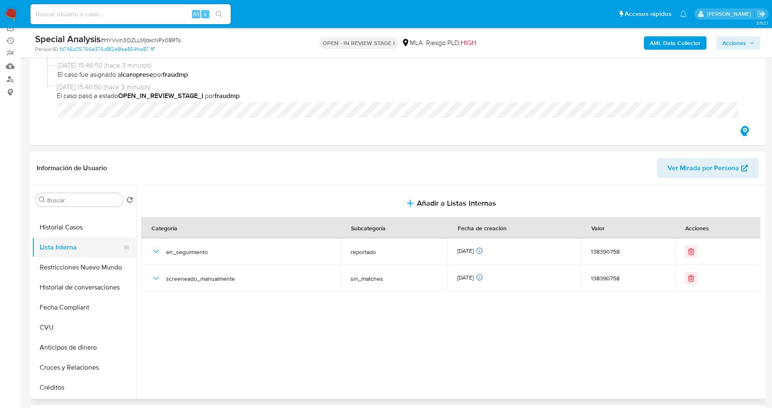
click at [56, 241] on button "Lista Interna" at bounding box center [81, 247] width 98 height 20
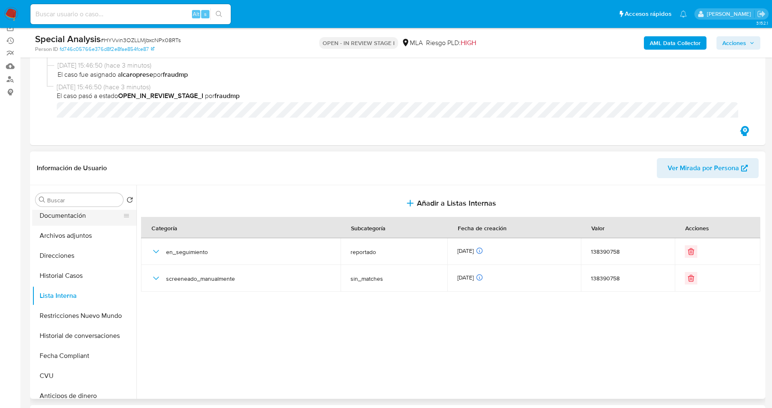
scroll to position [0, 0]
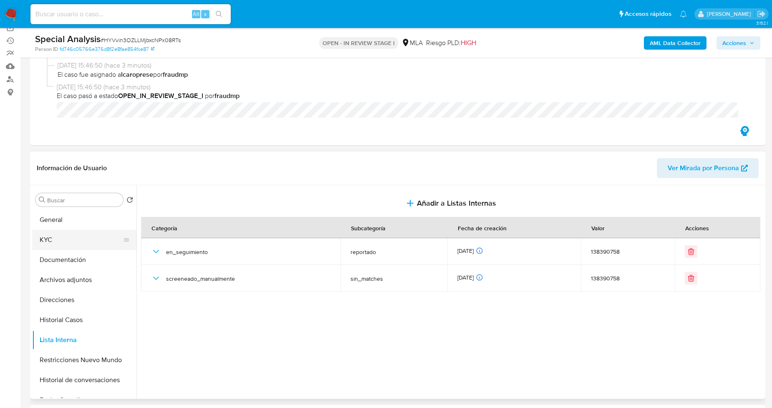
click at [75, 232] on button "KYC" at bounding box center [81, 240] width 98 height 20
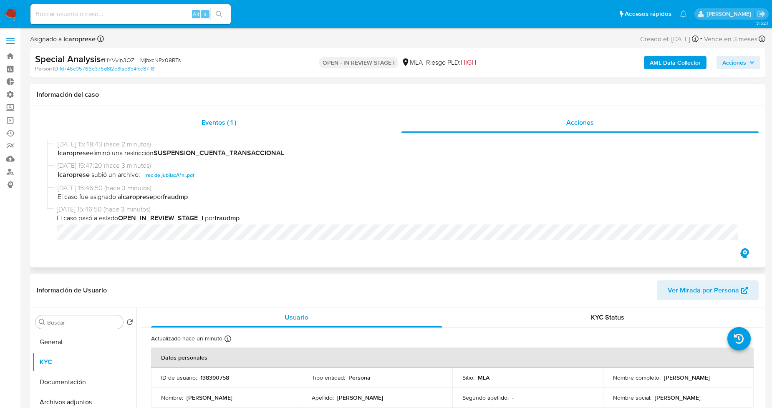
click at [290, 113] on div "Eventos ( 1 )" at bounding box center [219, 123] width 364 height 20
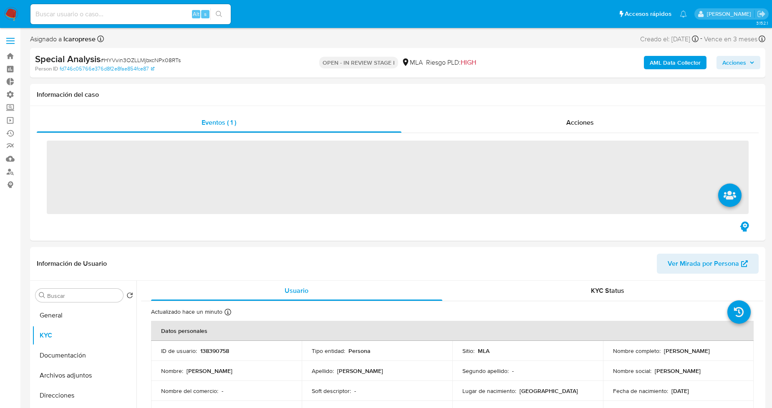
click at [741, 58] on span "Acciones" at bounding box center [734, 62] width 24 height 13
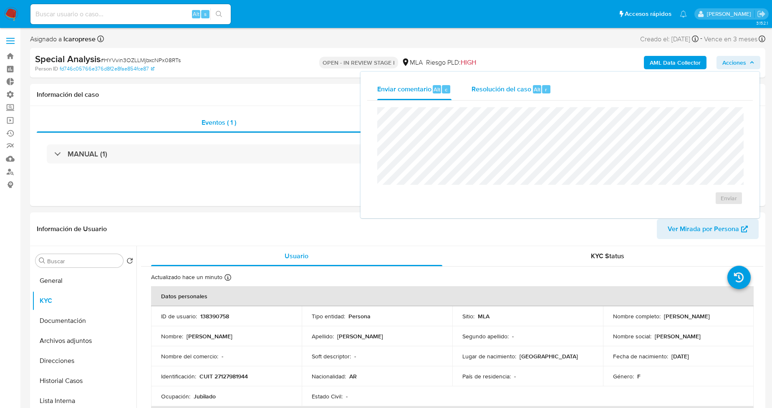
drag, startPoint x: 507, startPoint y: 92, endPoint x: 503, endPoint y: 99, distance: 8.6
click at [507, 93] on span "Resolución del caso" at bounding box center [501, 89] width 60 height 10
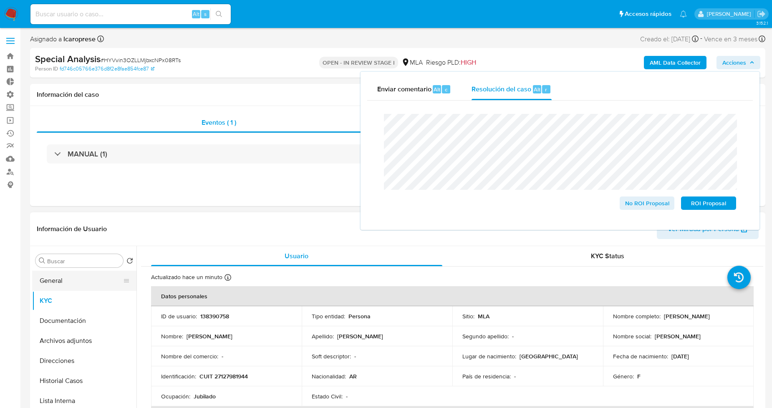
click at [83, 280] on button "General" at bounding box center [81, 281] width 98 height 20
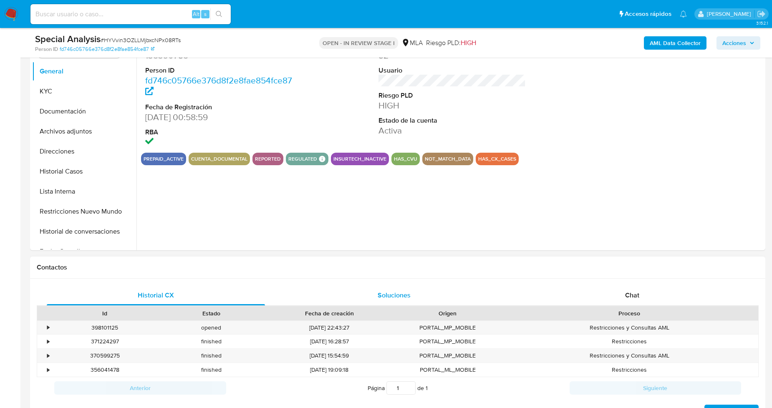
scroll to position [185, 0]
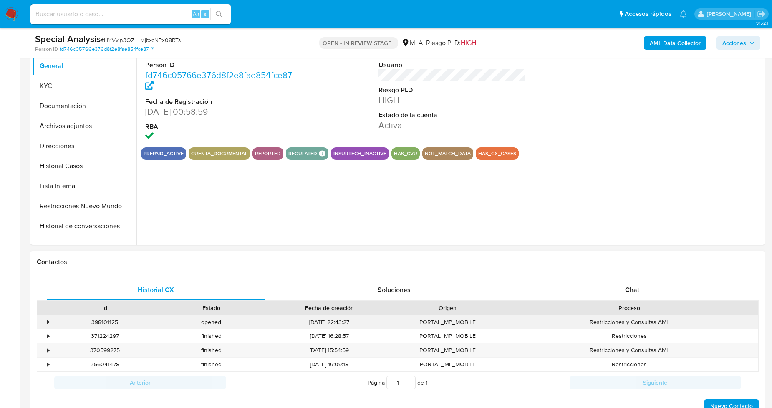
click at [106, 319] on div "398101125" at bounding box center [105, 322] width 106 height 14
copy div "398101125"
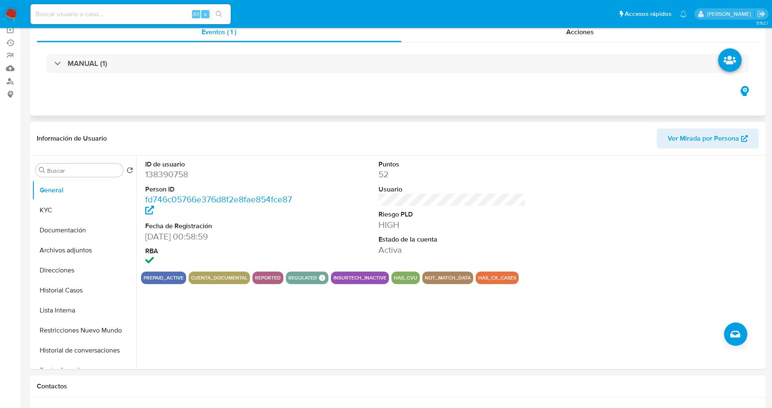
scroll to position [0, 0]
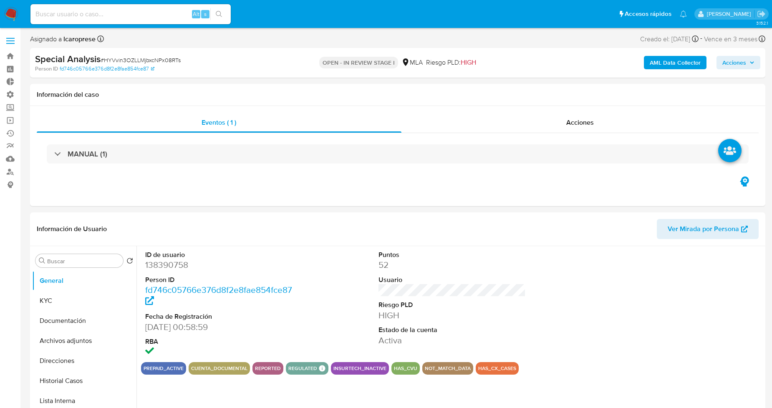
click at [741, 63] on span "Acciones" at bounding box center [734, 62] width 24 height 13
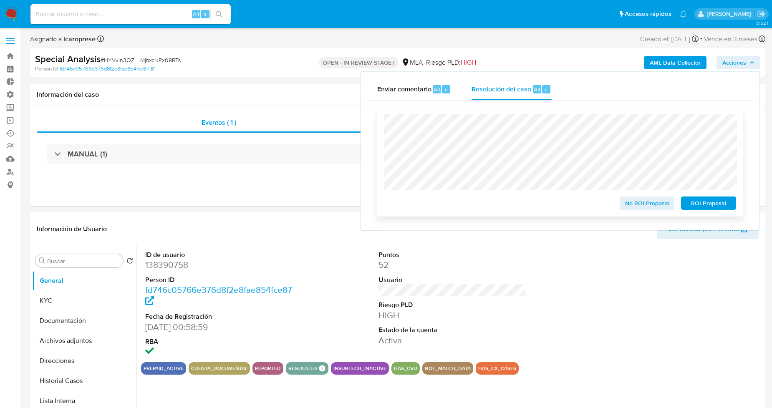
click at [639, 205] on span "No ROI Proposal" at bounding box center [646, 203] width 43 height 12
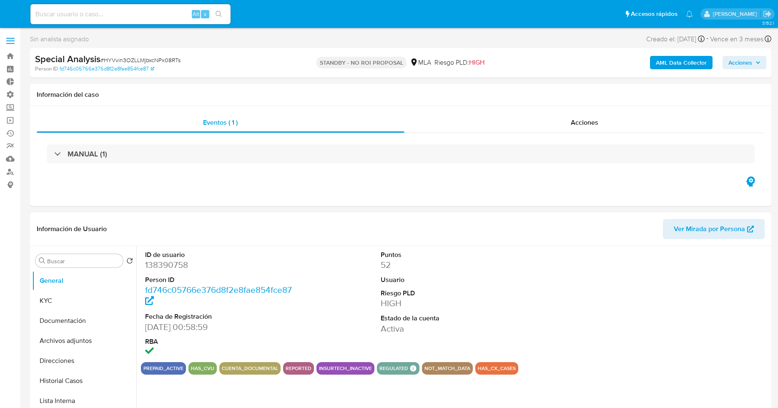
select select "10"
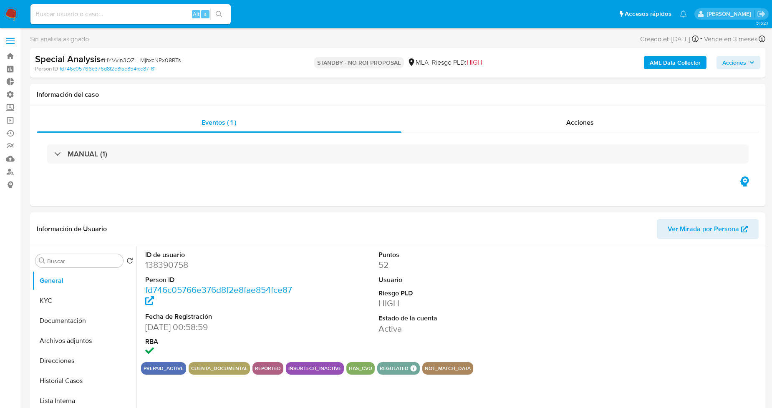
select select "10"
click at [10, 55] on link "Bandeja" at bounding box center [49, 56] width 99 height 13
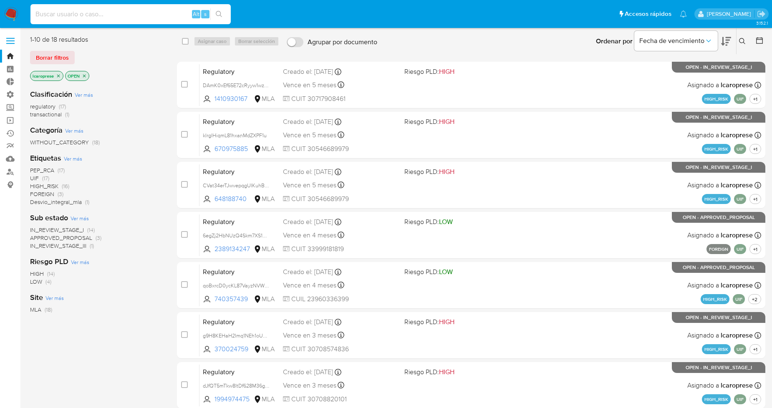
click at [145, 13] on input at bounding box center [130, 14] width 200 height 11
paste input "E4qPOd9WA3TI3FEzVcKSlRZ6"
type input "E4qPOd9WA3TI3FEzVcKSlRZ6"
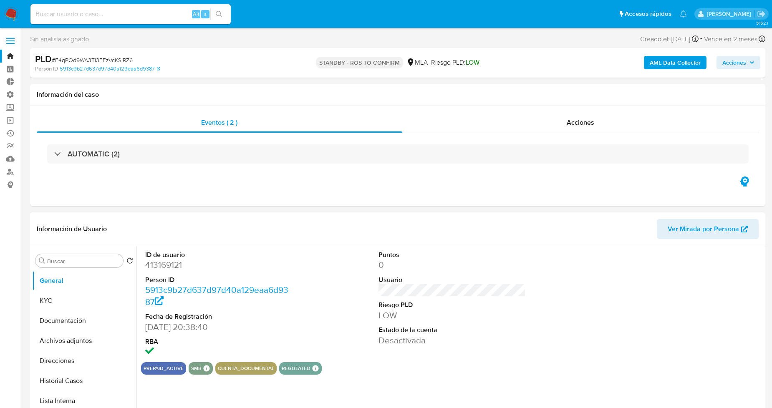
select select "10"
click at [528, 125] on div "Acciones" at bounding box center [580, 123] width 357 height 20
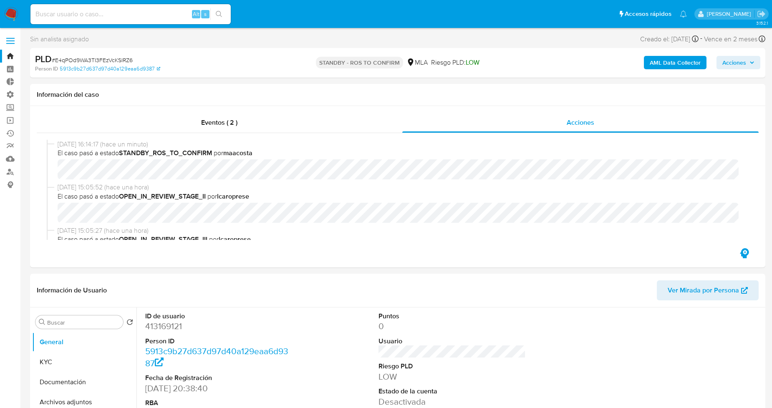
click at [10, 55] on link "Bandeja" at bounding box center [49, 56] width 99 height 13
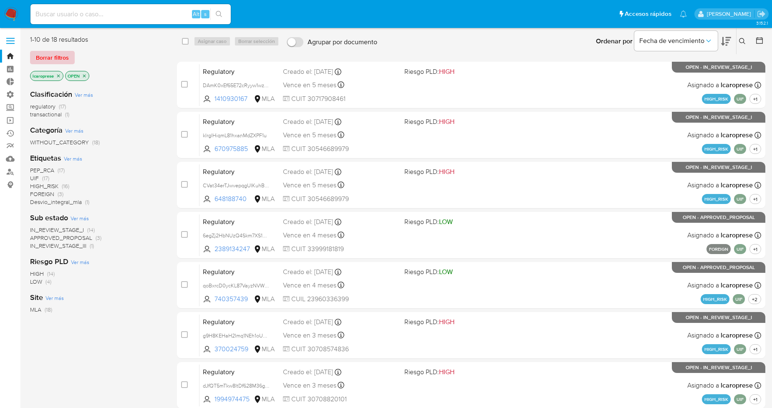
click at [65, 53] on span "Borrar filtros" at bounding box center [52, 58] width 33 height 12
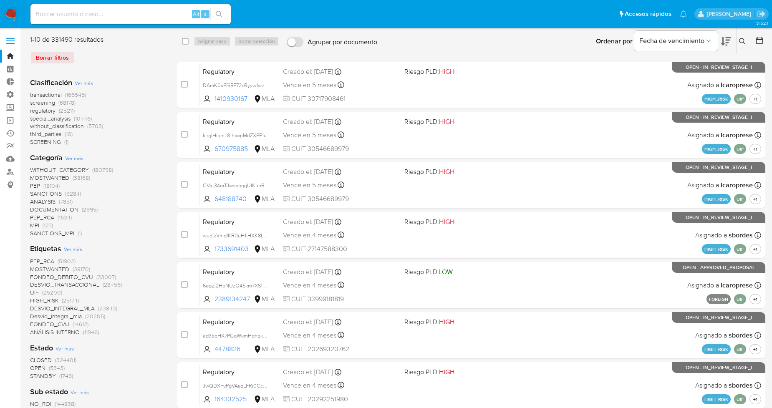
click at [46, 103] on span "screening" at bounding box center [42, 102] width 25 height 8
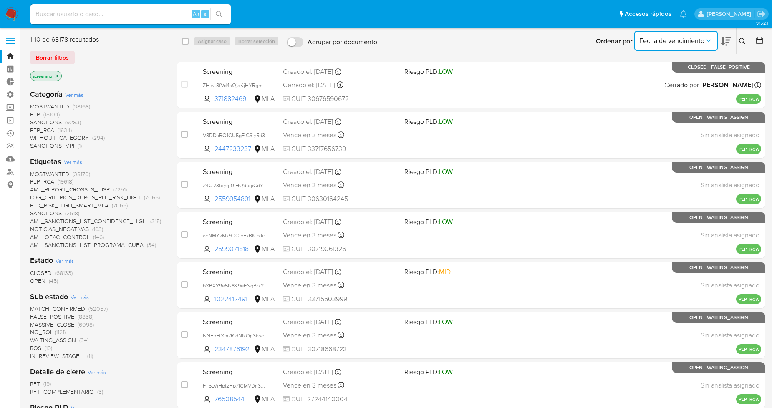
click at [711, 38] on icon "Ordenar por" at bounding box center [708, 41] width 8 height 8
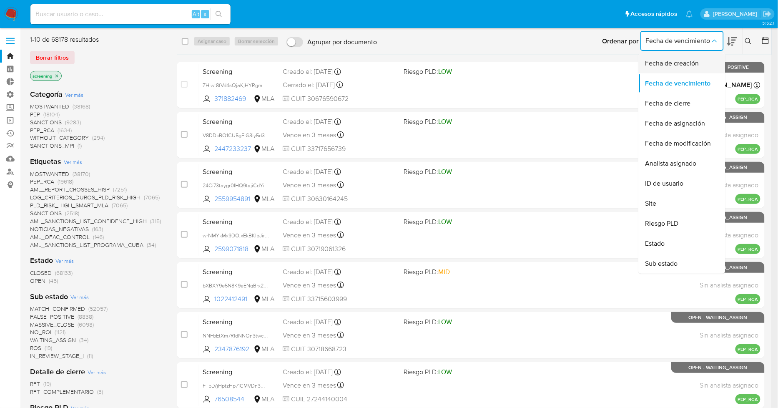
click at [691, 59] on span "Fecha de creación" at bounding box center [673, 63] width 54 height 8
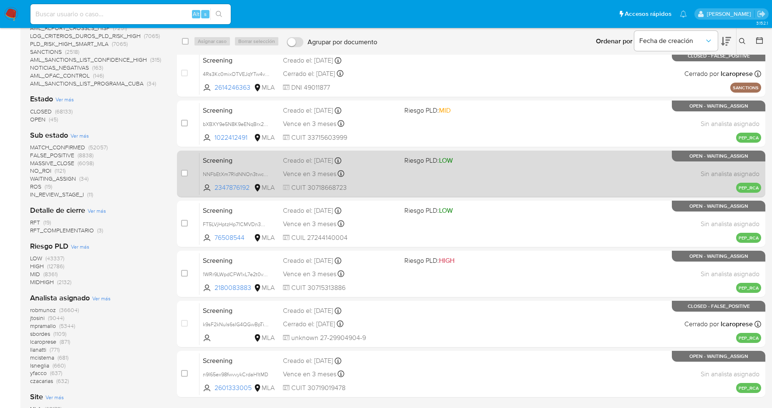
scroll to position [185, 0]
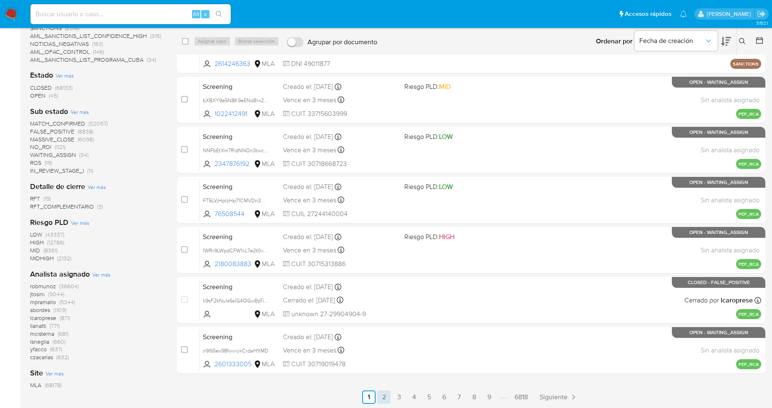
click at [385, 397] on link "2" at bounding box center [383, 396] width 13 height 13
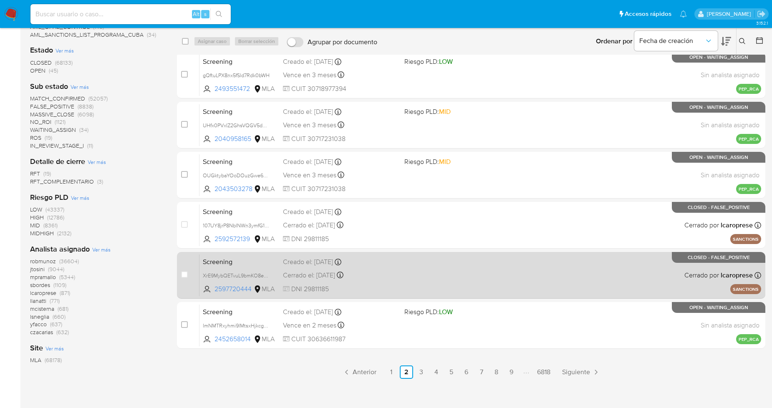
scroll to position [211, 0]
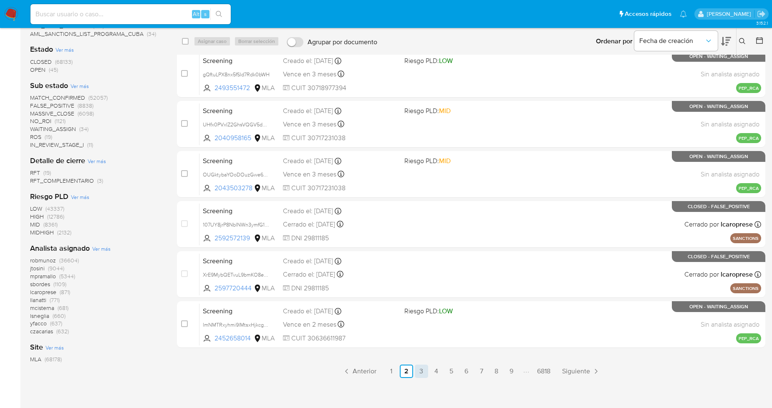
click at [424, 375] on link "3" at bounding box center [421, 370] width 13 height 13
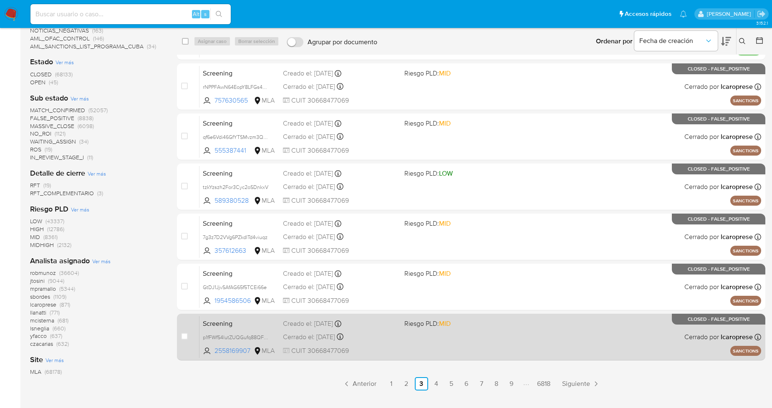
scroll to position [211, 0]
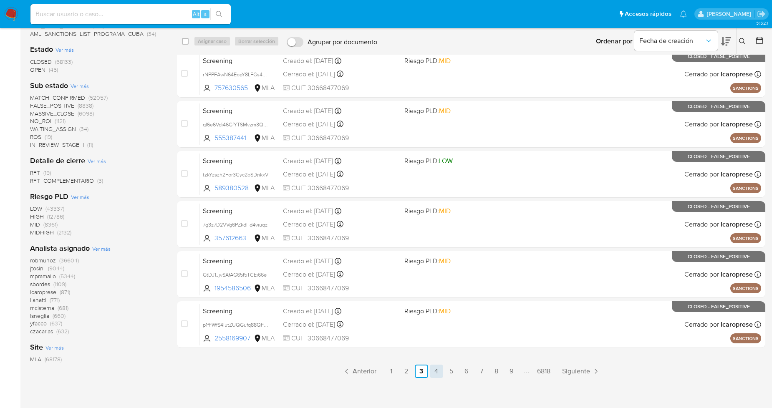
click at [432, 373] on link "4" at bounding box center [436, 370] width 13 height 13
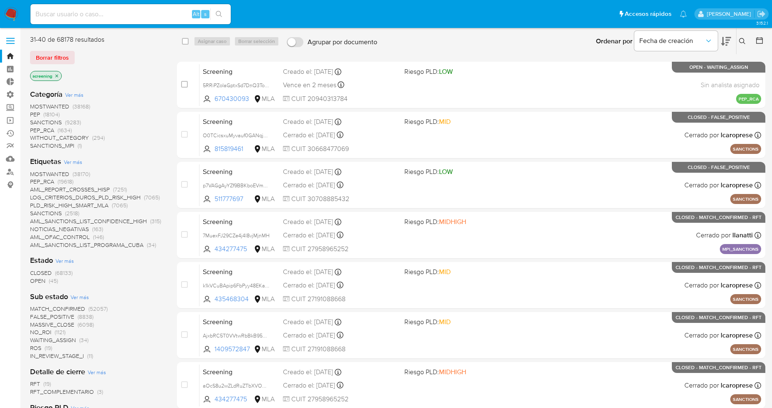
click at [40, 272] on span "CLOSED" at bounding box center [41, 273] width 22 height 8
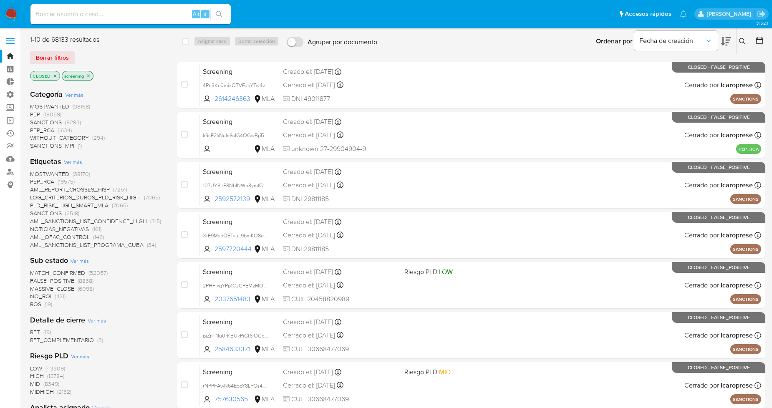
click at [44, 130] on span "PEP_RCA" at bounding box center [42, 130] width 24 height 8
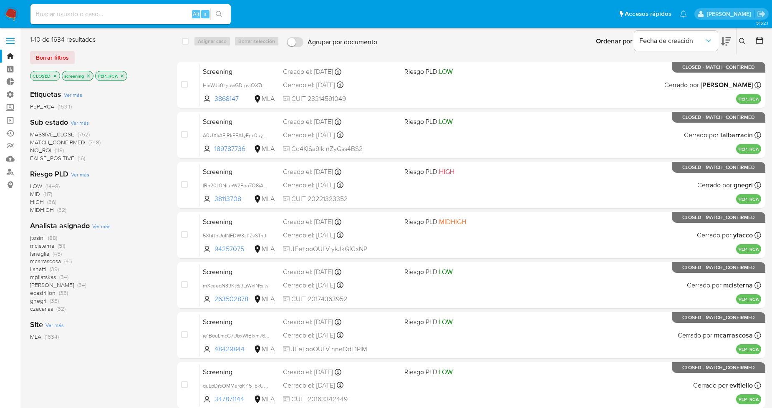
click at [722, 40] on icon at bounding box center [726, 41] width 10 height 9
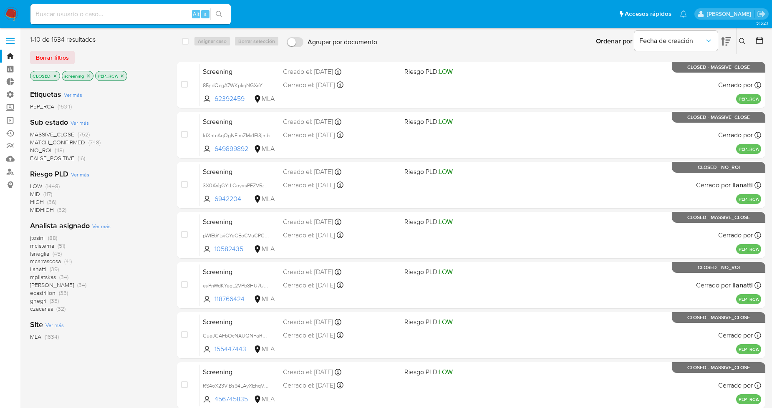
click at [722, 40] on icon at bounding box center [726, 41] width 10 height 9
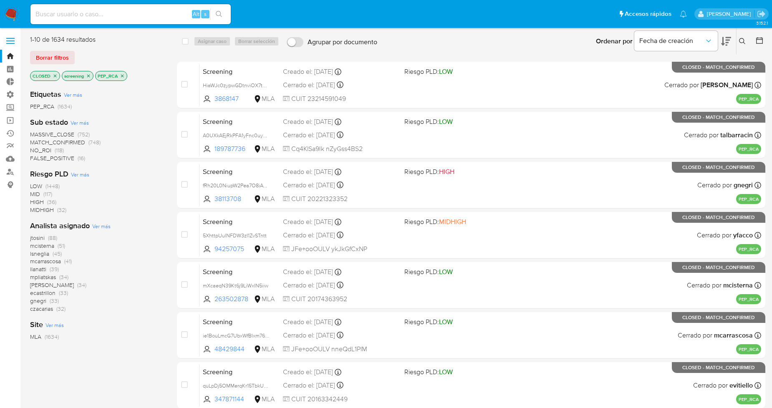
click at [124, 78] on p "PEP_RCA" at bounding box center [111, 75] width 31 height 9
click at [123, 76] on icon "close-filter" at bounding box center [122, 75] width 5 height 5
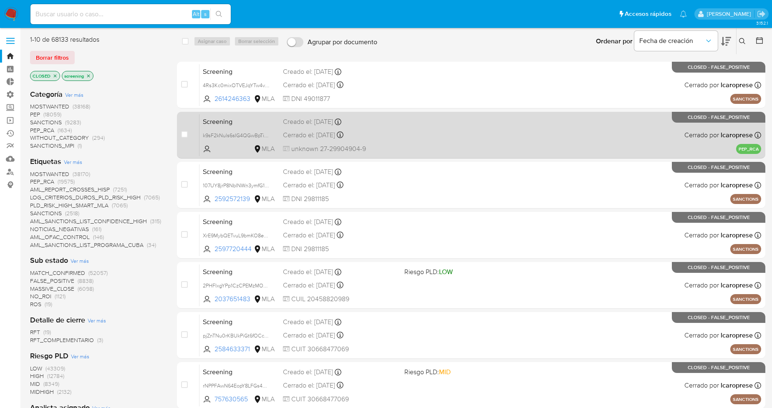
click at [406, 127] on div "Screening k9sF2kNuls6sIG4QGwBpTi9b MLA Creado el: 06/08/2025 Creado el: 06/08/2…" at bounding box center [479, 135] width 561 height 42
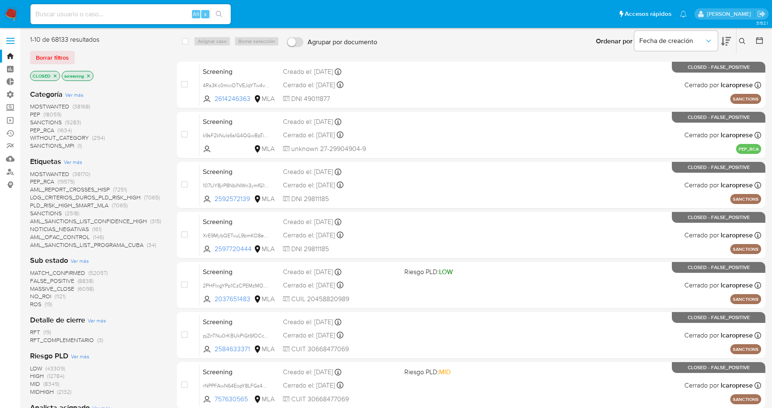
click at [55, 76] on icon "close-filter" at bounding box center [55, 75] width 3 height 3
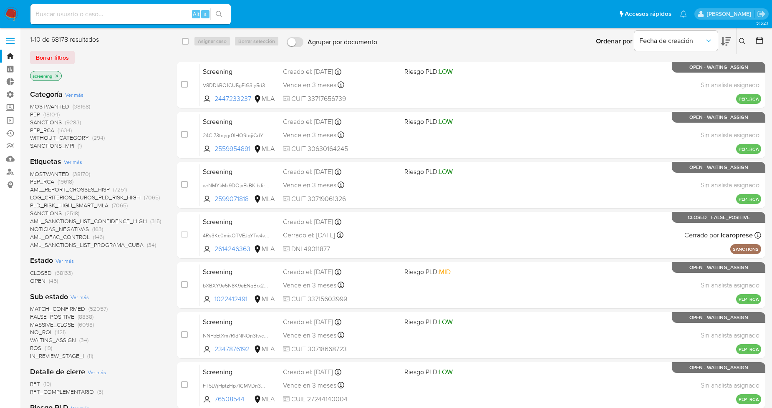
click at [38, 284] on span "OPEN" at bounding box center [37, 280] width 15 height 8
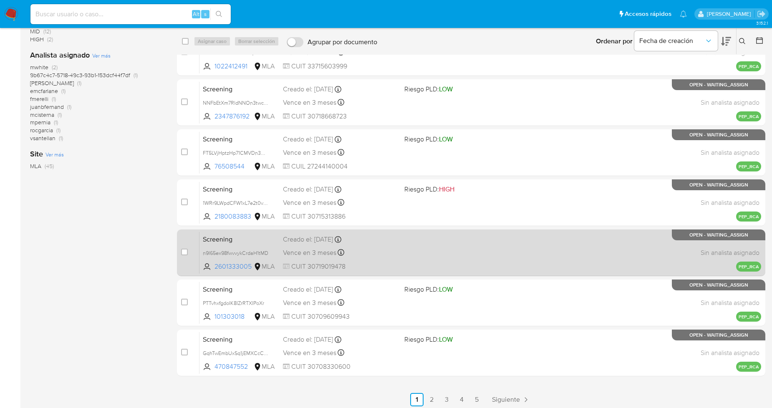
scroll to position [186, 0]
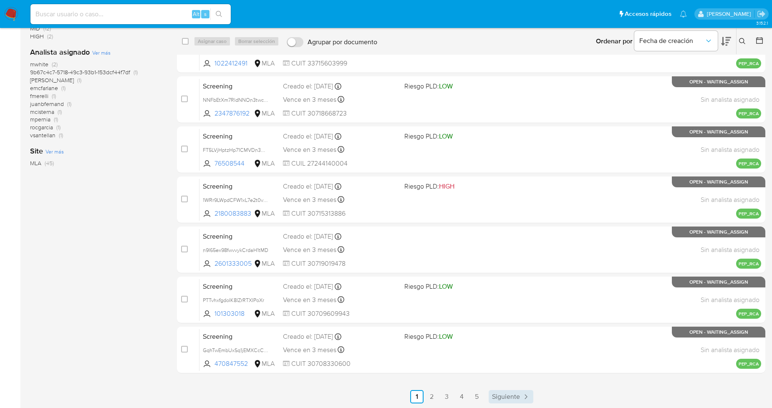
click at [520, 399] on link "Siguiente" at bounding box center [510, 396] width 45 height 13
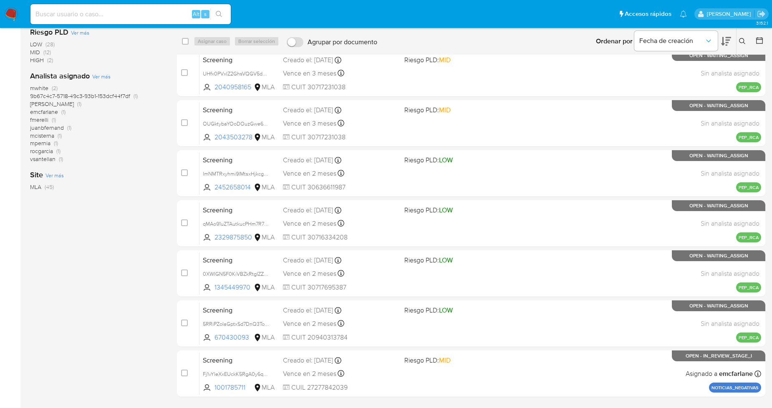
scroll to position [185, 0]
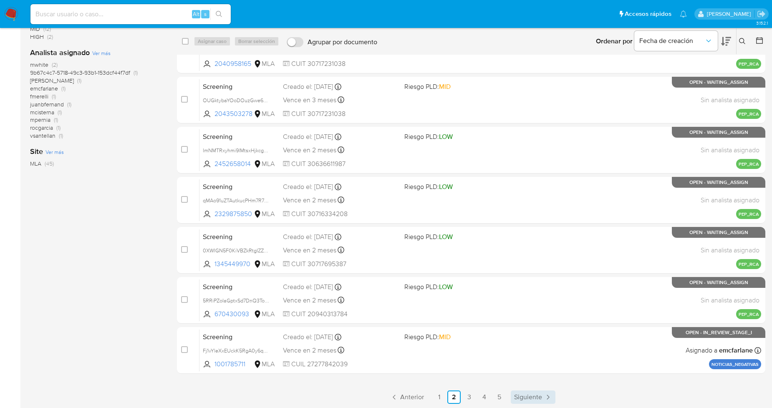
click at [518, 400] on span "Siguiente" at bounding box center [528, 397] width 28 height 7
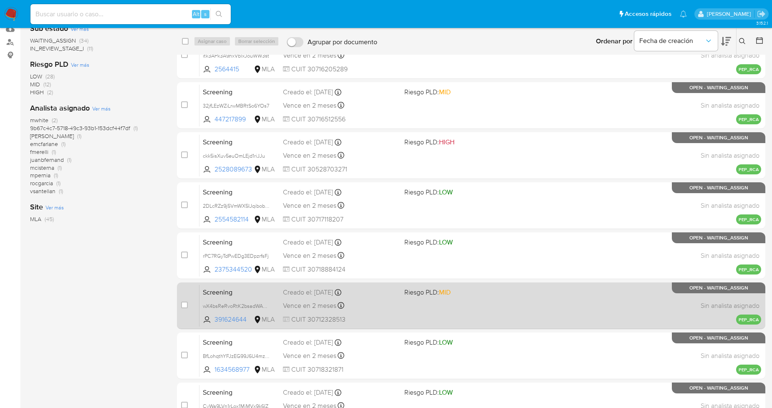
scroll to position [186, 0]
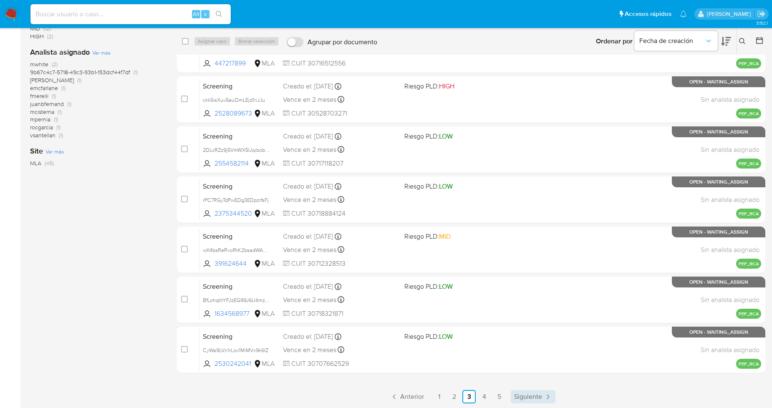
click at [535, 394] on span "Siguiente" at bounding box center [528, 396] width 28 height 7
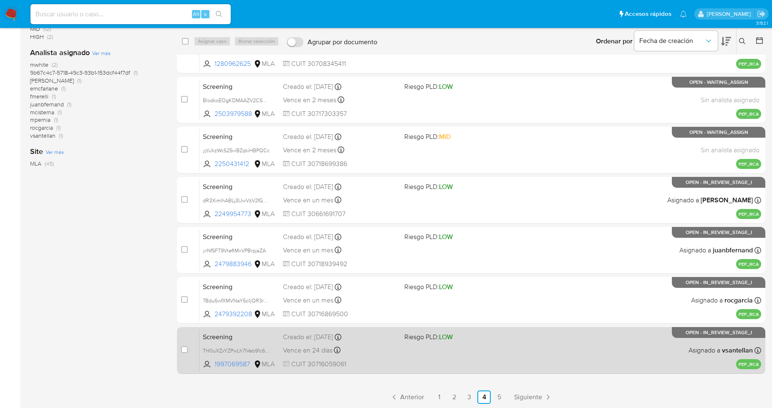
scroll to position [186, 0]
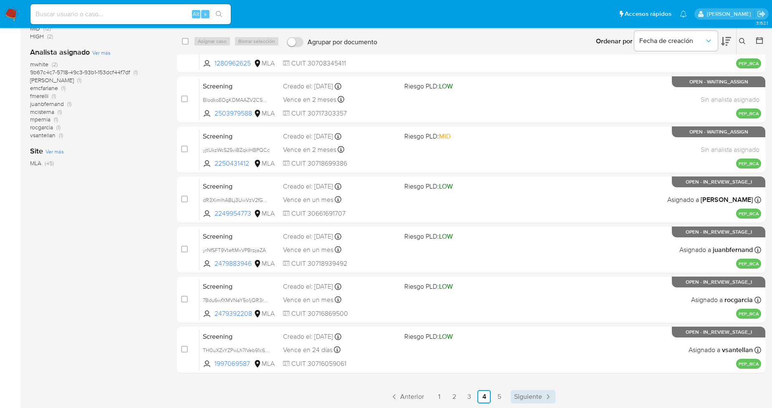
click at [538, 393] on span "Siguiente" at bounding box center [528, 396] width 28 height 7
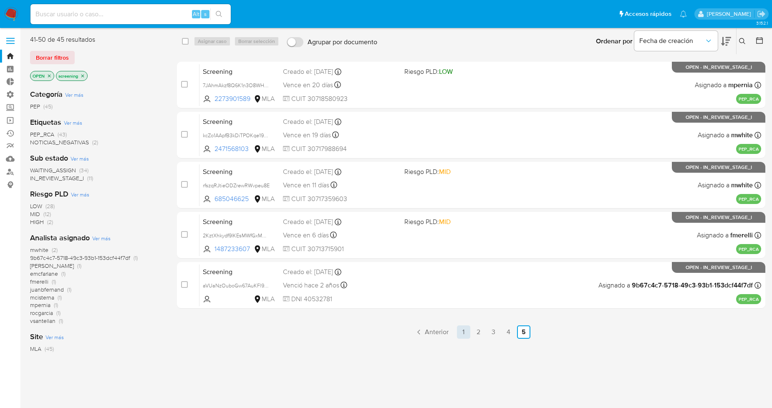
click at [464, 334] on link "1" at bounding box center [463, 331] width 13 height 13
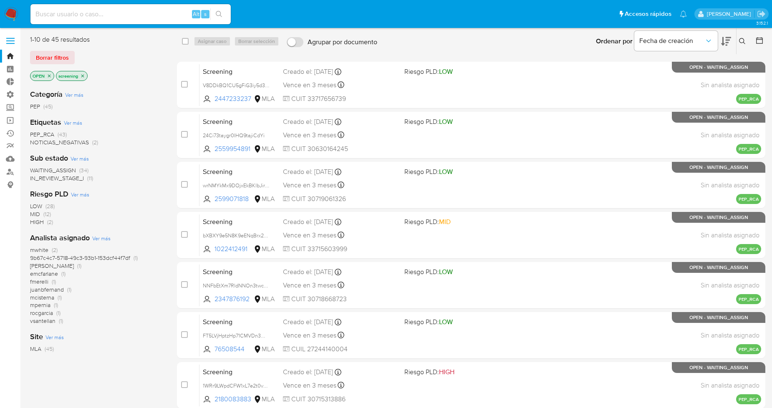
click at [48, 75] on icon "close-filter" at bounding box center [49, 75] width 5 height 5
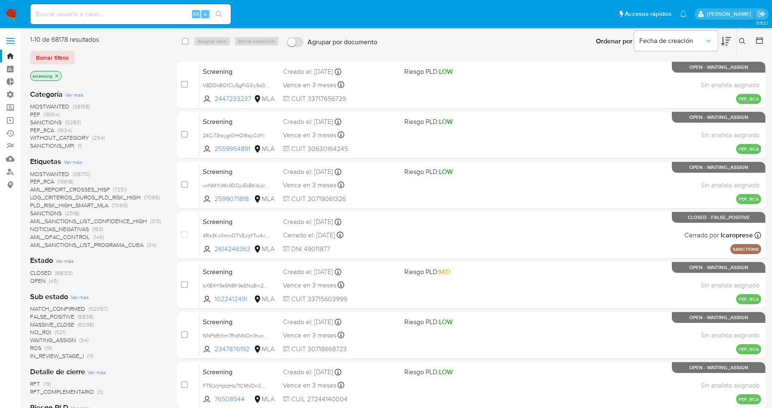
click at [38, 274] on span "CLOSED" at bounding box center [41, 273] width 22 height 8
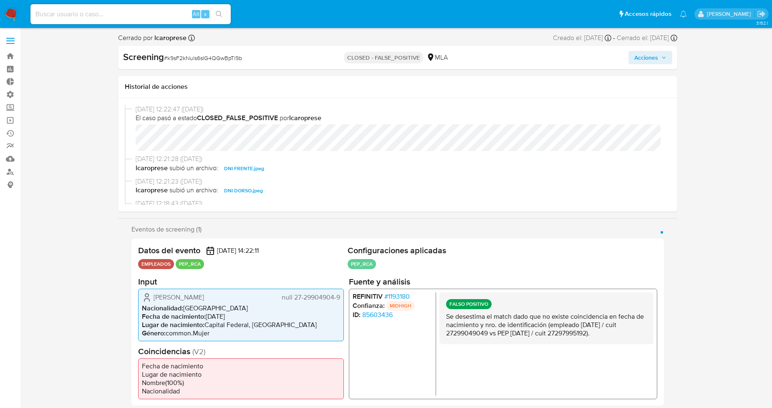
click at [655, 244] on div "Datos del evento [DATE] 14:22:11 EMPLEADOS PEP_RCA Configuraciones aplicadas PE…" at bounding box center [397, 322] width 532 height 167
click at [705, 231] on div "Cerrado por lcaroprese Asignado el: [DATE] 12:12:57 Creado el: [DATE] Creado el…" at bounding box center [397, 340] width 735 height 614
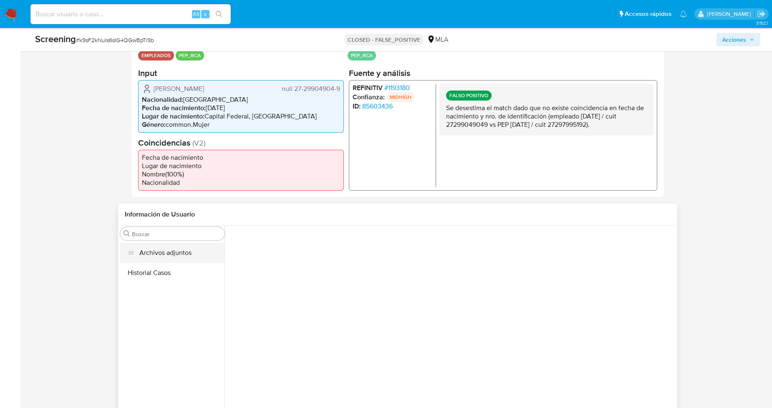
click at [181, 257] on button "Archivos adjuntos" at bounding box center [172, 253] width 104 height 20
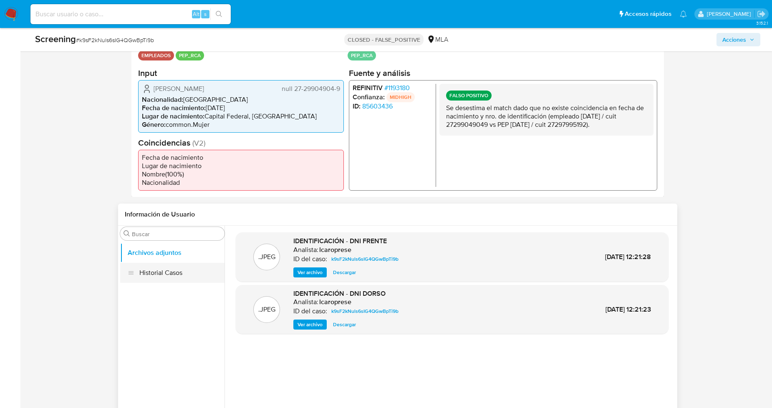
click at [169, 274] on button "Historial Casos" at bounding box center [172, 273] width 104 height 20
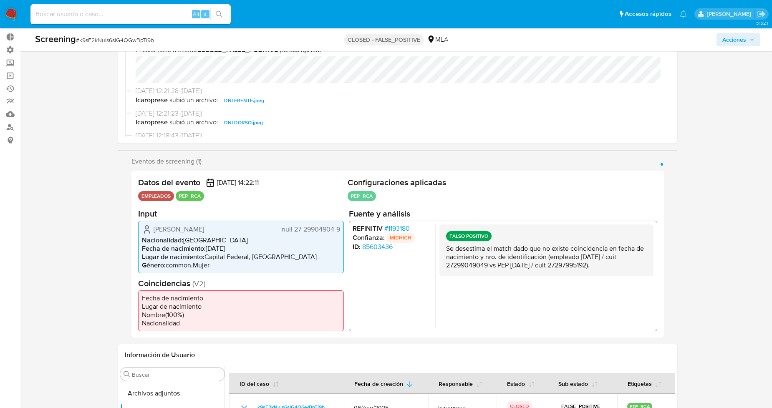
scroll to position [46, 0]
